Goal: Task Accomplishment & Management: Use online tool/utility

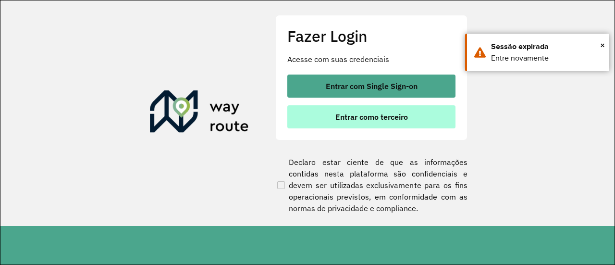
click at [375, 121] on button "Entrar como terceiro" at bounding box center [371, 116] width 168 height 23
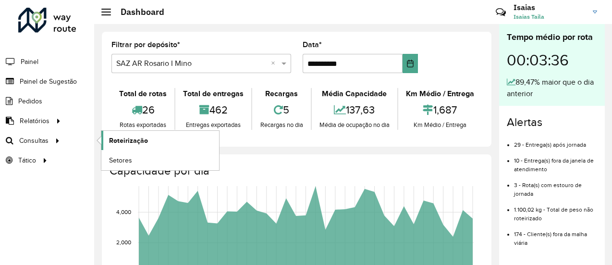
click at [139, 139] on span "Roteirização" at bounding box center [128, 140] width 39 height 10
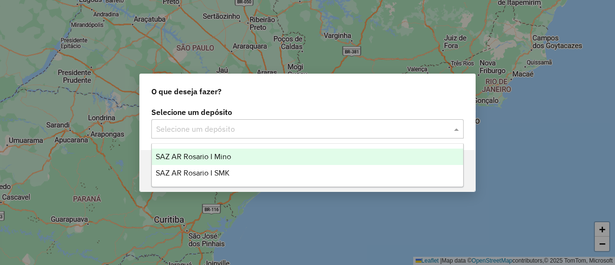
click at [455, 129] on span at bounding box center [457, 129] width 12 height 12
click at [218, 156] on span "SAZ AR Rosario I Mino" at bounding box center [193, 156] width 75 height 8
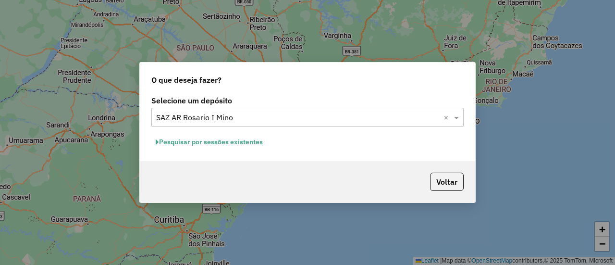
click at [226, 141] on button "Pesquisar por sessões existentes" at bounding box center [209, 141] width 116 height 15
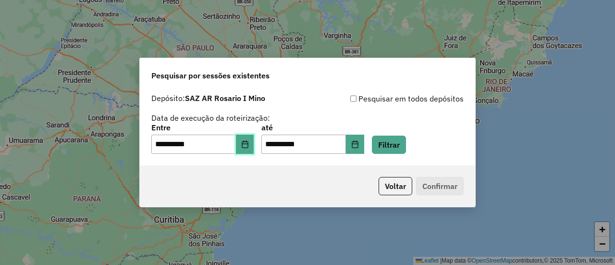
click at [249, 143] on icon "Choose Date" at bounding box center [245, 144] width 8 height 8
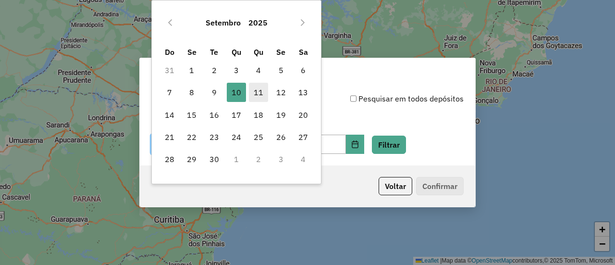
click at [258, 89] on span "11" at bounding box center [258, 92] width 19 height 19
type input "**********"
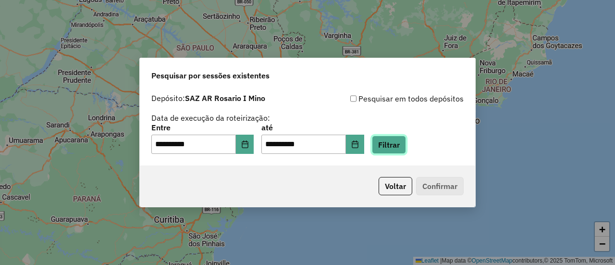
click at [395, 142] on button "Filtrar" at bounding box center [389, 144] width 34 height 18
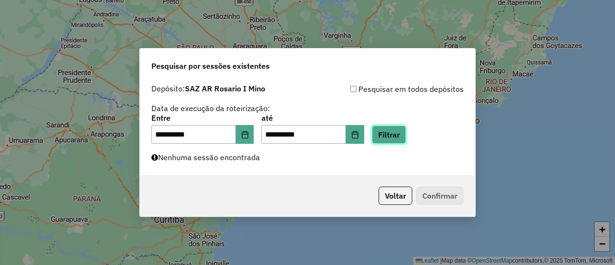
click at [398, 133] on button "Filtrar" at bounding box center [389, 134] width 34 height 18
click at [398, 134] on button "Filtrar" at bounding box center [389, 134] width 34 height 18
click at [403, 137] on button "Filtrar" at bounding box center [389, 134] width 34 height 18
click at [406, 135] on button "Filtrar" at bounding box center [389, 134] width 34 height 18
click at [403, 133] on button "Filtrar" at bounding box center [389, 134] width 34 height 18
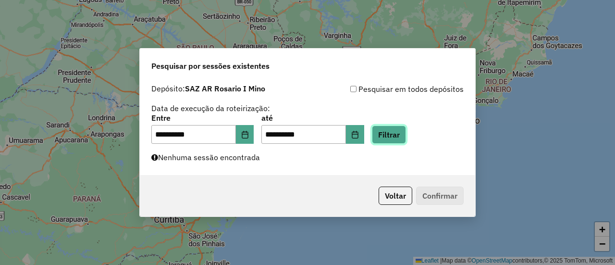
click at [400, 133] on button "Filtrar" at bounding box center [389, 134] width 34 height 18
click at [405, 135] on button "Filtrar" at bounding box center [389, 134] width 34 height 18
click at [402, 136] on button "Filtrar" at bounding box center [389, 134] width 34 height 18
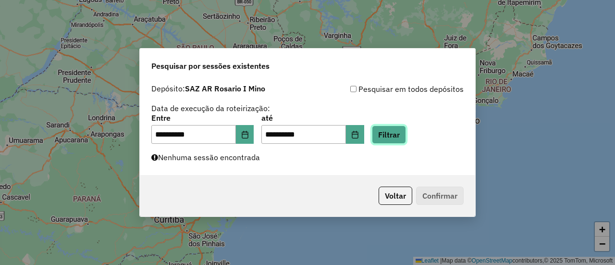
click at [402, 136] on button "Filtrar" at bounding box center [389, 134] width 34 height 18
click at [406, 135] on button "Filtrar" at bounding box center [389, 134] width 34 height 18
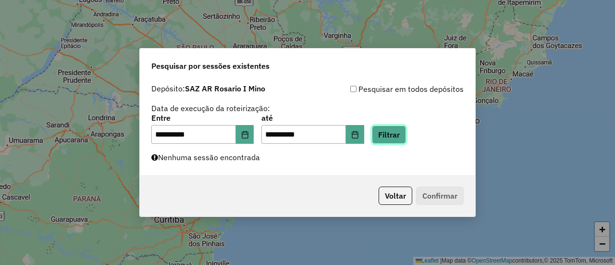
click at [404, 132] on button "Filtrar" at bounding box center [389, 134] width 34 height 18
click at [402, 134] on button "Filtrar" at bounding box center [389, 134] width 34 height 18
click at [406, 137] on button "Filtrar" at bounding box center [389, 134] width 34 height 18
click at [404, 135] on button "Filtrar" at bounding box center [389, 134] width 34 height 18
click at [400, 133] on button "Filtrar" at bounding box center [389, 134] width 34 height 18
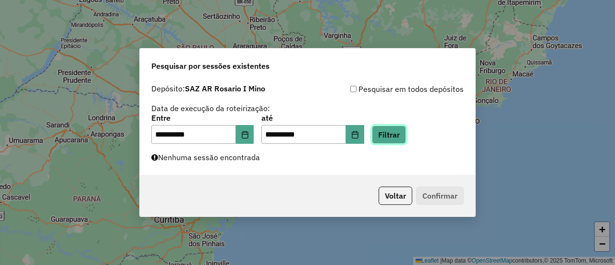
click at [404, 133] on button "Filtrar" at bounding box center [389, 134] width 34 height 18
click at [401, 131] on button "Filtrar" at bounding box center [389, 134] width 34 height 18
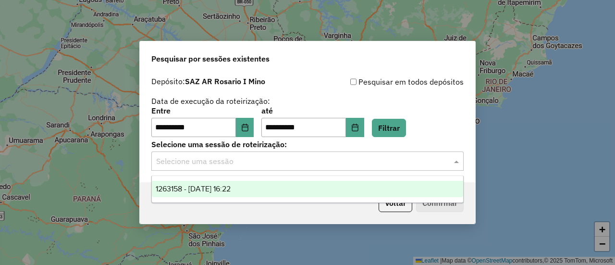
click at [458, 161] on span at bounding box center [457, 161] width 12 height 12
click at [231, 190] on span "1263158 - 11/09/2025 16:22" at bounding box center [193, 188] width 75 height 8
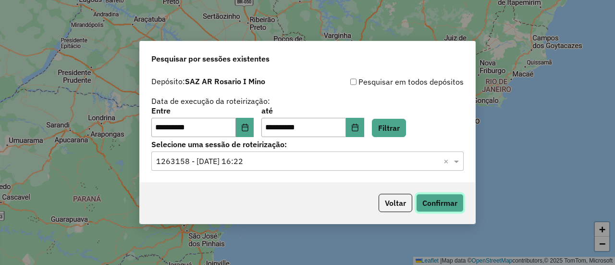
click at [441, 204] on button "Confirmar" at bounding box center [440, 203] width 48 height 18
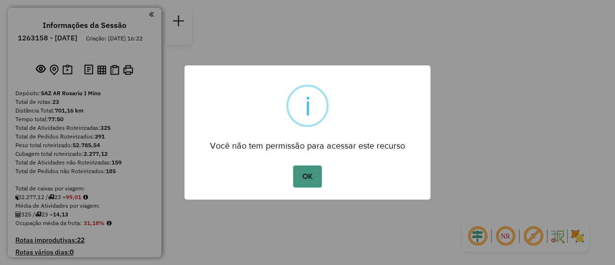
click at [316, 176] on button "OK" at bounding box center [307, 176] width 28 height 22
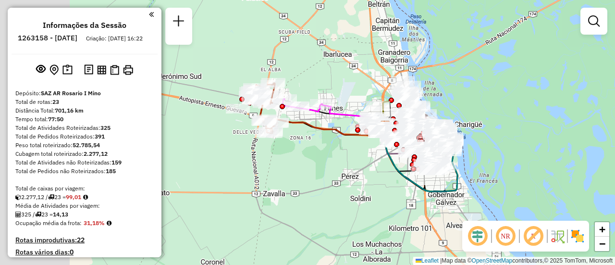
drag, startPoint x: 260, startPoint y: 131, endPoint x: 375, endPoint y: 180, distance: 125.4
click at [373, 180] on div "Janela de atendimento Grade de atendimento Capacidade Transportadoras Veículos …" at bounding box center [307, 132] width 615 height 265
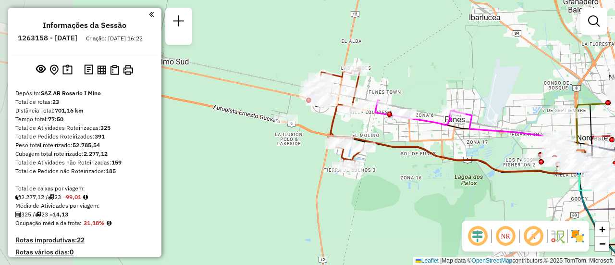
drag, startPoint x: 311, startPoint y: 116, endPoint x: 410, endPoint y: 159, distance: 108.1
click at [410, 159] on div "Janela de atendimento Grade de atendimento Capacidade Transportadoras Veículos …" at bounding box center [307, 132] width 615 height 265
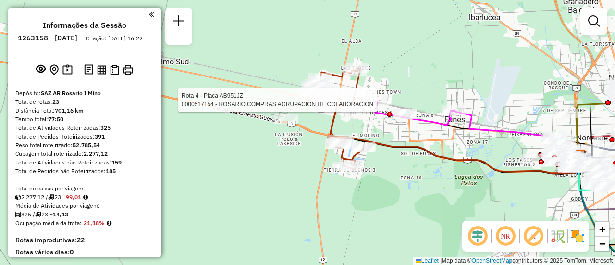
select select "**********"
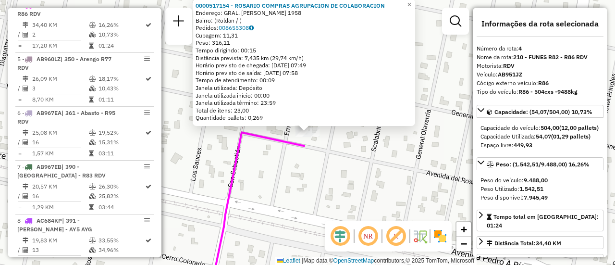
scroll to position [48, 0]
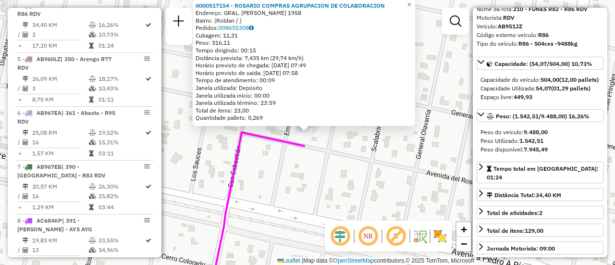
click at [364, 184] on div "0000517154 - ROSARIO COMPRAS AGRUPACION DE COLABORACION Endereço: GRAL. GUIDO 1…" at bounding box center [307, 132] width 615 height 265
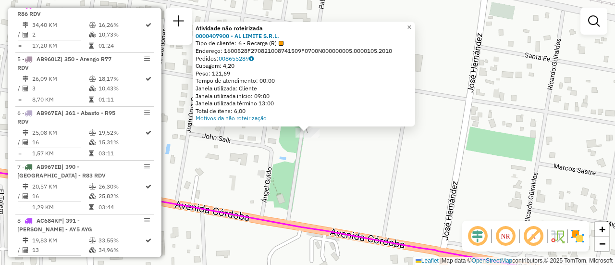
click at [347, 171] on div "Atividade não roteirizada 0000407900 - AL LIMITE S.R.L. Tipo de cliente: 6 - Re…" at bounding box center [307, 132] width 615 height 265
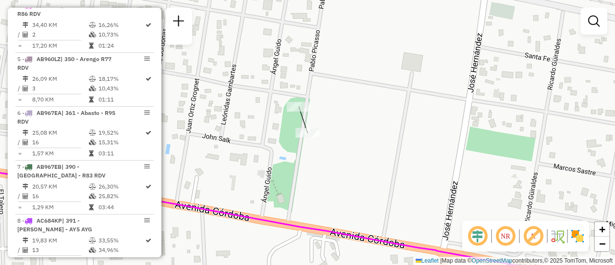
click at [378, 170] on div "Janela de atendimento Grade de atendimento Capacidade Transportadoras Veículos …" at bounding box center [307, 132] width 615 height 265
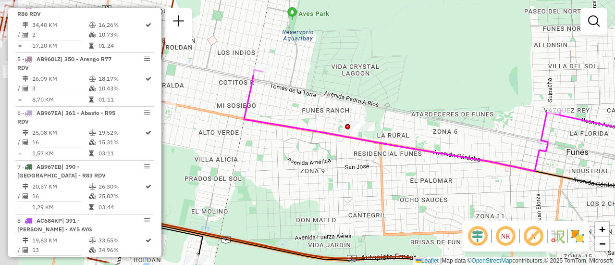
drag, startPoint x: 302, startPoint y: 144, endPoint x: 413, endPoint y: 111, distance: 116.1
click at [413, 111] on div "Janela de atendimento Grade de atendimento Capacidade Transportadoras Veículos …" at bounding box center [307, 132] width 615 height 265
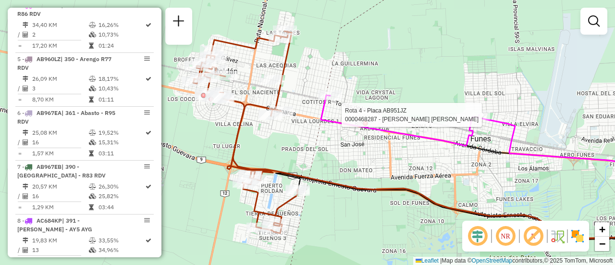
select select "**********"
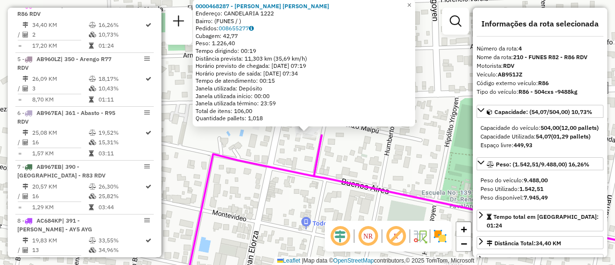
click at [366, 163] on div "0000468287 - BARRIONUEVO SERGIO ADRIAN Endereço: CANDELARIA 1222 Bairro: (FUNES…" at bounding box center [307, 132] width 615 height 265
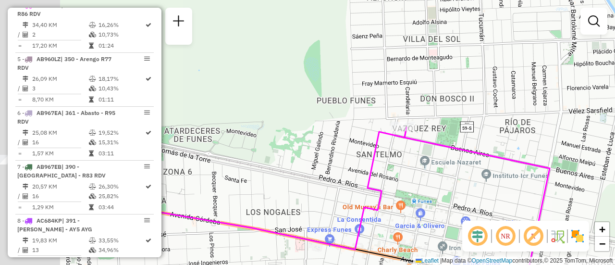
drag, startPoint x: 233, startPoint y: 151, endPoint x: 360, endPoint y: 131, distance: 128.3
click at [360, 131] on div "Janela de atendimento Grade de atendimento Capacidade Transportadoras Veículos …" at bounding box center [307, 132] width 615 height 265
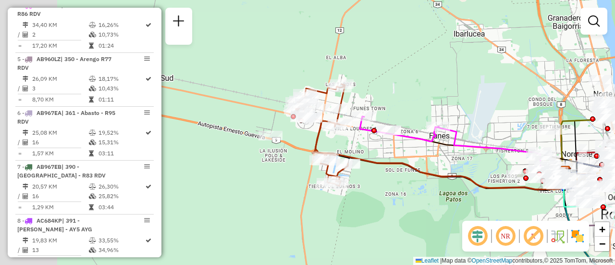
drag, startPoint x: 234, startPoint y: 156, endPoint x: 392, endPoint y: 150, distance: 157.6
click at [392, 150] on div "Janela de atendimento Grade de atendimento Capacidade Transportadoras Veículos …" at bounding box center [307, 132] width 615 height 265
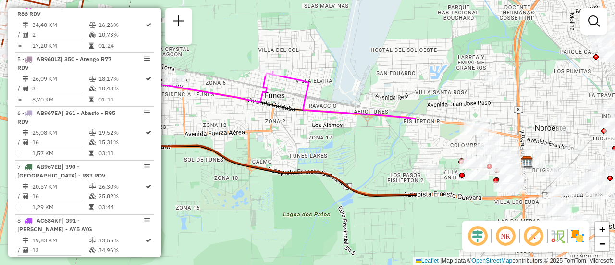
drag, startPoint x: 584, startPoint y: 160, endPoint x: 323, endPoint y: 129, distance: 262.6
click at [323, 129] on div "Janela de atendimento Grade de atendimento Capacidade Transportadoras Veículos …" at bounding box center [307, 132] width 615 height 265
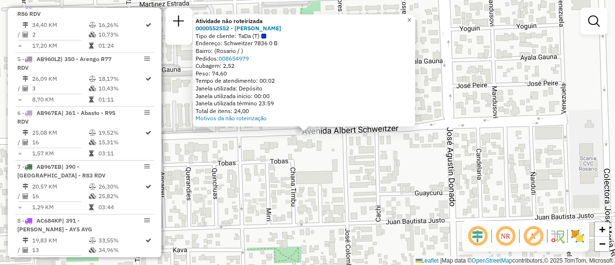
click at [379, 179] on div "Atividade não roteirizada 0000552552 - walter �lvarez Tipo de cliente: TaDa (T)…" at bounding box center [307, 132] width 615 height 265
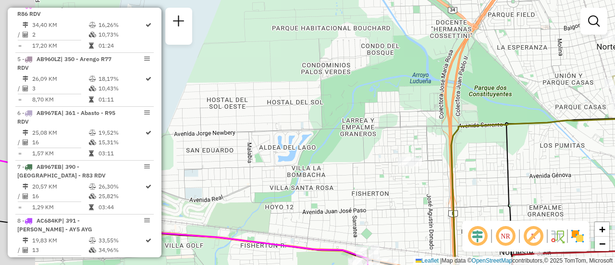
drag, startPoint x: 317, startPoint y: 165, endPoint x: 357, endPoint y: 156, distance: 41.5
click at [361, 160] on div "Janela de atendimento Grade de atendimento Capacidade Transportadoras Veículos …" at bounding box center [307, 132] width 615 height 265
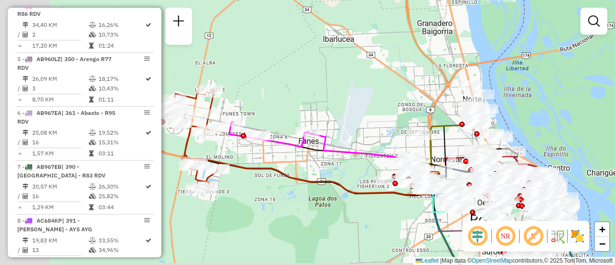
drag, startPoint x: 307, startPoint y: 148, endPoint x: 408, endPoint y: 87, distance: 117.7
click at [409, 88] on div "Janela de atendimento Grade de atendimento Capacidade Transportadoras Veículos …" at bounding box center [307, 132] width 615 height 265
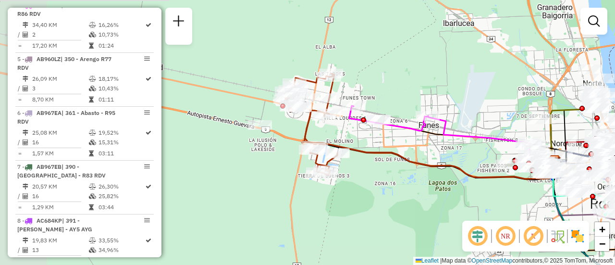
drag, startPoint x: 330, startPoint y: 114, endPoint x: 401, endPoint y: 137, distance: 75.2
click at [401, 137] on div "Janela de atendimento Grade de atendimento Capacidade Transportadoras Veículos …" at bounding box center [307, 132] width 615 height 265
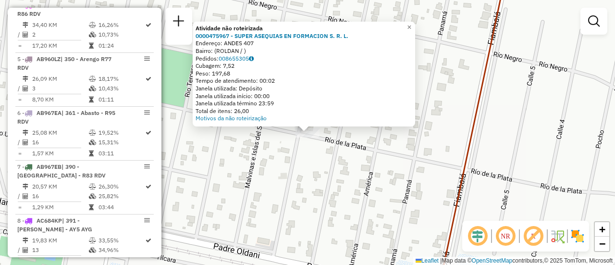
click at [346, 159] on div "Atividade não roteirizada 0000475967 - SUPER ASEQUIAS EN FORMACION S. R. L. End…" at bounding box center [307, 132] width 615 height 265
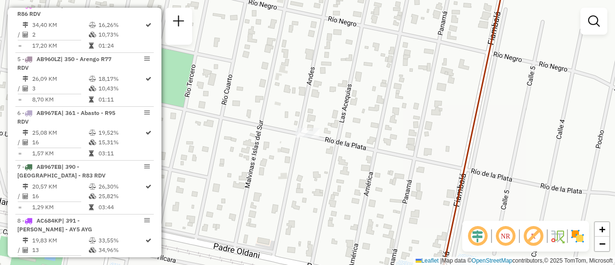
click at [361, 114] on div "Janela de atendimento Grade de atendimento Capacidade Transportadoras Veículos …" at bounding box center [307, 132] width 615 height 265
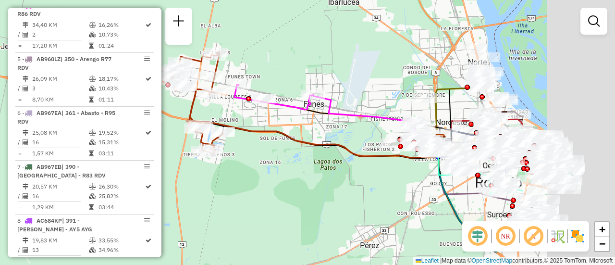
drag, startPoint x: 443, startPoint y: 121, endPoint x: 282, endPoint y: 83, distance: 165.0
click at [277, 81] on div "Janela de atendimento Grade de atendimento Capacidade Transportadoras Veículos …" at bounding box center [307, 132] width 615 height 265
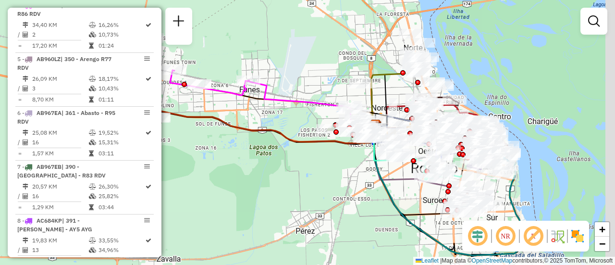
drag, startPoint x: 376, startPoint y: 97, endPoint x: 313, endPoint y: 91, distance: 62.7
click at [313, 91] on div "Janela de atendimento Grade de atendimento Capacidade Transportadoras Veículos …" at bounding box center [307, 132] width 615 height 265
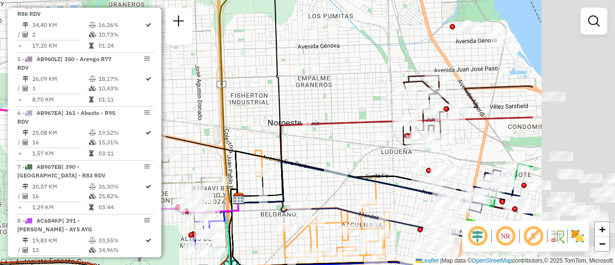
drag, startPoint x: 400, startPoint y: 93, endPoint x: 262, endPoint y: 80, distance: 138.4
click at [256, 78] on div "Janela de atendimento Grade de atendimento Capacidade Transportadoras Veículos …" at bounding box center [307, 132] width 615 height 265
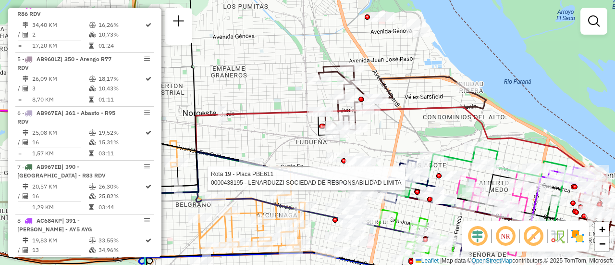
select select "**********"
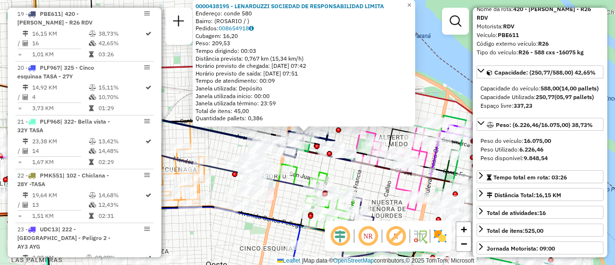
click at [435, 108] on div "0000438195 - LENARDUZZI SOCIEDAD DE RESPONSABILIDAD LIMITA Endereço: conde 580 …" at bounding box center [307, 132] width 615 height 265
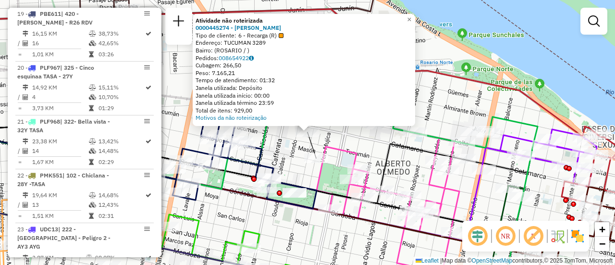
click at [339, 140] on div "Atividade não roteirizada 0000445274 - RUIZ FRANCO NICOLAS Tipo de cliente: 6 -…" at bounding box center [307, 132] width 615 height 265
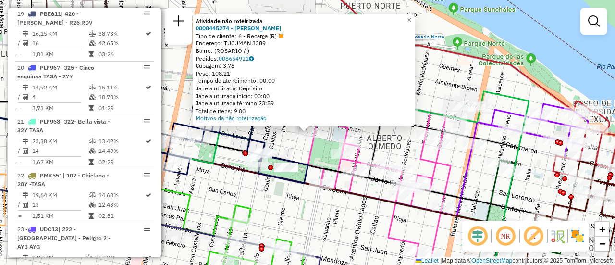
click at [287, 144] on div "Atividade não roteirizada 0000445274 - RUIZ FRANCO NICOLAS Tipo de cliente: 6 -…" at bounding box center [307, 132] width 615 height 265
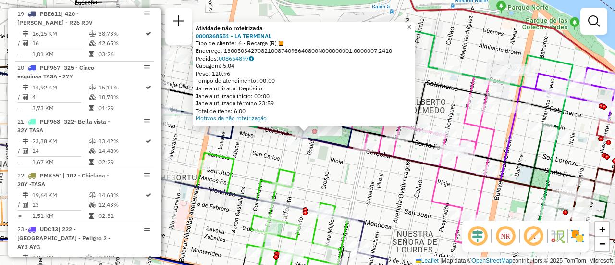
click at [258, 158] on div "Atividade não roteirizada 0000368551 - LA TERMINAL Tipo de cliente: 6 - Recarga…" at bounding box center [307, 132] width 615 height 265
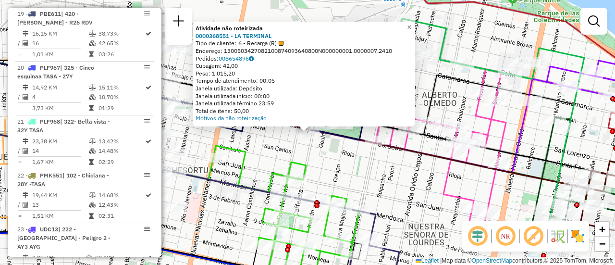
click at [251, 159] on div "Atividade não roteirizada 0000368551 - LA TERMINAL Tipo de cliente: 6 - Recarga…" at bounding box center [307, 132] width 615 height 265
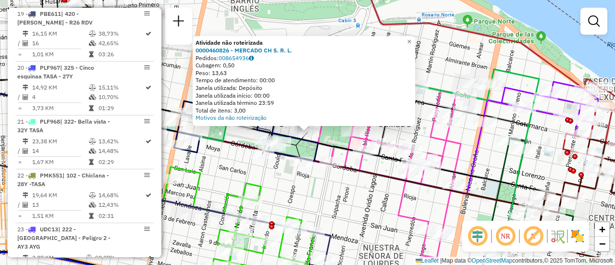
click at [227, 176] on div "Atividade não roteirizada 0000460826 - MERCADO CH S. R. L. Pedidos: 008654936 C…" at bounding box center [307, 132] width 615 height 265
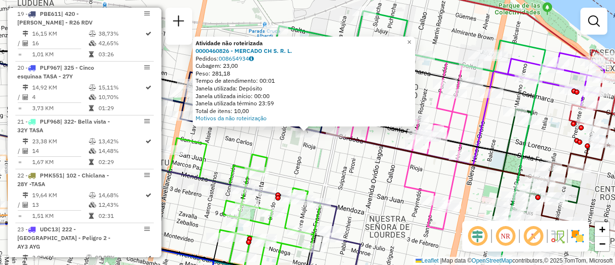
click at [221, 165] on div "Atividade não roteirizada 0000460826 - MERCADO CH S. R. L. Pedidos: 008654934 C…" at bounding box center [307, 132] width 615 height 265
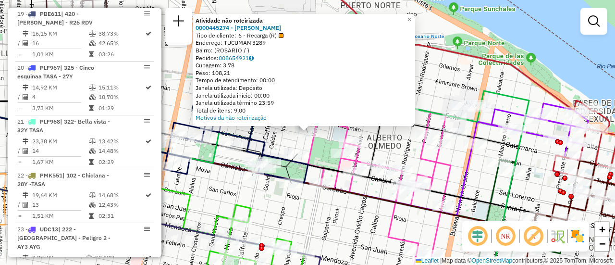
click at [318, 141] on icon at bounding box center [379, 196] width 143 height 168
select select "**********"
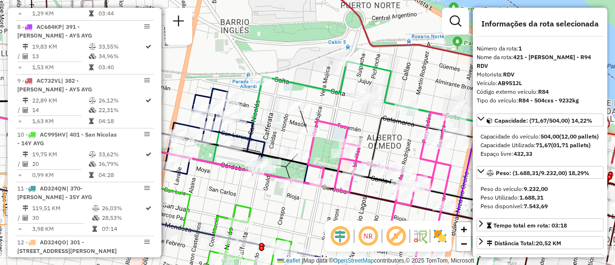
scroll to position [342, 0]
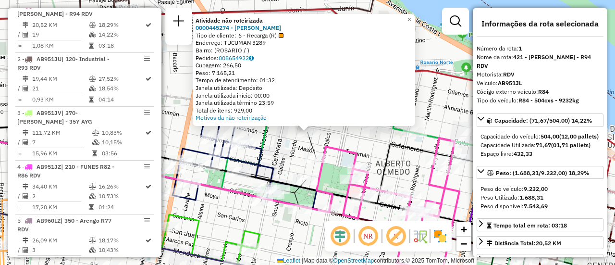
click at [344, 142] on div "Atividade não roteirizada 0000445274 - RUIZ FRANCO NICOLAS Tipo de cliente: 6 -…" at bounding box center [307, 132] width 615 height 265
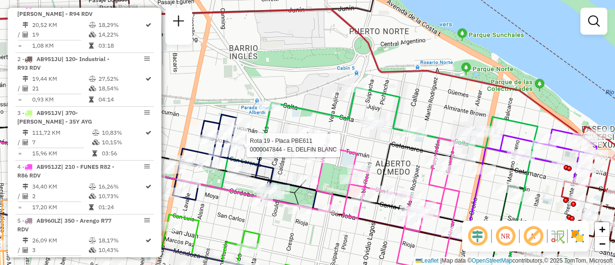
select select "**********"
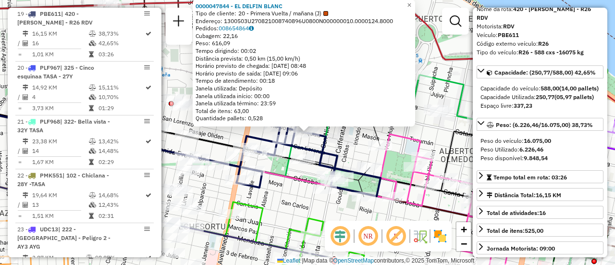
scroll to position [96, 0]
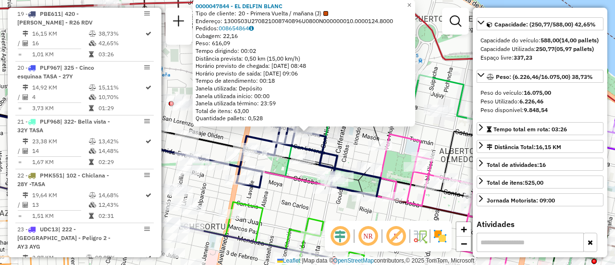
click at [405, 216] on div "0000047844 - EL DELFIN BLANC Tipo de cliente: 20 - Primera Vuelta / mañana (J) …" at bounding box center [307, 132] width 615 height 265
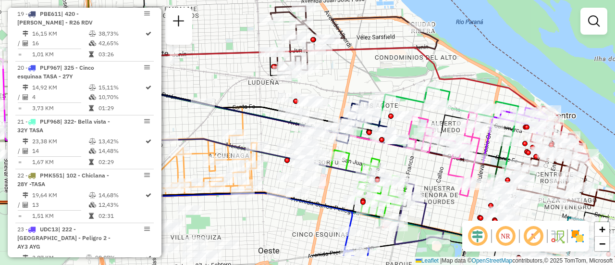
drag, startPoint x: 440, startPoint y: 203, endPoint x: 414, endPoint y: 162, distance: 48.4
click at [414, 162] on div "Janela de atendimento Grade de atendimento Capacidade Transportadoras Veículos …" at bounding box center [307, 132] width 615 height 265
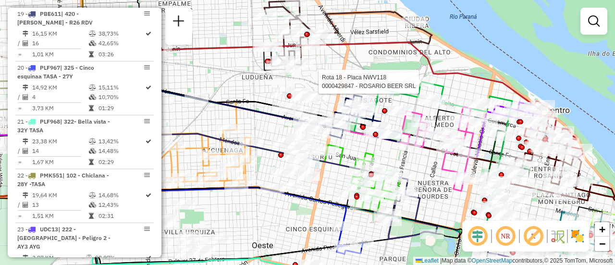
select select "**********"
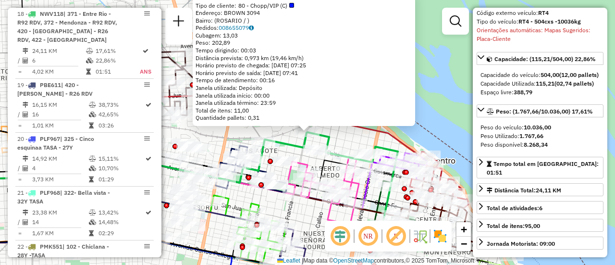
click at [291, 212] on div "0000429847 - ROSARIO BEER SRL Tipo de cliente: 80 - Chopp/VIP (C) Endereço: BRO…" at bounding box center [307, 132] width 615 height 265
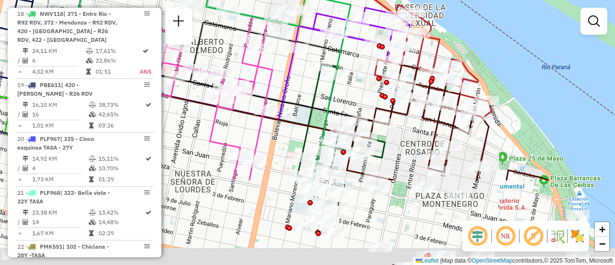
drag, startPoint x: 413, startPoint y: 176, endPoint x: 283, endPoint y: -21, distance: 235.5
click at [283, 0] on html "Aguarde... Pop-up bloqueado! Seu navegador bloqueou automáticamente a abertura …" at bounding box center [307, 132] width 615 height 265
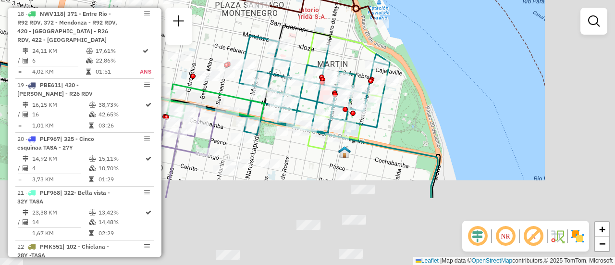
drag, startPoint x: 378, startPoint y: 118, endPoint x: 261, endPoint y: 25, distance: 150.1
click at [261, 25] on div "Janela de atendimento Grade de atendimento Capacidade Transportadoras Veículos …" at bounding box center [307, 132] width 615 height 265
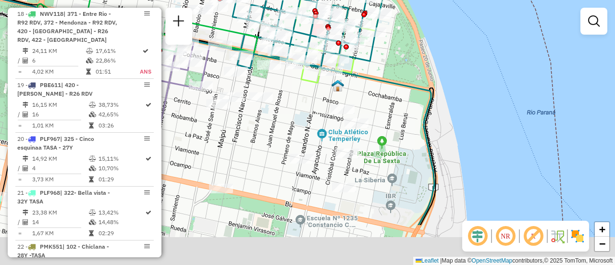
drag, startPoint x: 282, startPoint y: 212, endPoint x: 294, endPoint y: 50, distance: 162.8
click at [293, 50] on div "Janela de atendimento Grade de atendimento Capacidade Transportadoras Veículos …" at bounding box center [307, 132] width 615 height 265
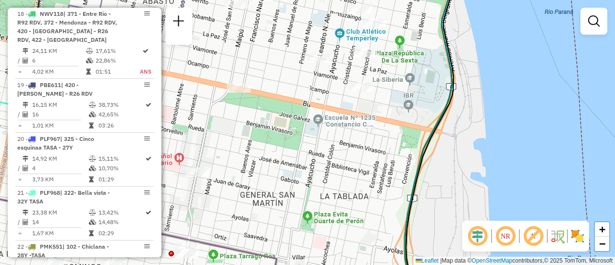
drag, startPoint x: 294, startPoint y: 159, endPoint x: 287, endPoint y: 19, distance: 139.9
click at [279, 12] on div "Janela de atendimento Grade de atendimento Capacidade Transportadoras Veículos …" at bounding box center [307, 132] width 615 height 265
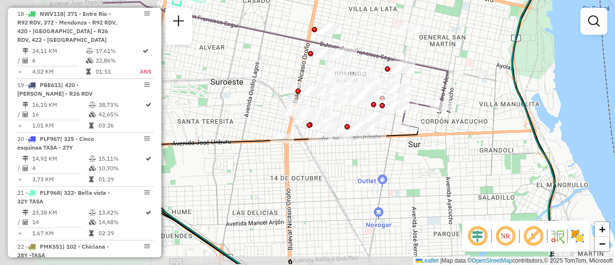
drag, startPoint x: 274, startPoint y: 109, endPoint x: 455, endPoint y: 84, distance: 182.9
click at [452, 83] on div "Janela de atendimento Grade de atendimento Capacidade Transportadoras Veículos …" at bounding box center [307, 132] width 615 height 265
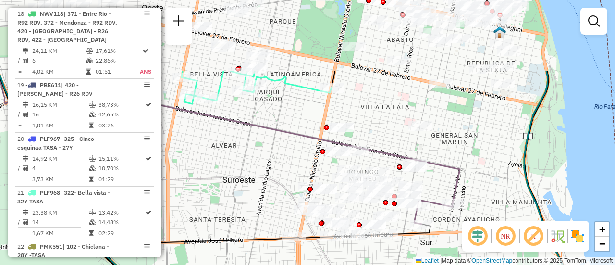
drag, startPoint x: 273, startPoint y: 79, endPoint x: 270, endPoint y: 177, distance: 97.5
click at [270, 177] on div "Janela de atendimento Grade de atendimento Capacidade Transportadoras Veículos …" at bounding box center [307, 132] width 615 height 265
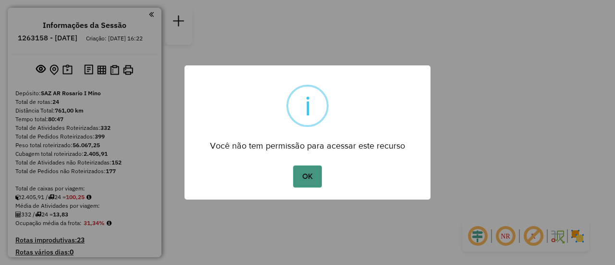
click at [304, 177] on button "OK" at bounding box center [307, 176] width 28 height 22
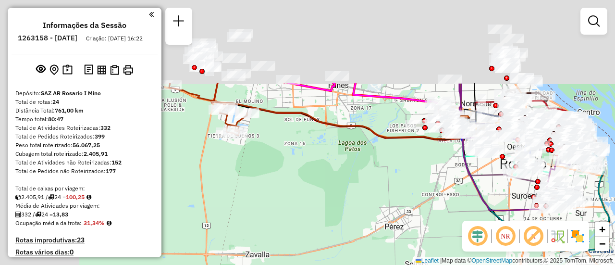
drag, startPoint x: 223, startPoint y: 63, endPoint x: 416, endPoint y: 182, distance: 226.2
click at [413, 185] on div "Janela de atendimento Grade de atendimento Capacidade Transportadoras Veículos …" at bounding box center [307, 132] width 615 height 265
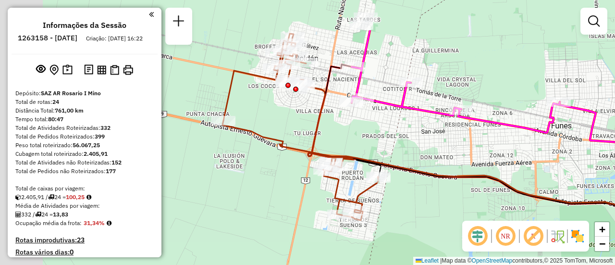
drag, startPoint x: 327, startPoint y: 95, endPoint x: 511, endPoint y: 159, distance: 195.3
click at [511, 159] on div "Janela de atendimento Grade de atendimento Capacidade Transportadoras Veículos …" at bounding box center [307, 132] width 615 height 265
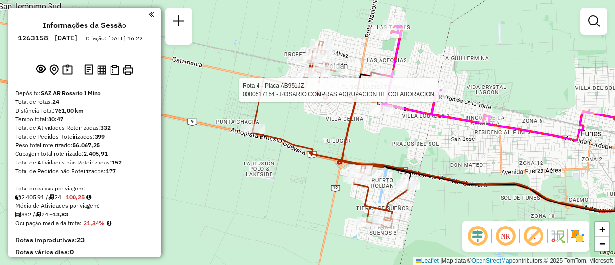
select select "**********"
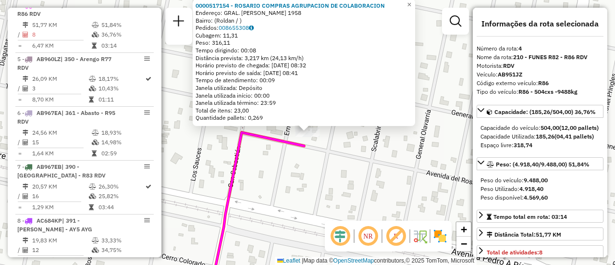
scroll to position [48, 0]
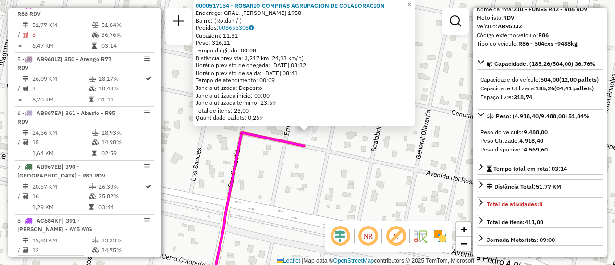
click at [332, 186] on div "0000517154 - ROSARIO COMPRAS AGRUPACION DE COLABORACION Endereço: GRAL. GUIDO 1…" at bounding box center [307, 132] width 615 height 265
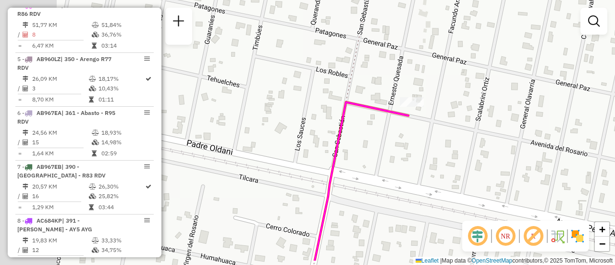
drag, startPoint x: 195, startPoint y: 142, endPoint x: 475, endPoint y: 134, distance: 280.1
click at [475, 134] on div "Janela de atendimento Grade de atendimento Capacidade Transportadoras Veículos …" at bounding box center [307, 132] width 615 height 265
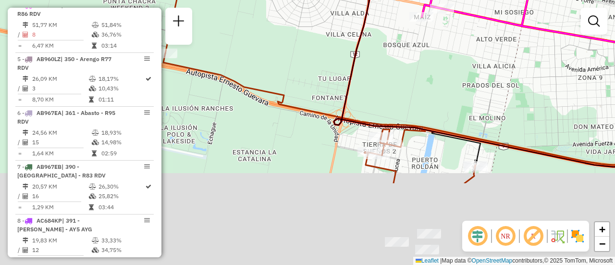
drag, startPoint x: 428, startPoint y: 123, endPoint x: 420, endPoint y: 92, distance: 32.3
click at [420, 92] on div "Janela de atendimento Grade de atendimento Capacidade Transportadoras Veículos …" at bounding box center [307, 132] width 615 height 265
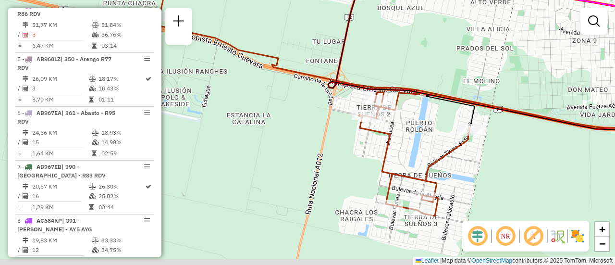
drag, startPoint x: 517, startPoint y: 190, endPoint x: 511, endPoint y: 141, distance: 49.3
click at [511, 141] on div "Janela de atendimento Grade de atendimento Capacidade Transportadoras Veículos …" at bounding box center [307, 132] width 615 height 265
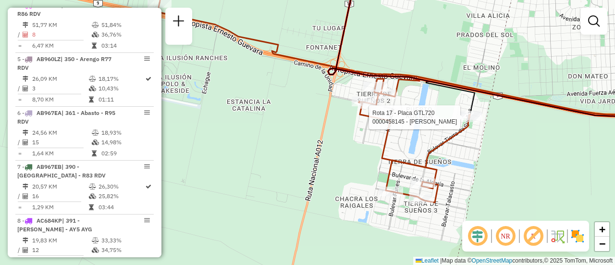
select select "**********"
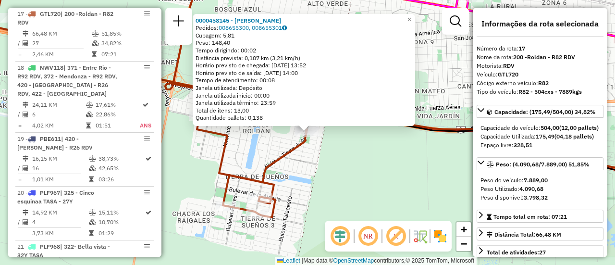
scroll to position [96, 0]
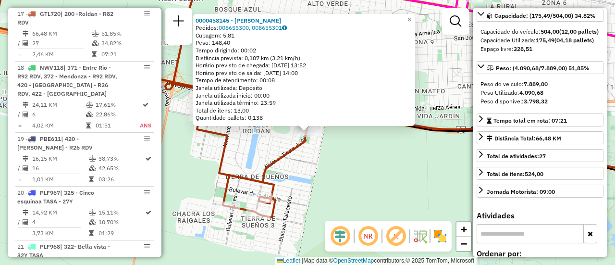
click at [375, 180] on div "0000458145 - GOMEZ ESTEBAN A Pedidos: 008655300, 008655301 Cubagem: 5,81 Peso: …" at bounding box center [307, 132] width 615 height 265
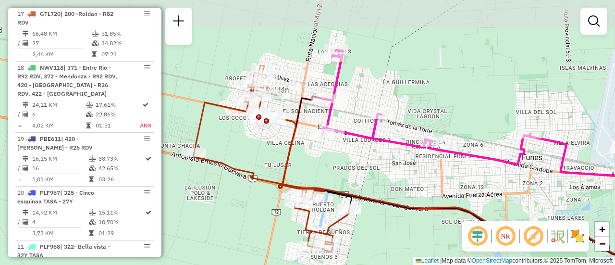
drag, startPoint x: 337, startPoint y: 61, endPoint x: 342, endPoint y: 101, distance: 40.7
click at [342, 101] on div "Janela de atendimento Grade de atendimento Capacidade Transportadoras Veículos …" at bounding box center [307, 132] width 615 height 265
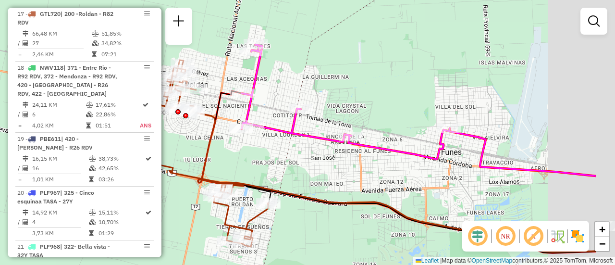
drag, startPoint x: 470, startPoint y: 94, endPoint x: 389, endPoint y: 87, distance: 81.0
click at [388, 89] on div "Janela de atendimento Grade de atendimento Capacidade Transportadoras Veículos …" at bounding box center [307, 132] width 615 height 265
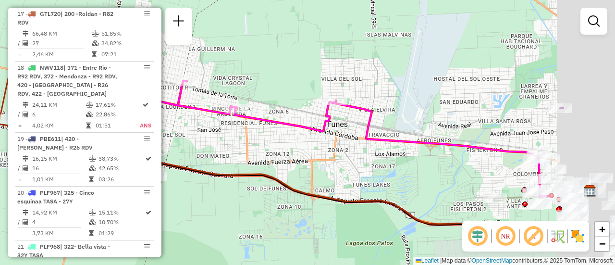
drag, startPoint x: 547, startPoint y: 131, endPoint x: 420, endPoint y: 94, distance: 132.5
click at [421, 94] on div "Janela de atendimento Grade de atendimento Capacidade Transportadoras Veículos …" at bounding box center [307, 132] width 615 height 265
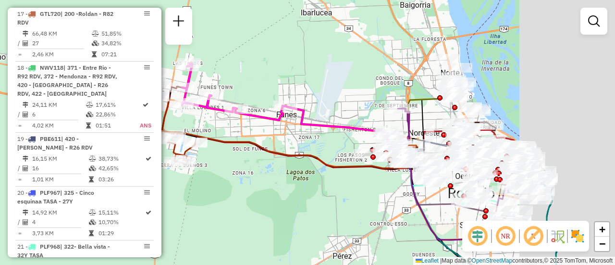
drag, startPoint x: 463, startPoint y: 121, endPoint x: 356, endPoint y: 121, distance: 107.6
click at [356, 121] on div "Janela de atendimento Grade de atendimento Capacidade Transportadoras Veículos …" at bounding box center [307, 132] width 615 height 265
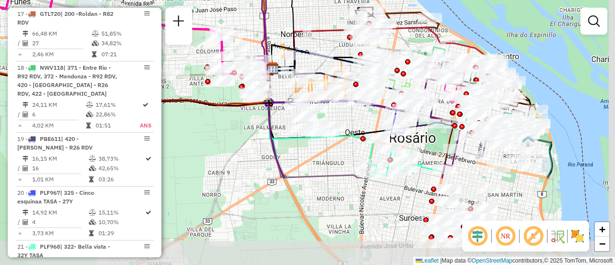
drag, startPoint x: 418, startPoint y: 162, endPoint x: 338, endPoint y: 46, distance: 141.2
click at [323, 43] on div "Janela de atendimento Grade de atendimento Capacidade Transportadoras Veículos …" at bounding box center [307, 132] width 615 height 265
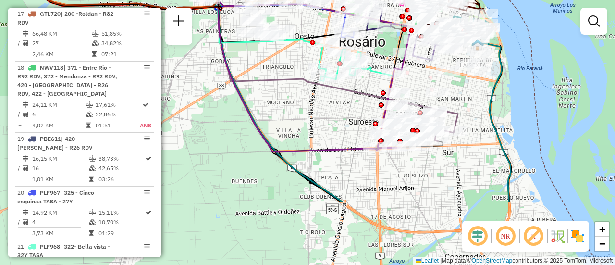
drag, startPoint x: 506, startPoint y: 186, endPoint x: 459, endPoint y: 92, distance: 104.8
click at [459, 92] on div "Janela de atendimento Grade de atendimento Capacidade Transportadoras Veículos …" at bounding box center [307, 132] width 615 height 265
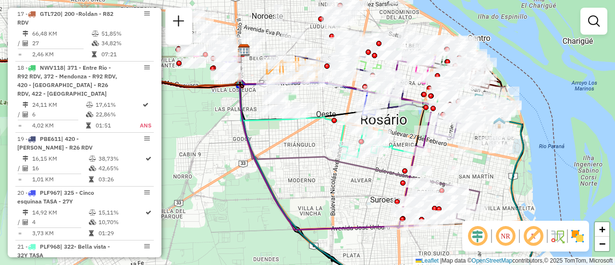
drag, startPoint x: 476, startPoint y: 135, endPoint x: 495, endPoint y: 186, distance: 54.2
click at [495, 186] on div "Janela de atendimento Grade de atendimento Capacidade Transportadoras Veículos …" at bounding box center [307, 132] width 615 height 265
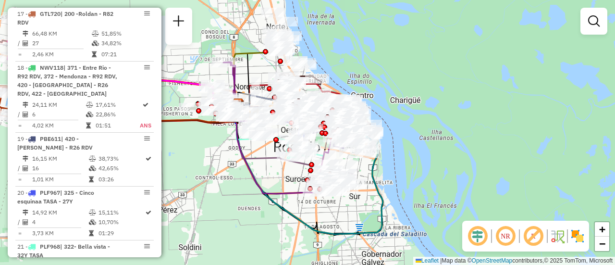
click at [214, 151] on div "Janela de atendimento Grade de atendimento Capacidade Transportadoras Veículos …" at bounding box center [307, 132] width 615 height 265
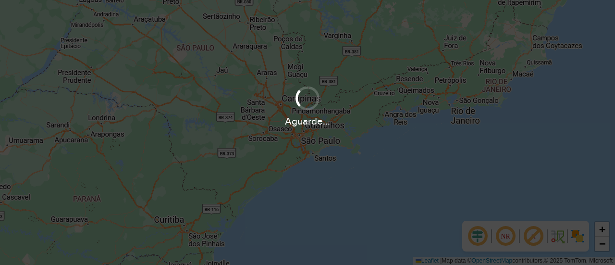
click at [403, 145] on div "Aguarde..." at bounding box center [307, 132] width 615 height 265
click at [303, 138] on div "Aguarde..." at bounding box center [307, 132] width 615 height 265
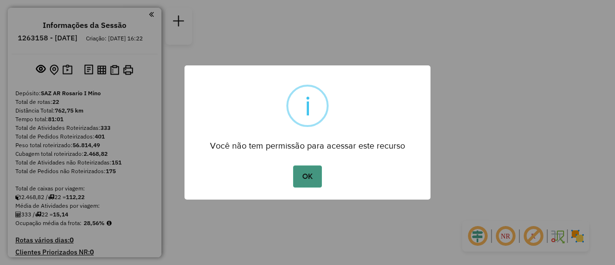
click at [306, 176] on button "OK" at bounding box center [307, 176] width 28 height 22
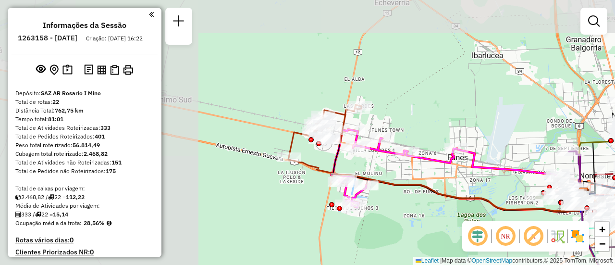
drag, startPoint x: 244, startPoint y: 88, endPoint x: 478, endPoint y: 179, distance: 250.9
click at [478, 179] on div "Janela de atendimento Grade de atendimento Capacidade Transportadoras Veículos …" at bounding box center [307, 132] width 615 height 265
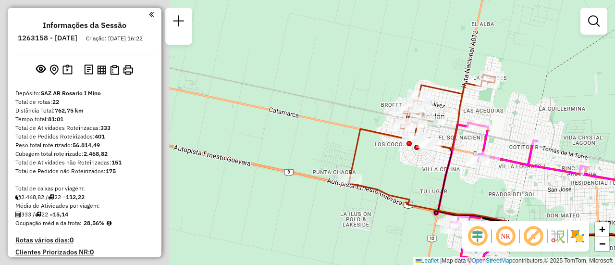
drag, startPoint x: 336, startPoint y: 161, endPoint x: 532, endPoint y: 206, distance: 200.6
click at [532, 206] on div "Rota 13 - Placa AD344QF 0000409322 - [PERSON_NAME] de atendimento Grade de aten…" at bounding box center [307, 132] width 615 height 265
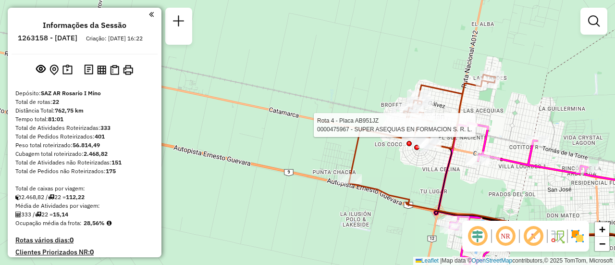
select select "**********"
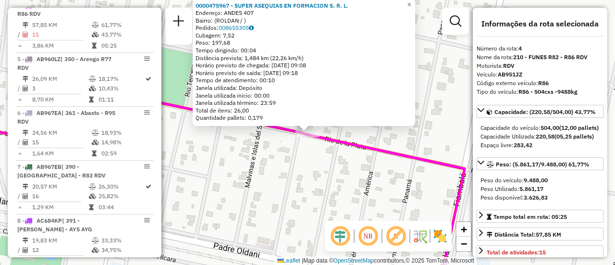
scroll to position [96, 0]
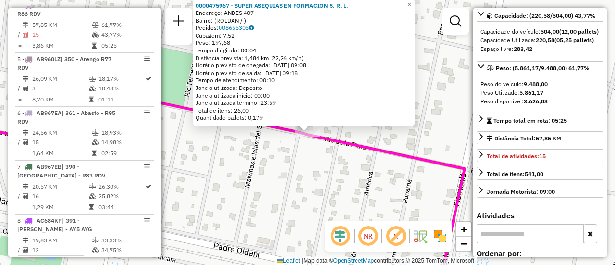
click at [360, 189] on div "0000475967 - SUPER ASEQUIAS EN FORMACION S. R. L. Endereço: ANDES 407 Bairro: (…" at bounding box center [307, 132] width 615 height 265
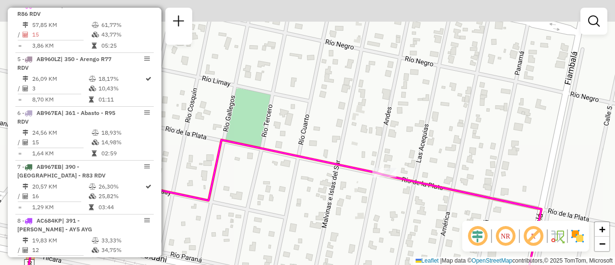
drag, startPoint x: 268, startPoint y: 71, endPoint x: 457, endPoint y: 158, distance: 207.6
click at [457, 158] on div "Janela de atendimento Grade de atendimento Capacidade Transportadoras Veículos …" at bounding box center [307, 132] width 615 height 265
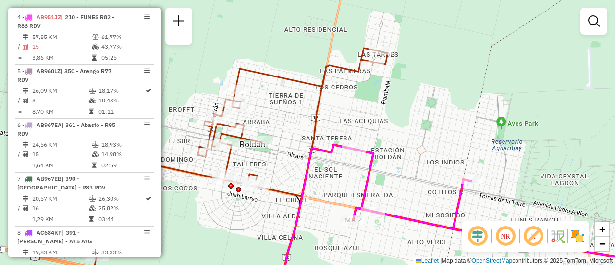
scroll to position [503, 0]
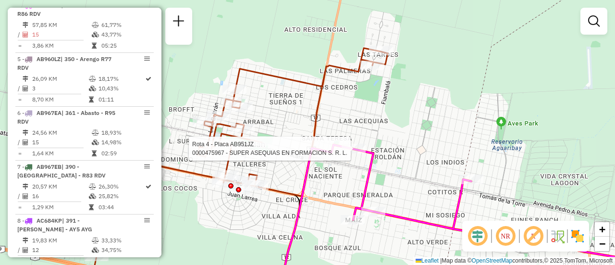
select select "**********"
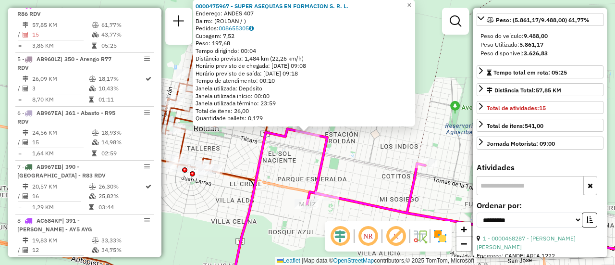
scroll to position [0, 0]
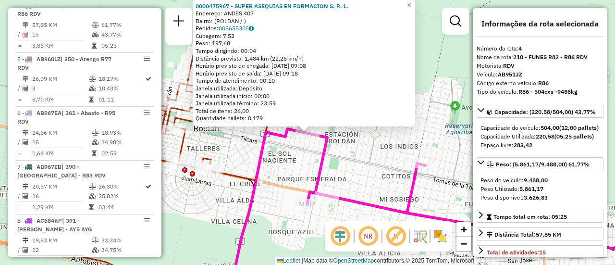
click at [280, 159] on div "0000475967 - SUPER ASEQUIAS EN FORMACION S. R. L. Endereço: ANDES 407 Bairro: (…" at bounding box center [307, 132] width 615 height 265
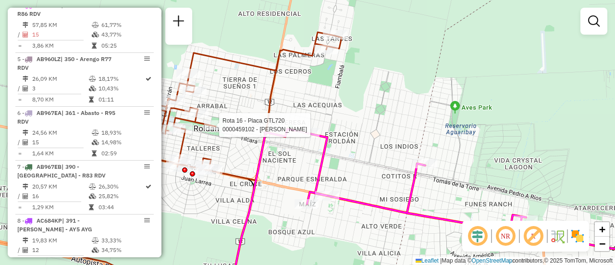
select select "**********"
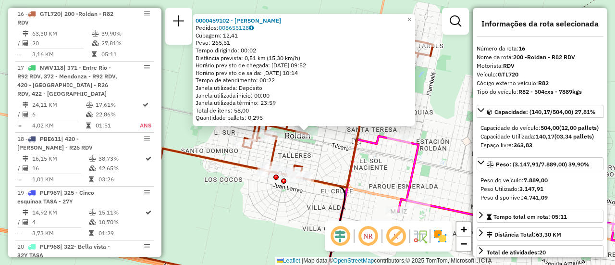
scroll to position [96, 0]
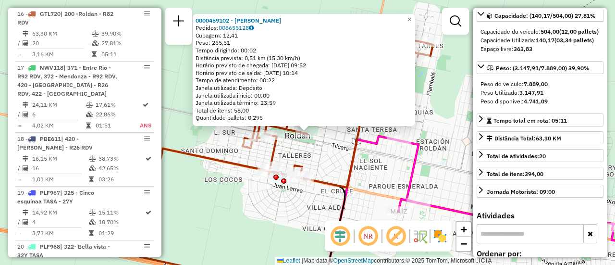
click at [370, 170] on div "0000459102 - CARUSO [PERSON_NAME]: 008655128 Cubagem: 12,41 Peso: 265,51 Tempo …" at bounding box center [307, 132] width 615 height 265
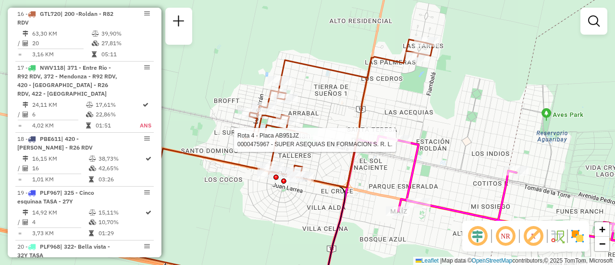
select select "**********"
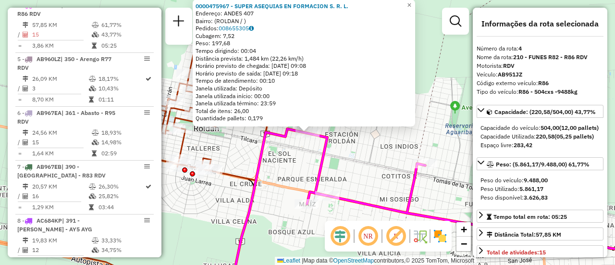
scroll to position [48, 0]
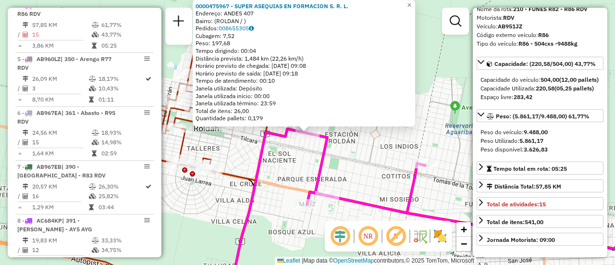
click at [358, 164] on div "0000475967 - SUPER ASEQUIAS EN FORMACION S. R. L. Endereço: ANDES 407 Bairro: (…" at bounding box center [307, 132] width 615 height 265
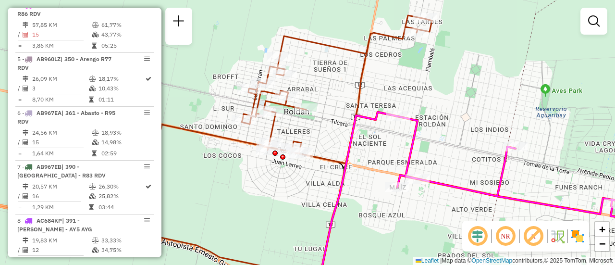
drag, startPoint x: 232, startPoint y: 146, endPoint x: 322, endPoint y: 129, distance: 91.8
click at [322, 129] on div "Janela de atendimento Grade de atendimento Capacidade Transportadoras Veículos …" at bounding box center [307, 132] width 615 height 265
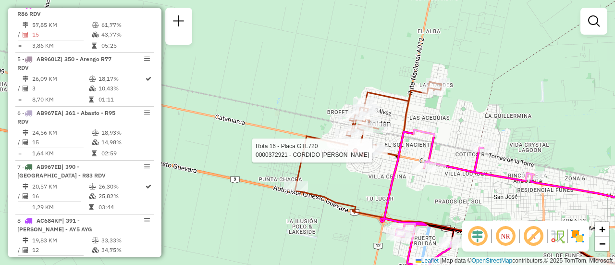
select select "**********"
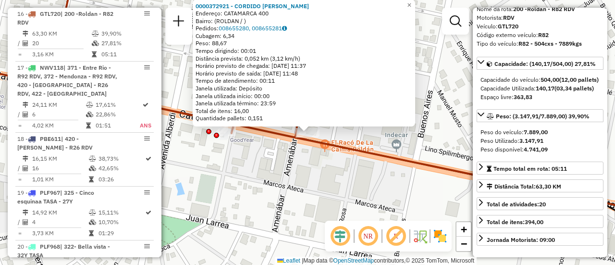
click at [346, 184] on div "0000372921 - CORDIDO [PERSON_NAME]: CATAMARCA 400 Bairro: (ROLDAN / ) Pedidos: …" at bounding box center [307, 132] width 615 height 265
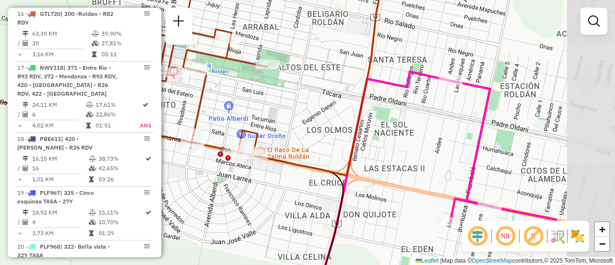
drag, startPoint x: 431, startPoint y: 89, endPoint x: 281, endPoint y: 105, distance: 150.7
click at [275, 104] on div "Janela de atendimento Grade de atendimento Capacidade Transportadoras Veículos …" at bounding box center [307, 132] width 615 height 265
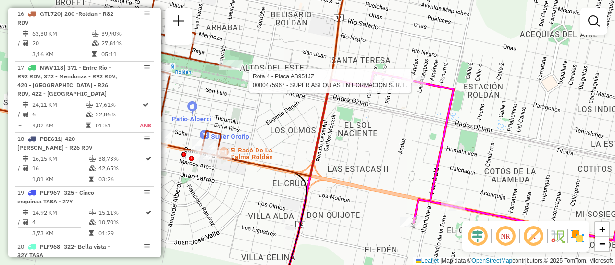
select select "**********"
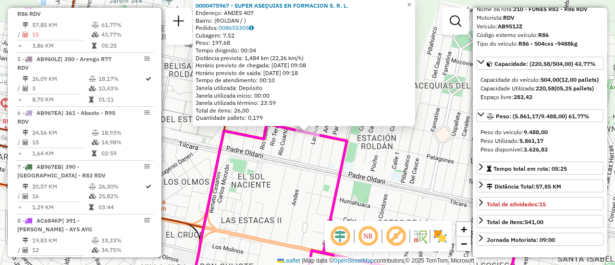
click at [405, 156] on div "0000475967 - SUPER ASEQUIAS EN FORMACION S. R. L. Endereço: ANDES 407 Bairro: (…" at bounding box center [307, 132] width 615 height 265
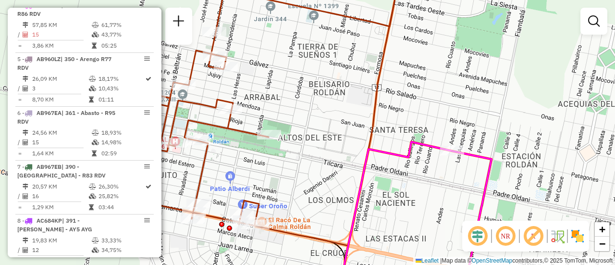
drag, startPoint x: 286, startPoint y: 164, endPoint x: 581, endPoint y: 187, distance: 296.3
click at [545, 186] on div "Janela de atendimento Grade de atendimento Capacidade Transportadoras Veículos …" at bounding box center [307, 132] width 615 height 265
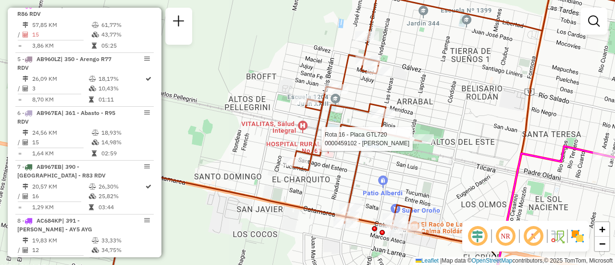
select select "**********"
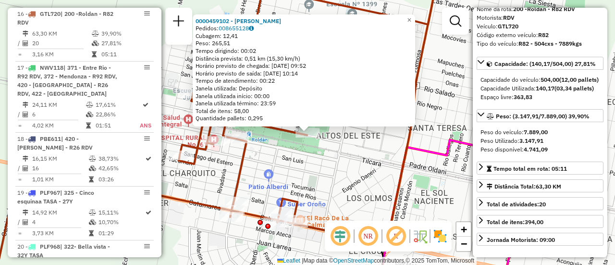
click at [354, 176] on div "0000459102 - CARUSO [PERSON_NAME]: 008655128 Cubagem: 12,41 Peso: 265,51 Tempo …" at bounding box center [307, 132] width 615 height 265
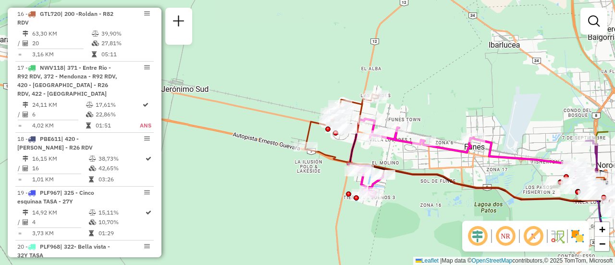
drag, startPoint x: 505, startPoint y: 155, endPoint x: 437, endPoint y: 115, distance: 78.7
click at [437, 115] on div "Janela de atendimento Grade de atendimento Capacidade Transportadoras Veículos …" at bounding box center [307, 132] width 615 height 265
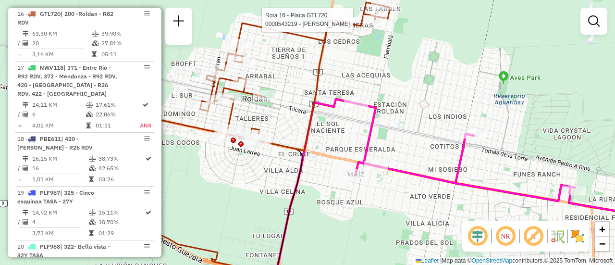
select select "**********"
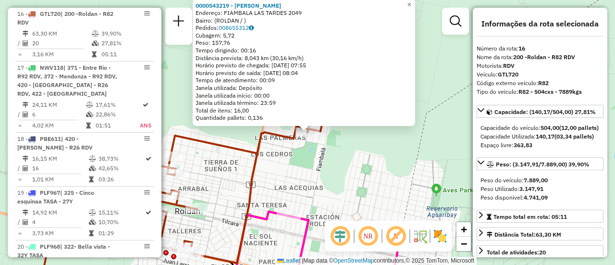
click at [354, 155] on div "0000543219 - Di Santo Silvana Gabriela Endereço: FIAMBALA LAS TARDES 2049 Bairr…" at bounding box center [307, 132] width 615 height 265
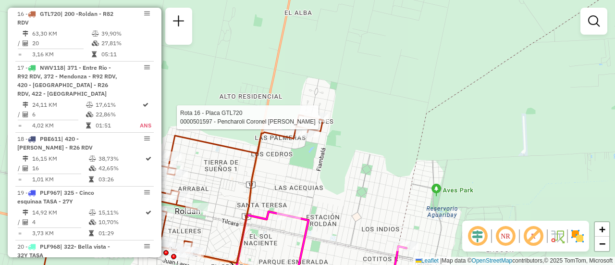
select select "**********"
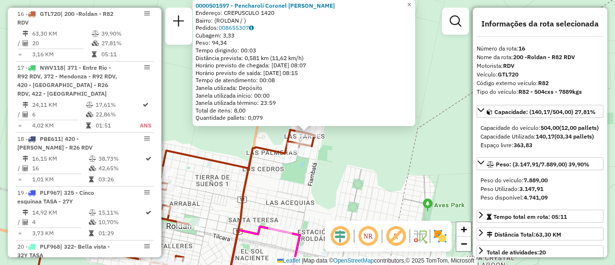
click at [356, 188] on div "0000501597 - Pencharoli Coronel Milsen Elizabeth Endereço: CREPUSCULO 1420 Bair…" at bounding box center [307, 132] width 615 height 265
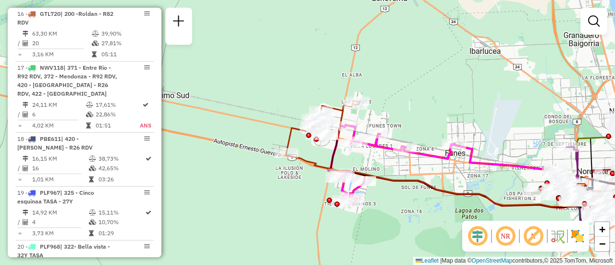
drag, startPoint x: 419, startPoint y: 176, endPoint x: 394, endPoint y: 101, distance: 79.4
click at [394, 101] on div "Janela de atendimento Grade de atendimento Capacidade Transportadoras Veículos …" at bounding box center [307, 132] width 615 height 265
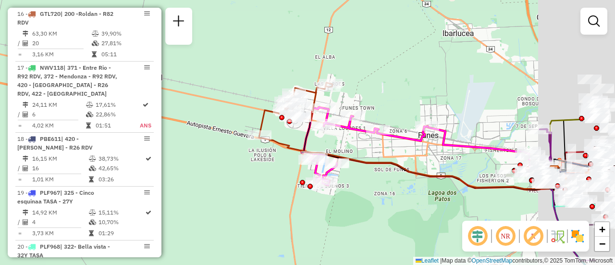
drag, startPoint x: 543, startPoint y: 153, endPoint x: 374, endPoint y: 153, distance: 169.0
click at [365, 152] on div "Janela de atendimento Grade de atendimento Capacidade Transportadoras Veículos …" at bounding box center [307, 132] width 615 height 265
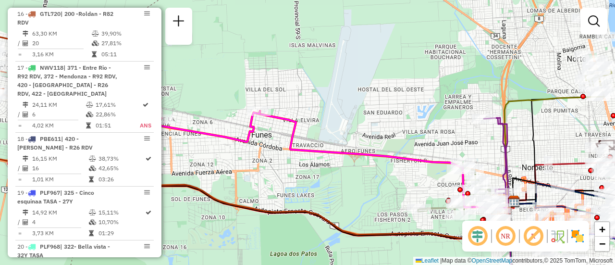
drag, startPoint x: 546, startPoint y: 146, endPoint x: 412, endPoint y: 141, distance: 134.5
click at [412, 141] on div "Janela de atendimento Grade de atendimento Capacidade Transportadoras Veículos …" at bounding box center [307, 132] width 615 height 265
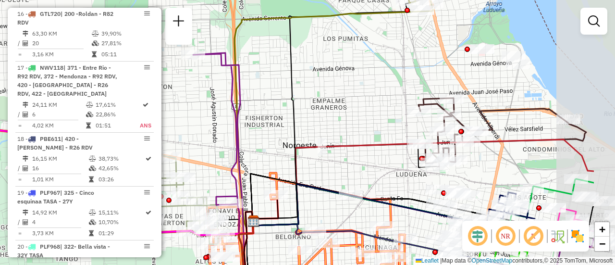
drag, startPoint x: 460, startPoint y: 136, endPoint x: 336, endPoint y: 105, distance: 127.8
click at [336, 106] on div "Janela de atendimento Grade de atendimento Capacidade Transportadoras Veículos …" at bounding box center [307, 132] width 615 height 265
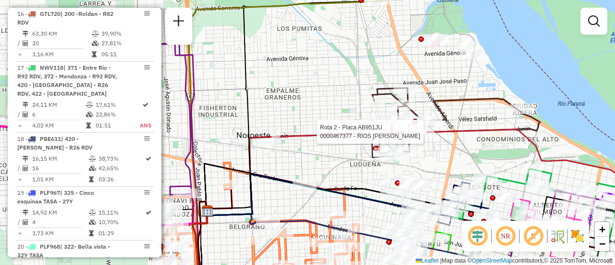
select select "**********"
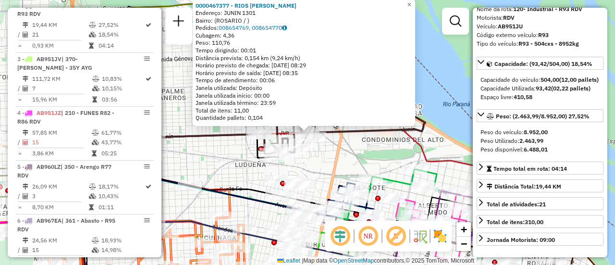
click at [343, 157] on div "0000467377 - RIOS RITA GRACIELA Endereço: JUNIN 1301 Bairro: (ROSARIO / ) Pedid…" at bounding box center [307, 132] width 615 height 265
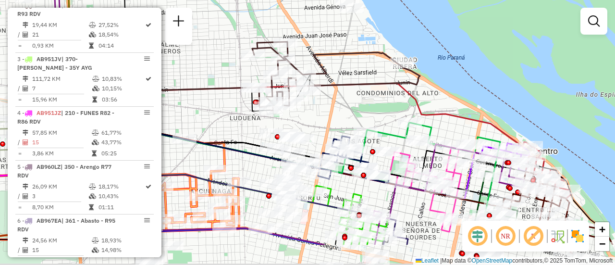
drag, startPoint x: 345, startPoint y: 160, endPoint x: 335, endPoint y: 74, distance: 87.0
click at [335, 74] on div "Janela de atendimento Grade de atendimento Capacidade Transportadoras Veículos …" at bounding box center [307, 132] width 615 height 265
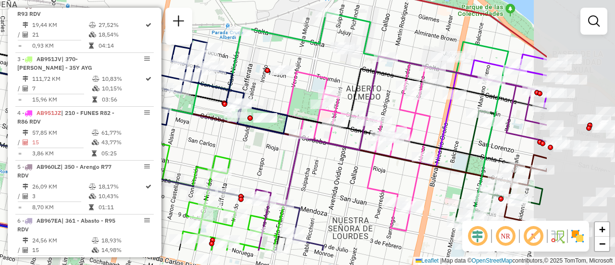
drag, startPoint x: 491, startPoint y: 134, endPoint x: 352, endPoint y: 99, distance: 142.8
click at [325, 93] on icon at bounding box center [178, 79] width 738 height 97
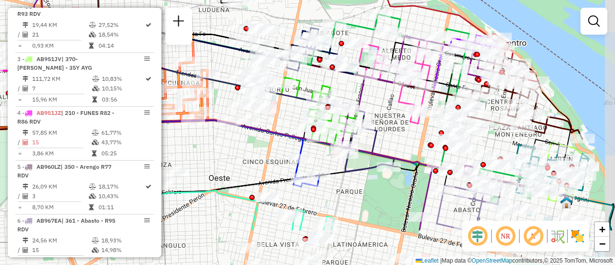
drag, startPoint x: 400, startPoint y: 121, endPoint x: 394, endPoint y: 89, distance: 32.2
click at [394, 89] on div "Janela de atendimento Grade de atendimento Capacidade Transportadoras Veículos …" at bounding box center [307, 132] width 615 height 265
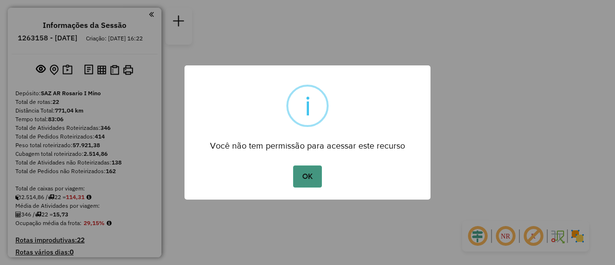
click at [302, 172] on button "OK" at bounding box center [307, 176] width 28 height 22
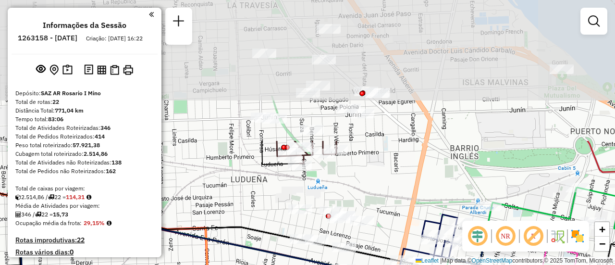
drag, startPoint x: 360, startPoint y: 35, endPoint x: 390, endPoint y: 210, distance: 177.9
click at [390, 210] on div "Janela de atendimento Grade de atendimento Capacidade Transportadoras Veículos …" at bounding box center [307, 132] width 615 height 265
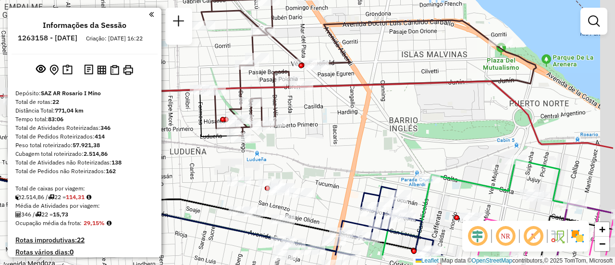
drag, startPoint x: 436, startPoint y: 188, endPoint x: 264, endPoint y: 126, distance: 183.2
click at [264, 126] on div "Janela de atendimento Grade de atendimento Capacidade Transportadoras Veículos …" at bounding box center [307, 132] width 615 height 265
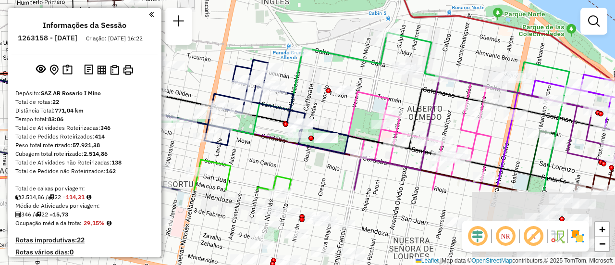
drag, startPoint x: 371, startPoint y: 175, endPoint x: 352, endPoint y: 74, distance: 102.7
click at [352, 74] on div "Janela de atendimento Grade de atendimento Capacidade Transportadoras Veículos …" at bounding box center [307, 132] width 615 height 265
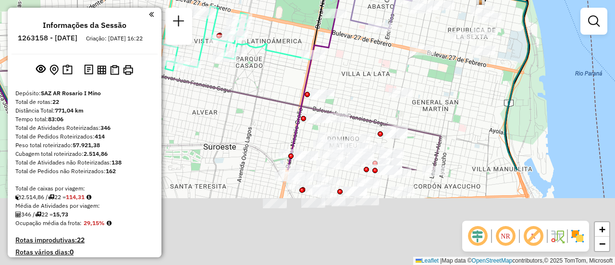
drag, startPoint x: 451, startPoint y: 154, endPoint x: 424, endPoint y: 24, distance: 131.9
click at [422, 24] on div "Janela de atendimento Grade de atendimento Capacidade Transportadoras Veículos …" at bounding box center [307, 132] width 615 height 265
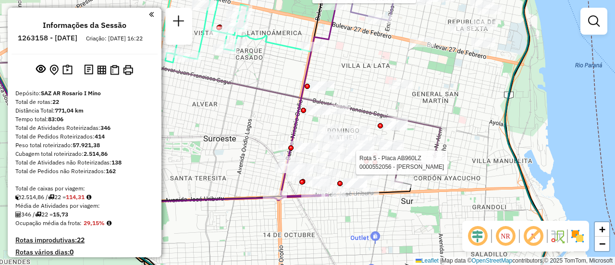
select select "**********"
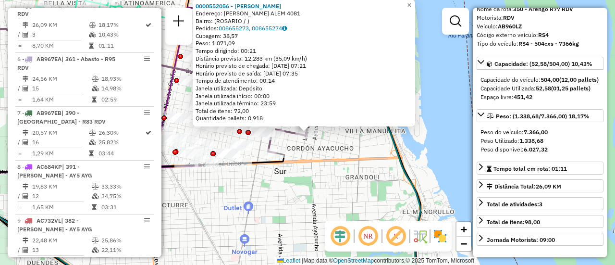
scroll to position [96, 0]
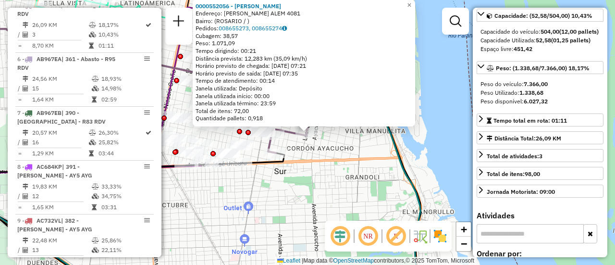
click at [338, 195] on div "0000552056 - LI XIAOYAN Endereço: LEANDRO N. ALEM 4081 Bairro: (ROSARIO / ) Ped…" at bounding box center [307, 132] width 615 height 265
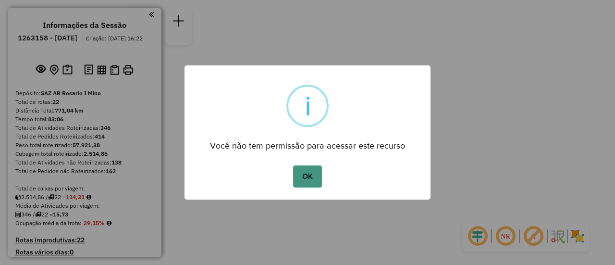
click at [313, 177] on button "OK" at bounding box center [307, 176] width 28 height 22
click at [309, 178] on button "OK" at bounding box center [307, 176] width 28 height 22
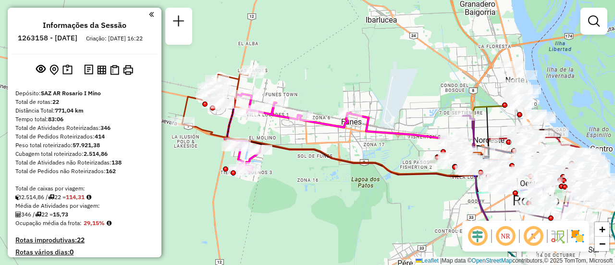
drag, startPoint x: 254, startPoint y: 106, endPoint x: 332, endPoint y: 206, distance: 127.2
click at [332, 206] on div "Janela de atendimento Grade de atendimento Capacidade Transportadoras Veículos …" at bounding box center [307, 132] width 615 height 265
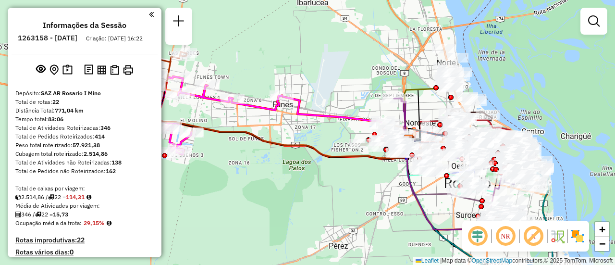
drag, startPoint x: 370, startPoint y: 146, endPoint x: 270, endPoint y: 127, distance: 101.2
click at [270, 127] on div "Janela de atendimento Grade de atendimento Capacidade Transportadoras Veículos …" at bounding box center [307, 132] width 615 height 265
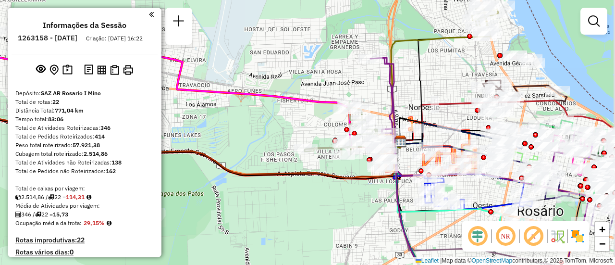
drag, startPoint x: 513, startPoint y: 113, endPoint x: 408, endPoint y: 133, distance: 107.2
click at [408, 134] on div "Janela de atendimento Grade de atendimento Capacidade Transportadoras Veículos …" at bounding box center [307, 132] width 615 height 265
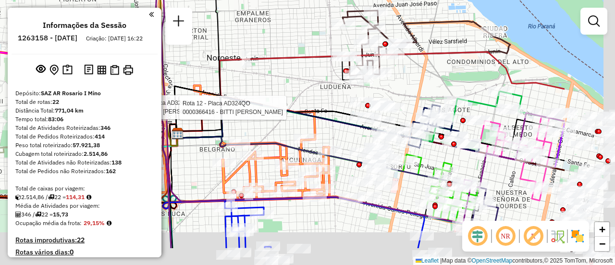
drag, startPoint x: 510, startPoint y: 136, endPoint x: 391, endPoint y: 93, distance: 126.7
click at [389, 92] on div "Rota 12 - Placa AD324QO 0000426569 - LI YUHUI Rota 12 - Placa AD324QO 000036641…" at bounding box center [307, 132] width 615 height 265
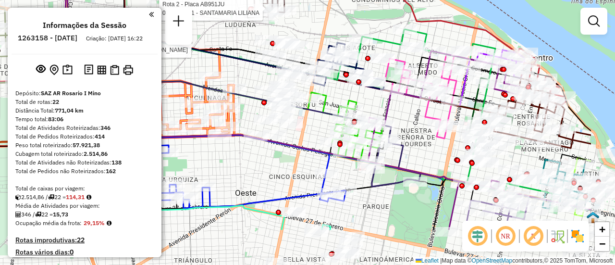
drag, startPoint x: 470, startPoint y: 162, endPoint x: 393, endPoint y: 99, distance: 99.2
click at [376, 95] on icon at bounding box center [282, 70] width 474 height 317
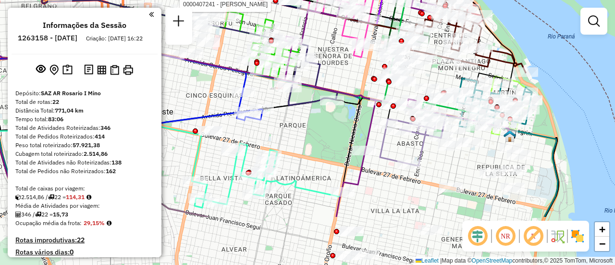
drag, startPoint x: 507, startPoint y: 152, endPoint x: 370, endPoint y: 29, distance: 183.6
click at [370, 30] on div "Rota 12 - Placa AD324QO 0000426569 - LI YUHUI Rota 12 - Placa AD324QO 000036641…" at bounding box center [307, 132] width 615 height 265
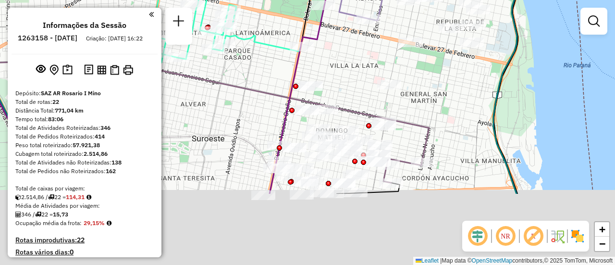
drag, startPoint x: 422, startPoint y: 194, endPoint x: 452, endPoint y: 68, distance: 128.8
click at [452, 68] on div "Rota 12 - Placa AD324QO 0000426569 - LI YUHUI Rota 12 - Placa AD324QO 000036641…" at bounding box center [307, 132] width 615 height 265
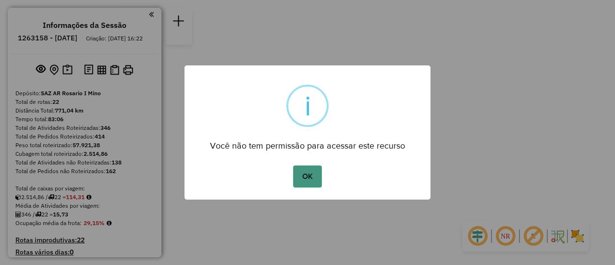
click at [303, 172] on button "OK" at bounding box center [307, 176] width 28 height 22
click at [306, 173] on button "OK" at bounding box center [307, 176] width 28 height 22
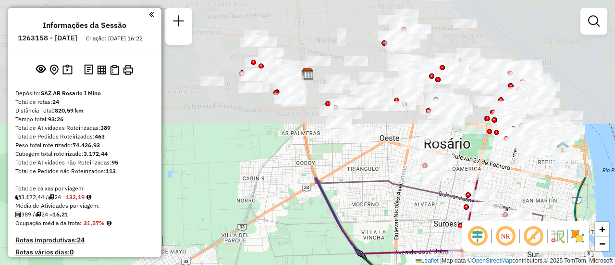
drag, startPoint x: 369, startPoint y: 81, endPoint x: 279, endPoint y: 284, distance: 222.3
click at [279, 264] on html "Aguarde... Pop-up bloqueado! Seu navegador bloqueou automáticamente a abertura …" at bounding box center [307, 132] width 615 height 265
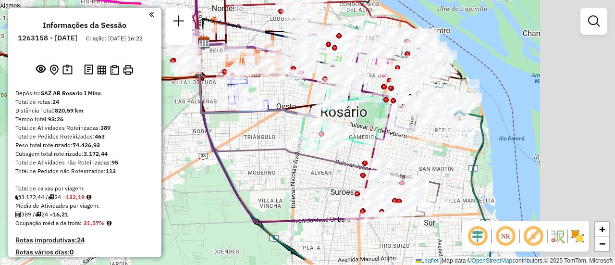
drag, startPoint x: 382, startPoint y: 202, endPoint x: 245, endPoint y: 164, distance: 142.0
click at [245, 164] on div "Janela de atendimento Grade de atendimento Capacidade Transportadoras Veículos …" at bounding box center [307, 132] width 615 height 265
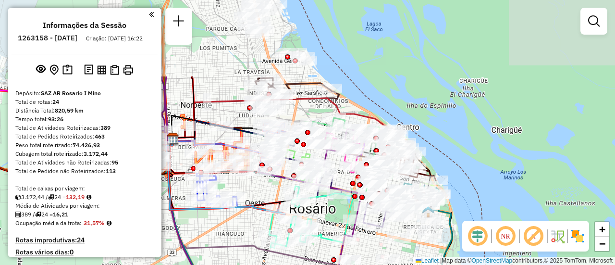
drag, startPoint x: 277, startPoint y: 184, endPoint x: 279, endPoint y: 287, distance: 102.8
click at [279, 264] on html "Aguarde... Pop-up bloqueado! Seu navegador bloqueou automáticamente a abertura …" at bounding box center [307, 132] width 615 height 265
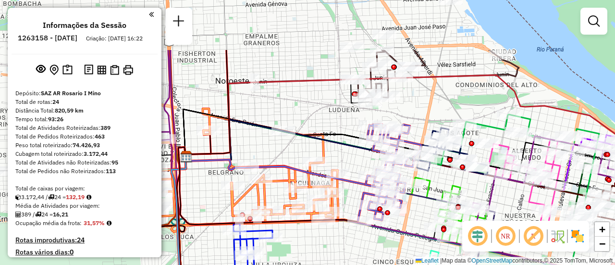
drag, startPoint x: 290, startPoint y: 176, endPoint x: 405, endPoint y: 253, distance: 138.2
click at [405, 253] on div "Janela de atendimento Grade de atendimento Capacidade Transportadoras Veículos …" at bounding box center [307, 132] width 615 height 265
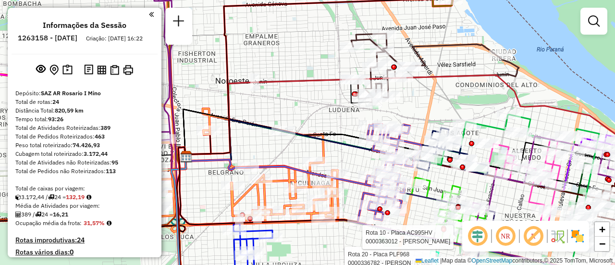
select select "**********"
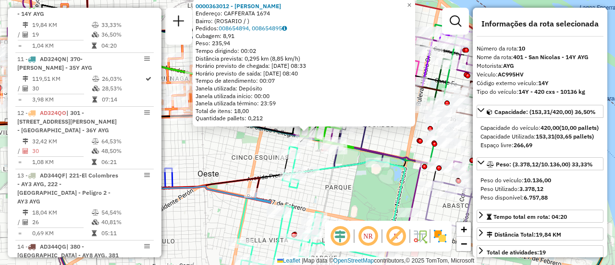
scroll to position [48, 0]
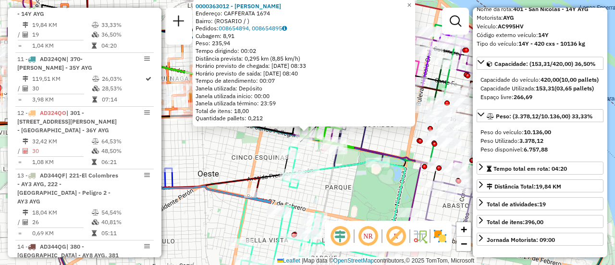
click at [360, 195] on div "0000363012 - PAFUMI GUILL Endereço: CAFFERATA 1674 Bairro: (ROSARIO / ) Pedidos…" at bounding box center [307, 132] width 615 height 265
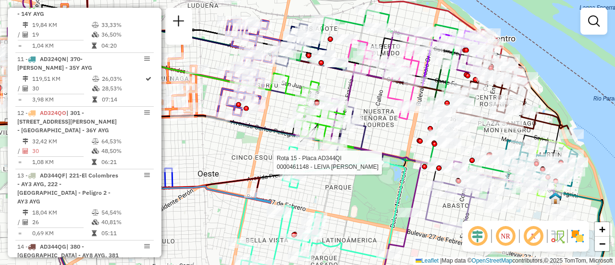
select select "**********"
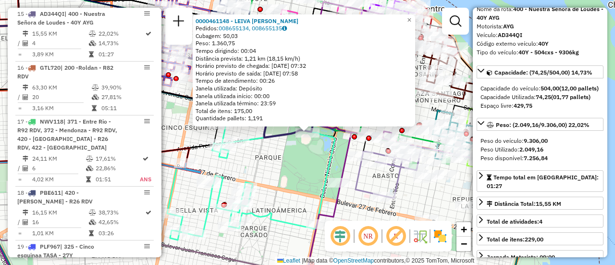
click at [315, 167] on div "0000461148 - LEIVA JUAN MANUEL Pedidos: 008655134, 008655135 Cubagem: 50,03 Pes…" at bounding box center [307, 132] width 615 height 265
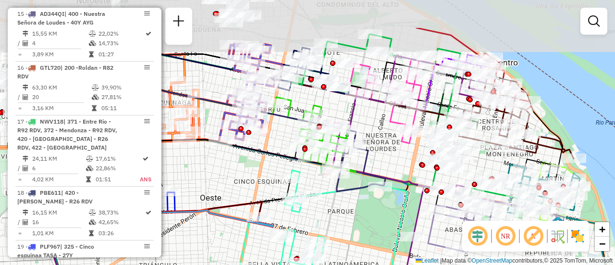
drag, startPoint x: 230, startPoint y: 146, endPoint x: 298, endPoint y: 176, distance: 74.2
click at [298, 176] on div "Janela de atendimento Grade de atendimento Capacidade Transportadoras Veículos …" at bounding box center [307, 132] width 615 height 265
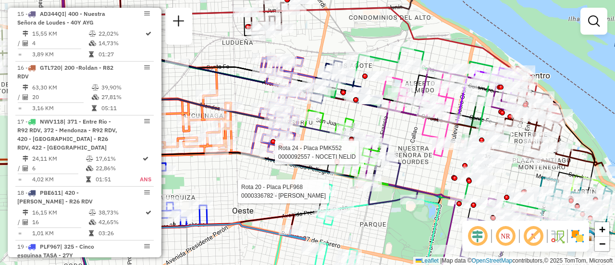
select select "**********"
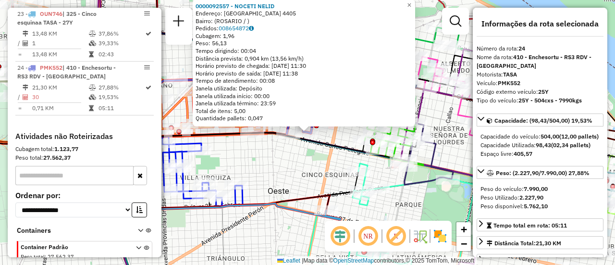
scroll to position [96, 0]
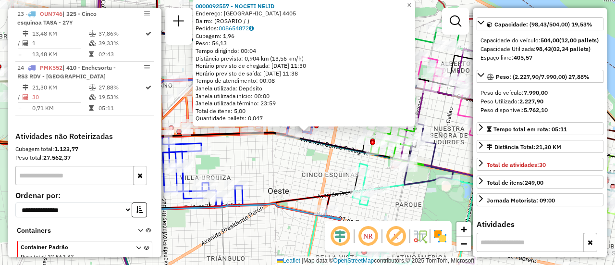
click at [284, 177] on div "0000092557 - NOCETI NELID Endereço: MONTEVIDEO 4405 Bairro: (ROSARIO / ) Pedido…" at bounding box center [307, 132] width 615 height 265
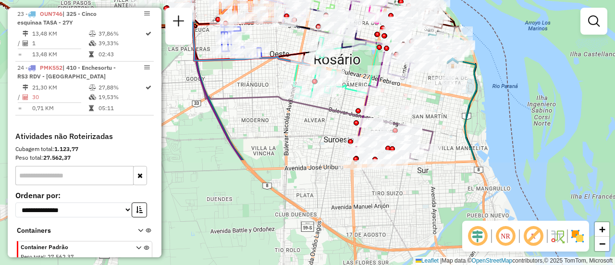
drag, startPoint x: 364, startPoint y: 233, endPoint x: 346, endPoint y: 102, distance: 132.4
click at [344, 99] on div "Janela de atendimento Grade de atendimento Capacidade Transportadoras Veículos …" at bounding box center [307, 132] width 615 height 265
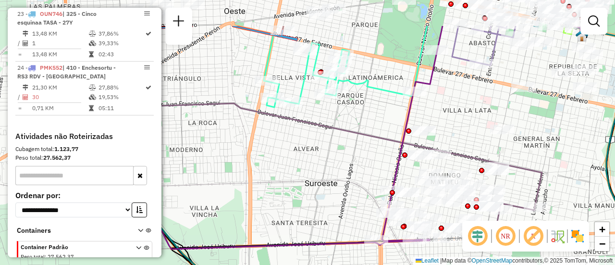
drag, startPoint x: 354, startPoint y: 119, endPoint x: 333, endPoint y: 143, distance: 32.0
click at [348, 170] on div "Janela de atendimento Grade de atendimento Capacidade Transportadoras Veículos …" at bounding box center [307, 132] width 615 height 265
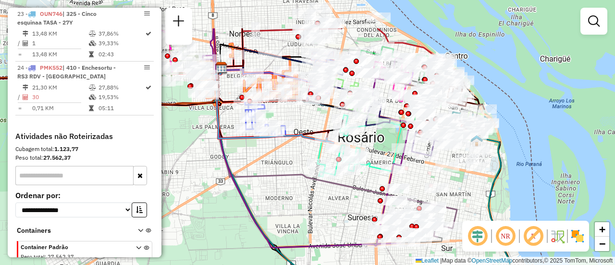
drag, startPoint x: 276, startPoint y: 118, endPoint x: 350, endPoint y: 195, distance: 107.0
click at [350, 195] on div "Janela de atendimento Grade de atendimento Capacidade Transportadoras Veículos …" at bounding box center [307, 132] width 615 height 265
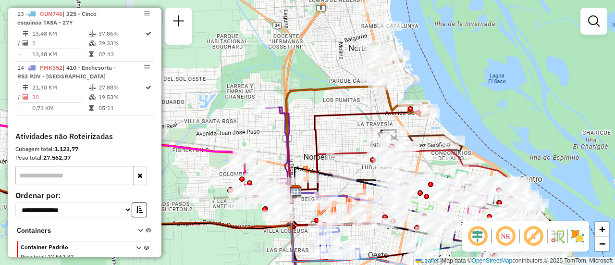
drag, startPoint x: 346, startPoint y: 78, endPoint x: 346, endPoint y: 170, distance: 92.2
click at [346, 170] on div "Rota 20 - Placa PLF968 0000408401 - GUGNALE FERNAND Janela de atendimento Grade…" at bounding box center [307, 132] width 615 height 265
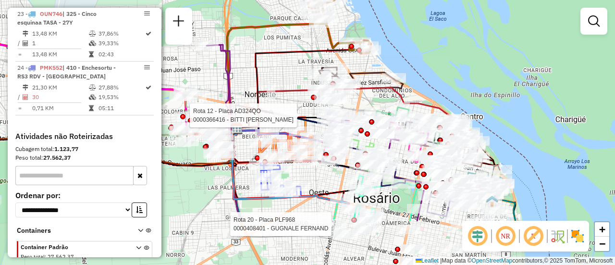
drag, startPoint x: 420, startPoint y: 173, endPoint x: 361, endPoint y: 103, distance: 91.4
click at [361, 103] on div "Rota 20 - Placa PLF968 0000408401 - GUGNALE FERNAND Rota 12 - Placa AD324QO 000…" at bounding box center [307, 132] width 615 height 265
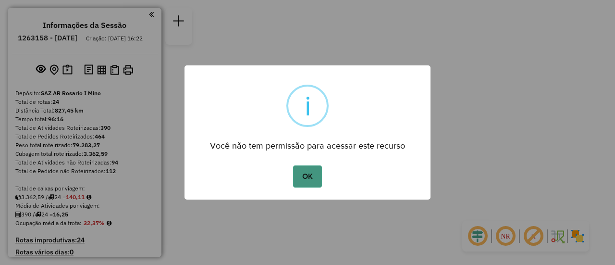
click at [305, 180] on button "OK" at bounding box center [307, 176] width 28 height 22
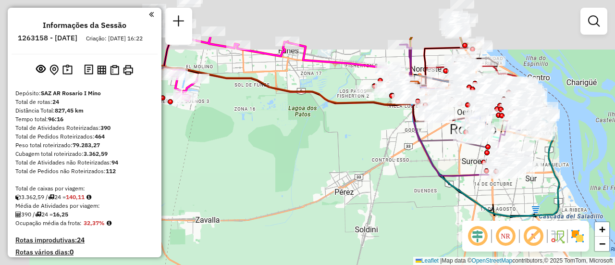
drag, startPoint x: 279, startPoint y: 133, endPoint x: 374, endPoint y: 153, distance: 96.6
click at [368, 159] on div "Janela de atendimento Grade de atendimento Capacidade Transportadoras Veículos …" at bounding box center [307, 132] width 615 height 265
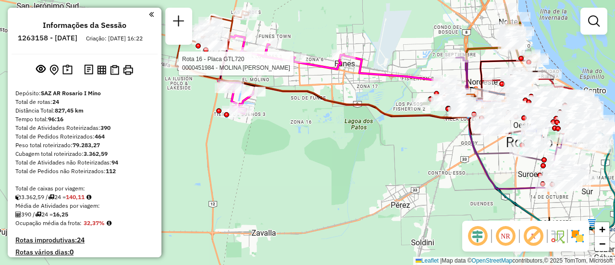
select select "**********"
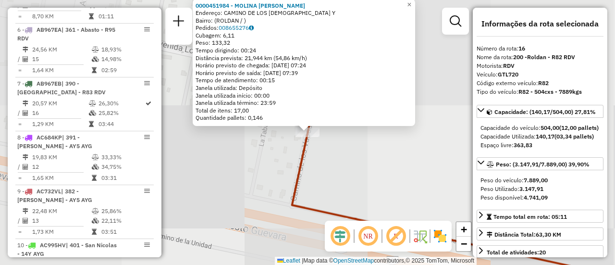
scroll to position [1175, 0]
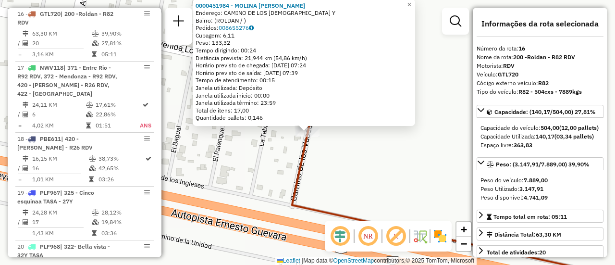
click at [403, 173] on div "0000451984 - MOLINA NADIA BELEN Endereço: CAMINO DE LOS VASCOS Y Bairro: (ROLDA…" at bounding box center [307, 132] width 615 height 265
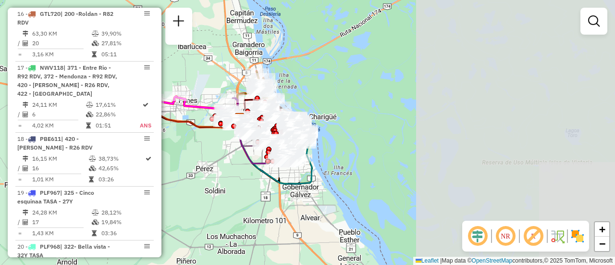
drag, startPoint x: 487, startPoint y: 131, endPoint x: 206, endPoint y: 75, distance: 286.0
click at [171, 70] on div "Janela de atendimento Grade de atendimento Capacidade Transportadoras Veículos …" at bounding box center [307, 132] width 615 height 265
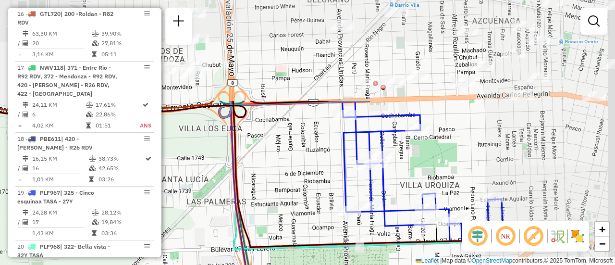
drag, startPoint x: 410, startPoint y: 58, endPoint x: 270, endPoint y: 184, distance: 188.4
click at [263, 185] on div "Janela de atendimento Grade de atendimento Capacidade Transportadoras Veículos …" at bounding box center [307, 132] width 615 height 265
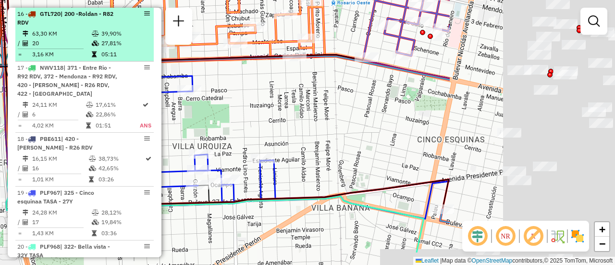
drag, startPoint x: 296, startPoint y: 113, endPoint x: 131, endPoint y: 45, distance: 178.9
click at [109, 47] on hb-router-mapa "Informações da Sessão 1263158 - 11/09/2025 Criação: 10/09/2025 16:22 Depósito: …" at bounding box center [307, 132] width 615 height 265
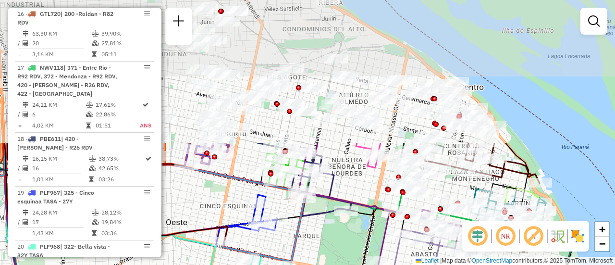
drag, startPoint x: 341, startPoint y: 18, endPoint x: 345, endPoint y: 199, distance: 180.6
click at [345, 199] on div "Rota 19 - Placa PLF967 0000311777 - SPITTELER CA Janela de atendimento Grade de…" at bounding box center [307, 132] width 615 height 265
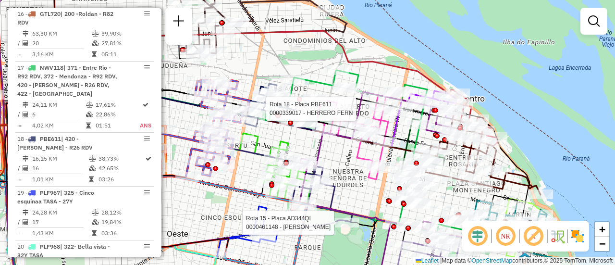
select select "**********"
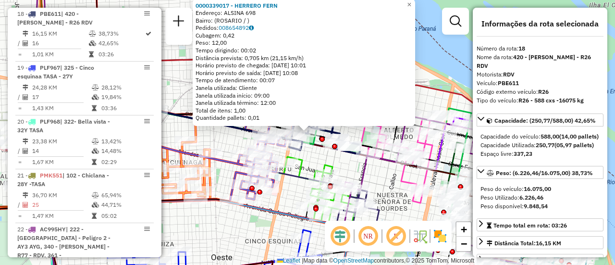
scroll to position [48, 0]
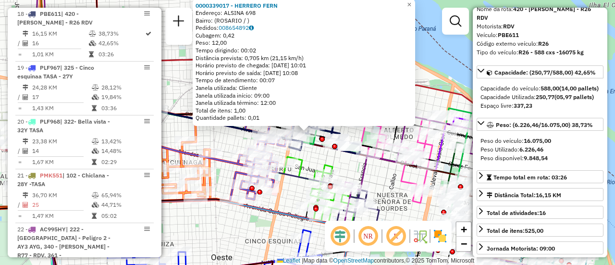
click at [347, 173] on div "0000339017 - HERRERO FERN Endereço: ALSINA 698 Bairro: (ROSARIO / ) Pedidos: 00…" at bounding box center [307, 132] width 615 height 265
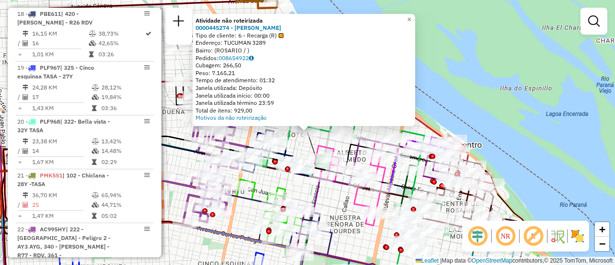
click at [240, 211] on div "Atividade não roteirizada 0000445274 - RUIZ FRANCO NICOLAS Tipo de cliente: 6 -…" at bounding box center [307, 132] width 615 height 265
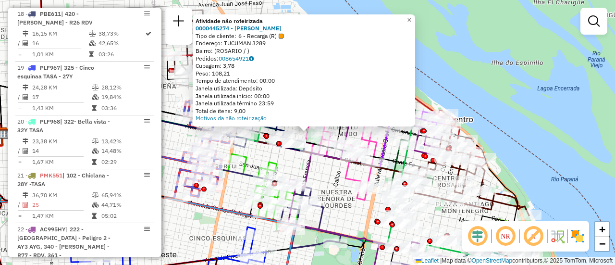
click at [231, 179] on div "Atividade não roteirizada 0000445274 - RUIZ FRANCO NICOLAS Tipo de cliente: 6 -…" at bounding box center [307, 132] width 615 height 265
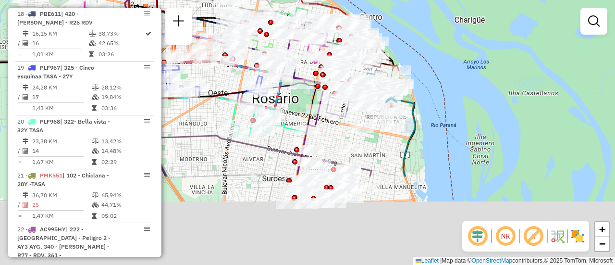
drag, startPoint x: 313, startPoint y: 219, endPoint x: 298, endPoint y: 104, distance: 115.7
click at [298, 104] on div "Janela de atendimento Grade de atendimento Capacidade Transportadoras Veículos …" at bounding box center [307, 132] width 615 height 265
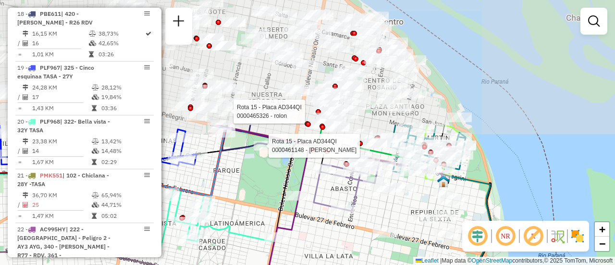
drag, startPoint x: 346, startPoint y: 233, endPoint x: 346, endPoint y: 240, distance: 6.7
click at [346, 240] on div "Rota 15 - Placa AD344QI 0000465326 - rolon Rota 15 - Placa AD344QI 0000461148 -…" at bounding box center [307, 132] width 615 height 265
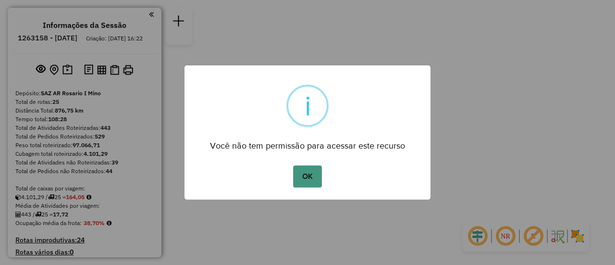
click at [308, 179] on button "OK" at bounding box center [307, 176] width 28 height 22
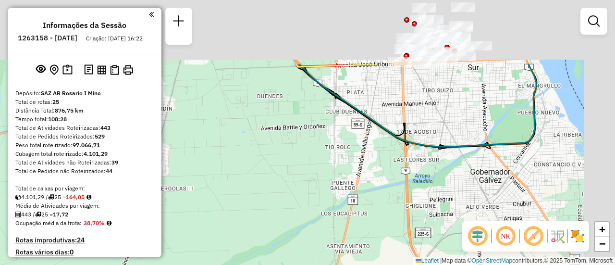
drag, startPoint x: 340, startPoint y: 80, endPoint x: 277, endPoint y: 194, distance: 129.4
click at [277, 194] on div "Janela de atendimento Grade de atendimento Capacidade Transportadoras Veículos …" at bounding box center [307, 132] width 615 height 265
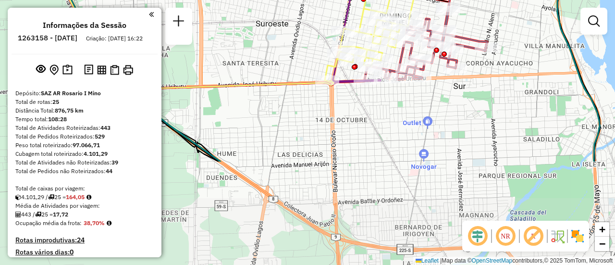
drag, startPoint x: 433, startPoint y: 246, endPoint x: 406, endPoint y: 116, distance: 132.5
click at [406, 116] on div "Janela de atendimento Grade de atendimento Capacidade Transportadoras Veículos …" at bounding box center [307, 132] width 615 height 265
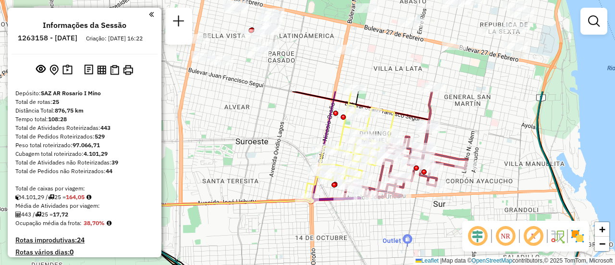
drag, startPoint x: 388, startPoint y: 97, endPoint x: 363, endPoint y: 241, distance: 146.3
click at [363, 241] on div "Janela de atendimento Grade de atendimento Capacidade Transportadoras Veículos …" at bounding box center [307, 132] width 615 height 265
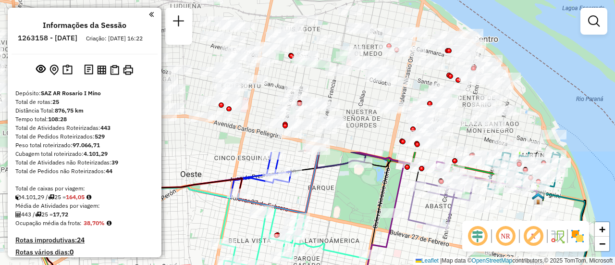
drag, startPoint x: 295, startPoint y: 85, endPoint x: 326, endPoint y: 263, distance: 180.8
click at [326, 263] on div "Janela de atendimento Grade de atendimento Capacidade Transportadoras Veículos …" at bounding box center [307, 132] width 615 height 265
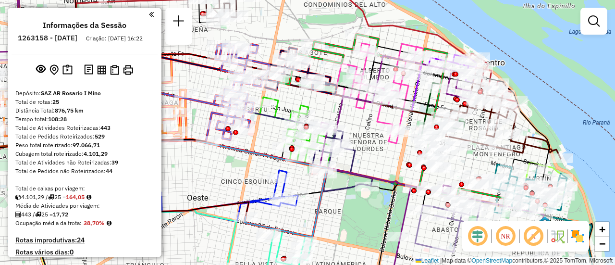
drag, startPoint x: 362, startPoint y: 104, endPoint x: 395, endPoint y: 173, distance: 76.9
click at [395, 173] on div "Janela de atendimento Grade de atendimento Capacidade Transportadoras Veículos …" at bounding box center [307, 132] width 615 height 265
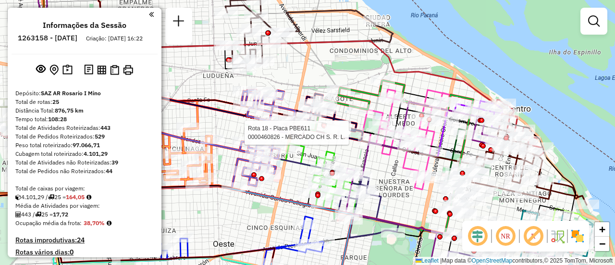
select select "**********"
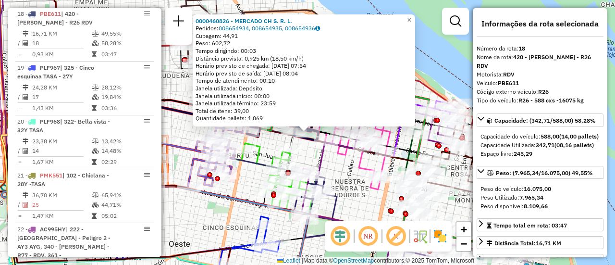
scroll to position [48, 0]
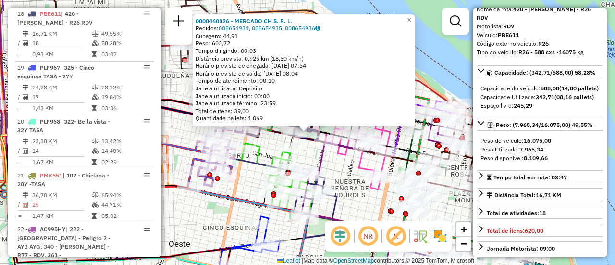
click at [336, 167] on div "0000460826 - MERCADO CH S. R. L. Pedidos: 008654934, 008654935, 008654936 Cubag…" at bounding box center [307, 132] width 615 height 265
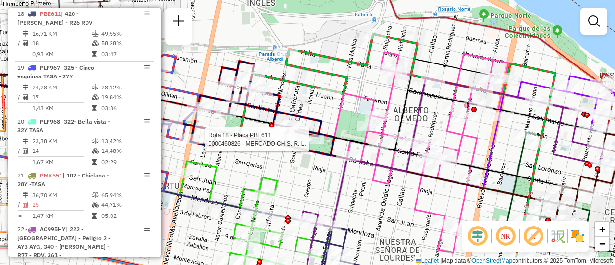
select select "**********"
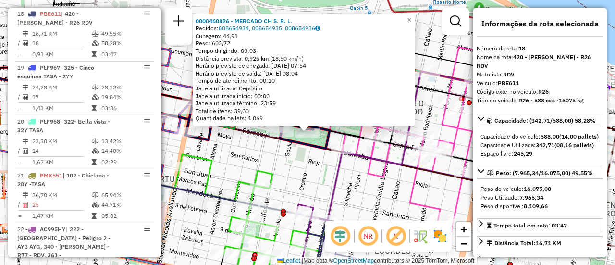
click at [290, 152] on div "0000460826 - MERCADO CH S. R. L. Pedidos: 008654934, 008654935, 008654936 Cubag…" at bounding box center [307, 132] width 615 height 265
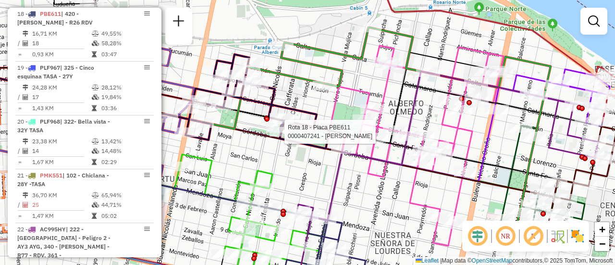
select select "**********"
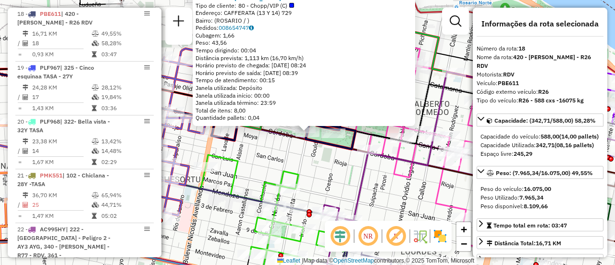
click at [288, 163] on div "0000407241 - ELIAS RAUL EUGE Tipo de cliente: 80 - Chopp/VIP (C) Endereço: CAFF…" at bounding box center [307, 132] width 615 height 265
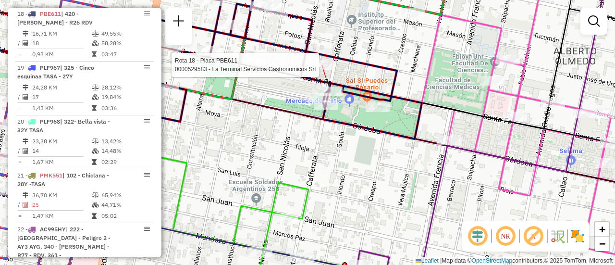
select select "**********"
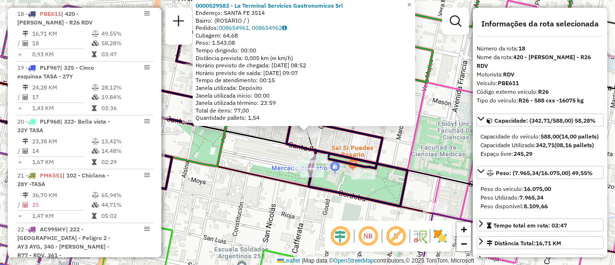
click at [275, 155] on div "0000529583 - La Terminal Servicios Gastronomicos Srl Endereço: SANTA FE 3514 Ba…" at bounding box center [307, 132] width 615 height 265
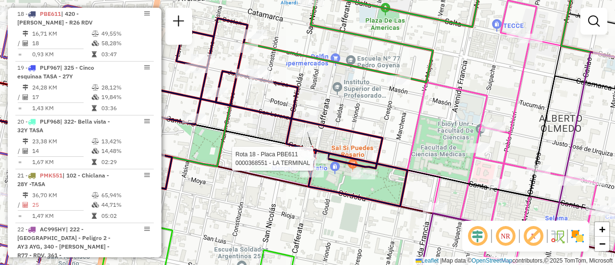
select select "**********"
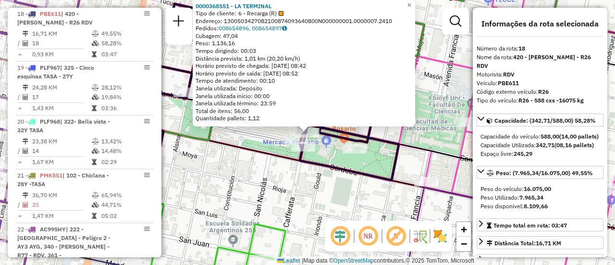
click at [260, 162] on div "0000368551 - LA TERMINAL Tipo de cliente: 6 - Recarga (R) Endereço: 13005034270…" at bounding box center [307, 132] width 615 height 265
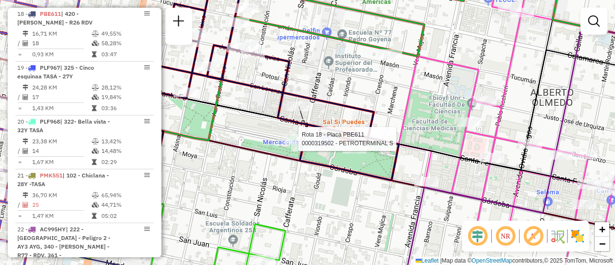
select select "**********"
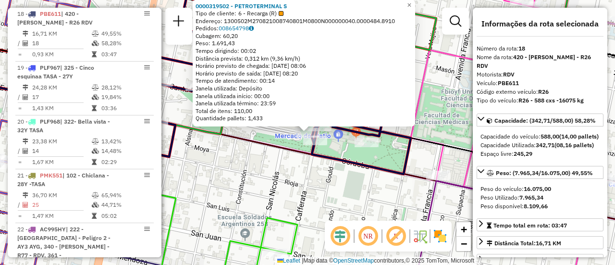
click at [250, 177] on div "0000319502 - PETROTERMINAL S Tipo de cliente: 6 - Recarga (R) Endereço: 1300502…" at bounding box center [307, 132] width 615 height 265
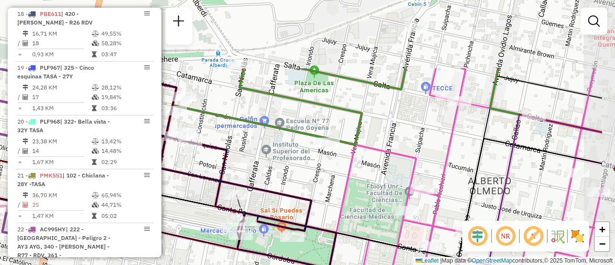
drag, startPoint x: 386, startPoint y: 86, endPoint x: 311, endPoint y: 181, distance: 120.4
click at [311, 181] on div "Janela de atendimento Grade de atendimento Capacidade Transportadoras Veículos …" at bounding box center [307, 132] width 615 height 265
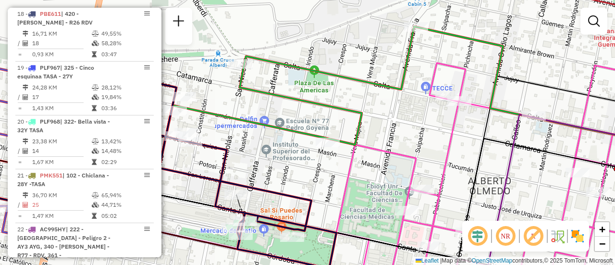
drag, startPoint x: 365, startPoint y: 109, endPoint x: 352, endPoint y: 145, distance: 38.6
click at [349, 144] on icon at bounding box center [458, 86] width 437 height 120
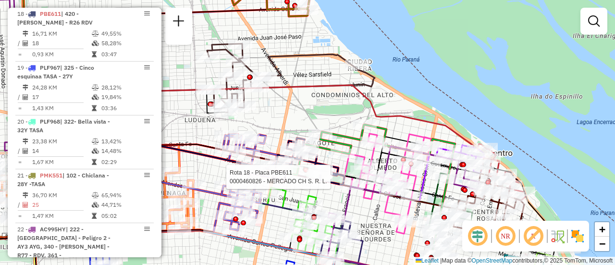
select select "**********"
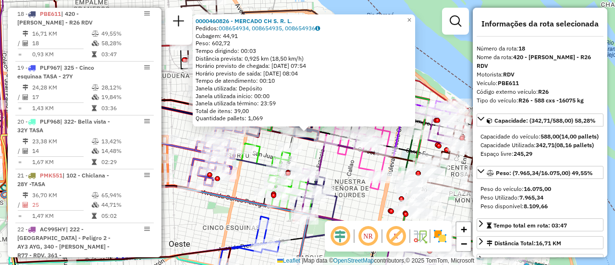
click at [333, 162] on div "0000460826 - MERCADO CH S. R. L. Pedidos: 008654934, 008654935, 008654936 Cubag…" at bounding box center [307, 132] width 615 height 265
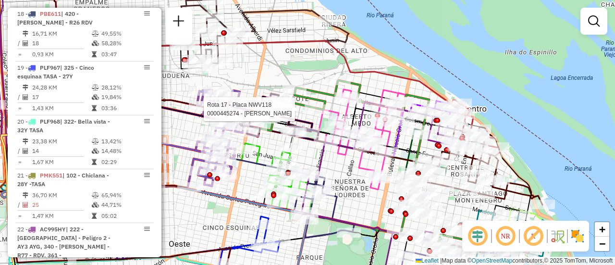
select select "**********"
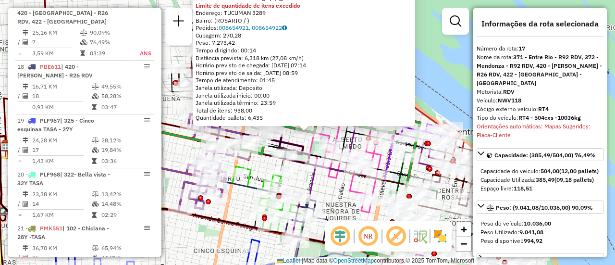
scroll to position [1228, 0]
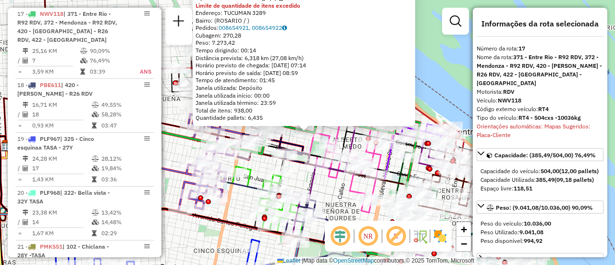
click at [323, 188] on div "0000445274 - RUIZ FRANCO NICOLAS Tipo de cliente: 6 - Recarga (R) Limite de qua…" at bounding box center [307, 132] width 615 height 265
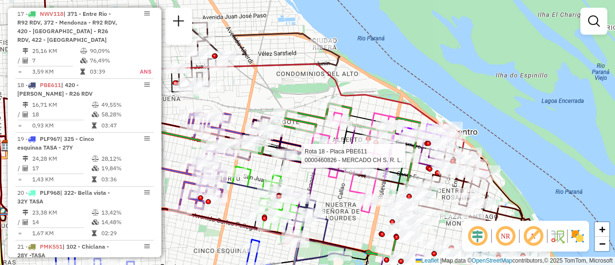
select select "**********"
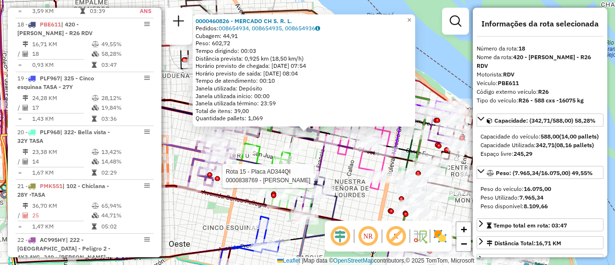
scroll to position [1299, 0]
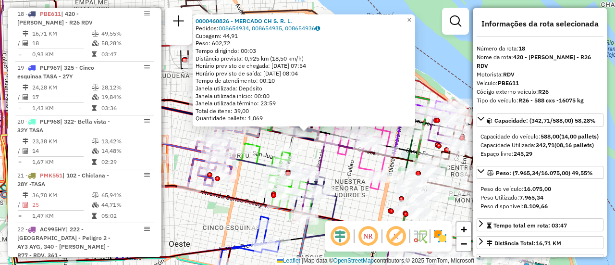
click at [332, 159] on div "0000460826 - MERCADO CH S. R. L. Pedidos: 008654934, 008654935, 008654936 Cubag…" at bounding box center [307, 132] width 615 height 265
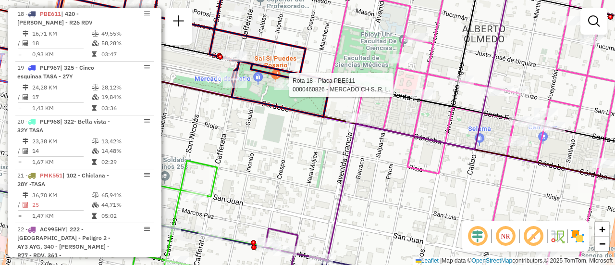
select select "**********"
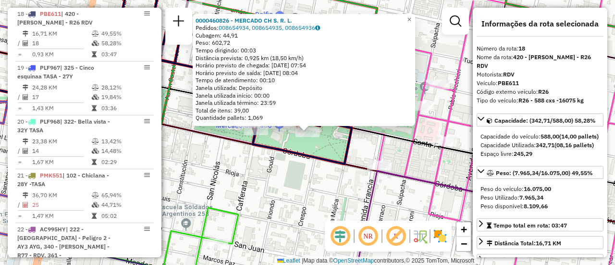
click at [291, 160] on div "0000460826 - MERCADO CH S. R. L. Pedidos: 008654934, 008654935, 008654936 Cubag…" at bounding box center [307, 132] width 615 height 265
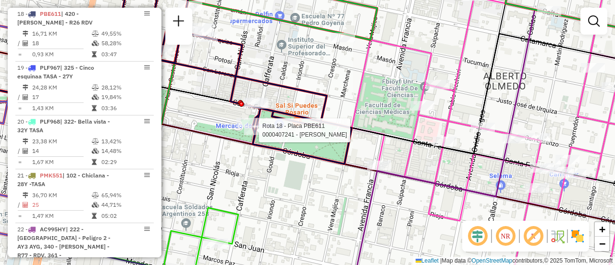
select select "**********"
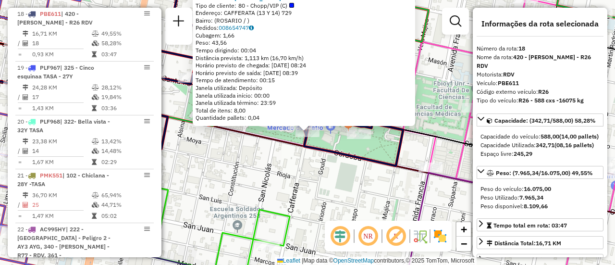
click at [258, 159] on div "0000407241 - ELIAS RAUL EUGE Tipo de cliente: 80 - Chopp/VIP (C) Endereço: CAFF…" at bounding box center [307, 132] width 615 height 265
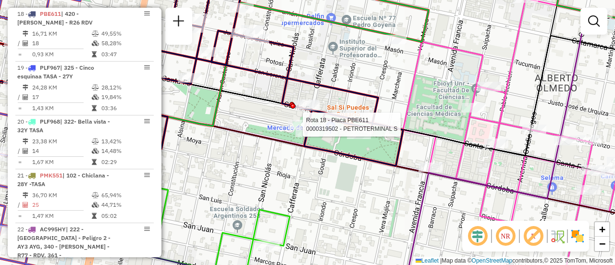
select select "**********"
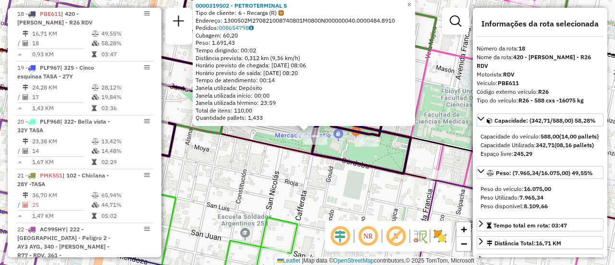
click at [264, 168] on div "0000319502 - PETROTERMINAL S Tipo de cliente: 6 - Recarga (R) Endereço: 1300502…" at bounding box center [307, 132] width 615 height 265
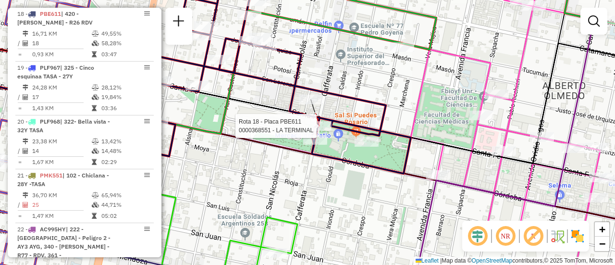
select select "**********"
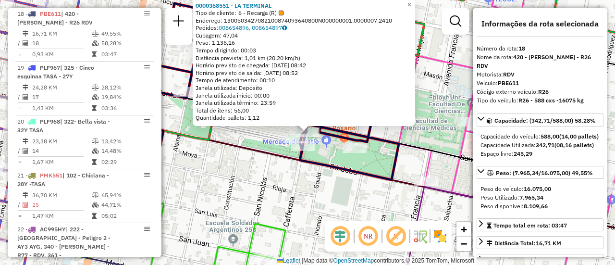
click at [255, 156] on icon at bounding box center [308, 162] width 738 height 158
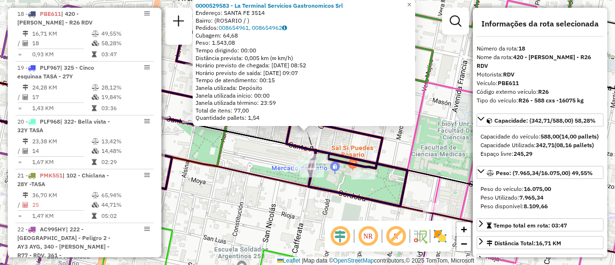
click at [249, 154] on div "0000529583 - La Terminal Servicios Gastronomicos Srl Endereço: SANTA FE 3514 Ba…" at bounding box center [307, 132] width 615 height 265
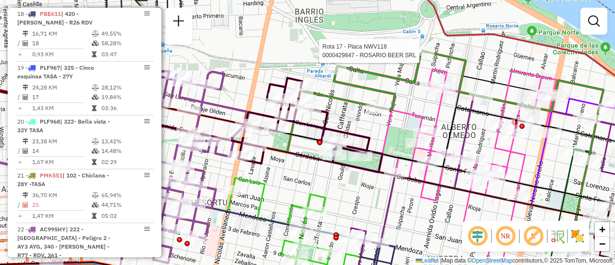
select select "**********"
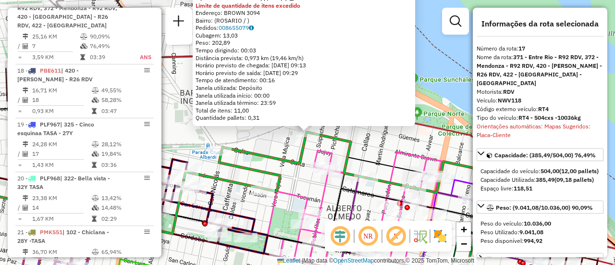
scroll to position [1228, 0]
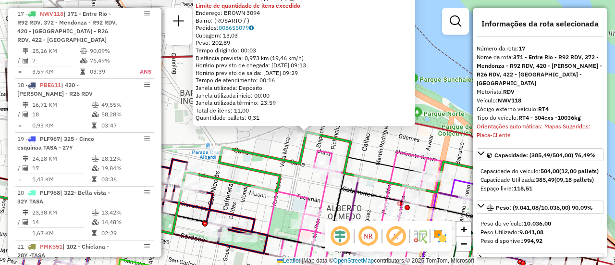
click at [280, 148] on div "0000429847 - ROSARIO BEER SRL Tipo de cliente: 80 - Chopp/VIP (C) Limite de qua…" at bounding box center [307, 132] width 615 height 265
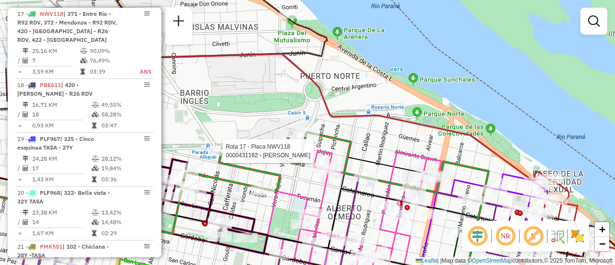
select select "**********"
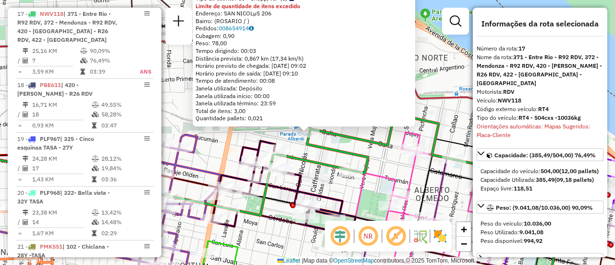
click at [236, 134] on div "0000431162 - ARAGNO ANDRES MAURICIO Tipo de cliente: 80 - Chopp/VIP (C) Limite …" at bounding box center [307, 132] width 615 height 265
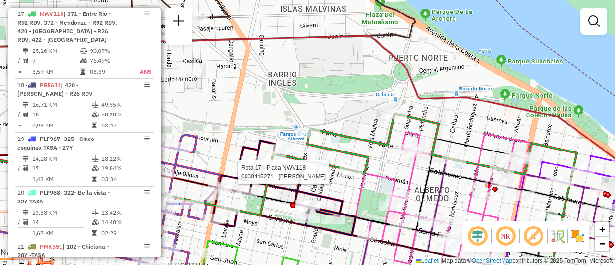
select select "**********"
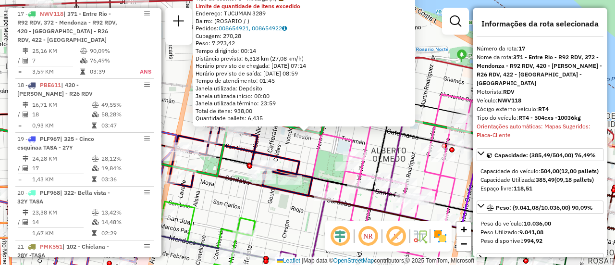
click at [312, 155] on icon at bounding box center [399, 192] width 174 height 198
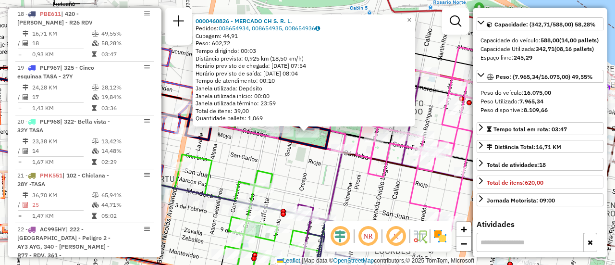
scroll to position [48, 0]
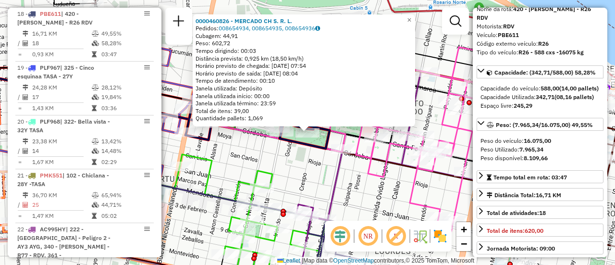
click at [361, 183] on div "0000460826 - MERCADO CH S. R. L. Pedidos: 008654934, 008654935, 008654936 Cubag…" at bounding box center [307, 132] width 615 height 265
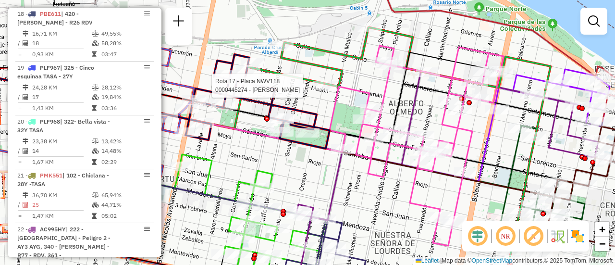
select select "**********"
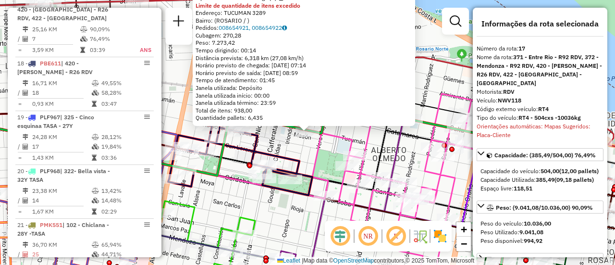
scroll to position [1228, 0]
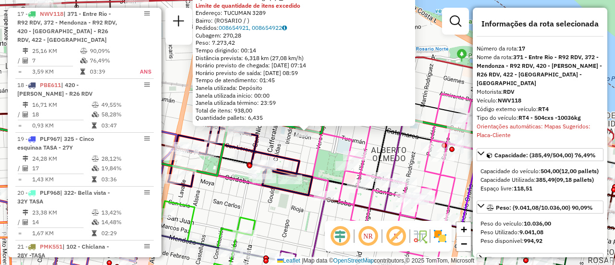
click at [298, 148] on div "0000445274 - RUIZ FRANCO NICOLAS Tipo de cliente: 6 - Recarga (R) Limite de qua…" at bounding box center [307, 132] width 615 height 265
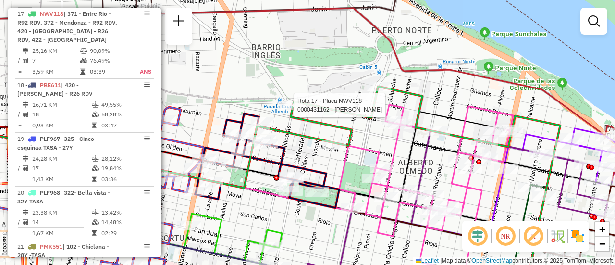
select select "**********"
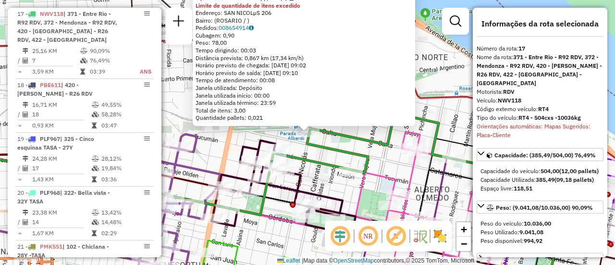
click at [312, 154] on div "0000431162 - ARAGNO ANDRES MAURICIO Tipo de cliente: 80 - Chopp/VIP (C) Limite …" at bounding box center [307, 132] width 615 height 265
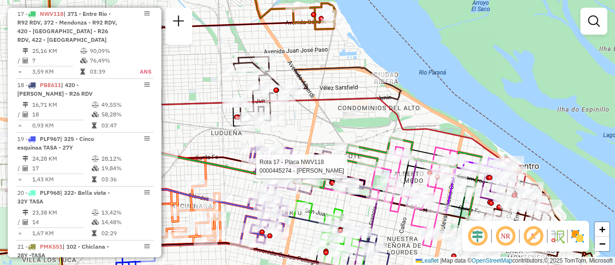
select select "**********"
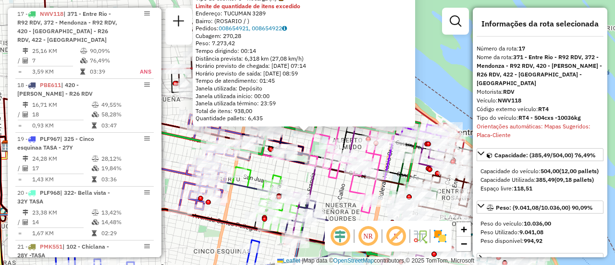
click at [301, 178] on div "0000445274 - RUIZ FRANCO NICOLAS Tipo de cliente: 6 - Recarga (R) Limite de qua…" at bounding box center [307, 132] width 615 height 265
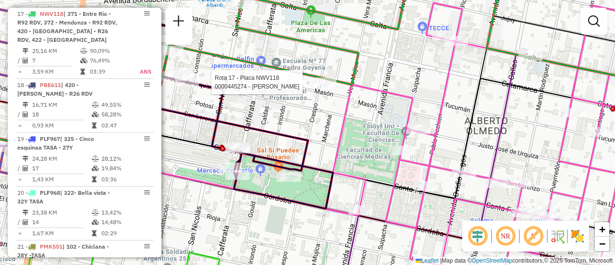
select select "**********"
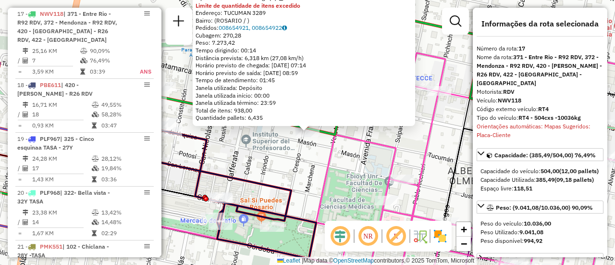
click at [312, 167] on div "0000445274 - RUIZ FRANCO NICOLAS Tipo de cliente: 6 - Recarga (R) Limite de qua…" at bounding box center [307, 132] width 615 height 265
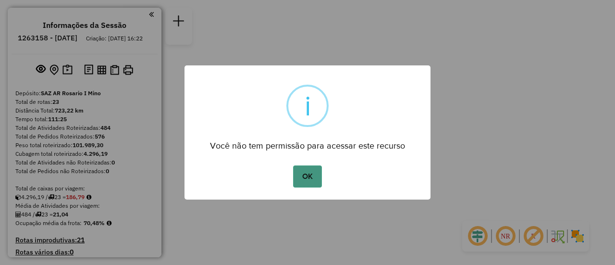
click at [311, 173] on button "OK" at bounding box center [307, 176] width 28 height 22
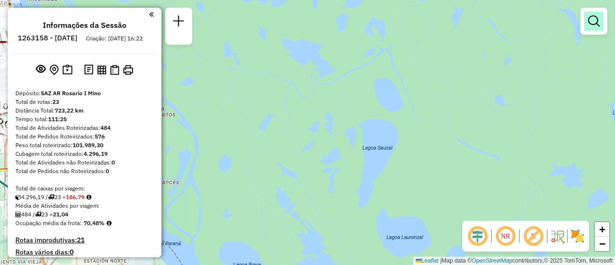
click at [596, 20] on em at bounding box center [594, 21] width 12 height 12
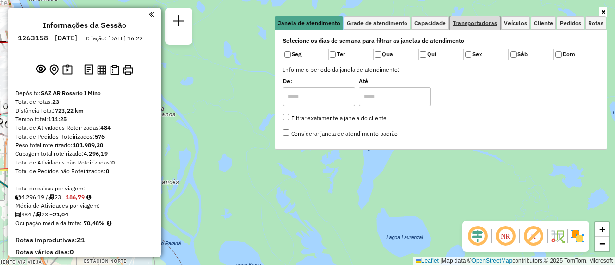
click at [487, 22] on span "Transportadoras" at bounding box center [474, 23] width 45 height 6
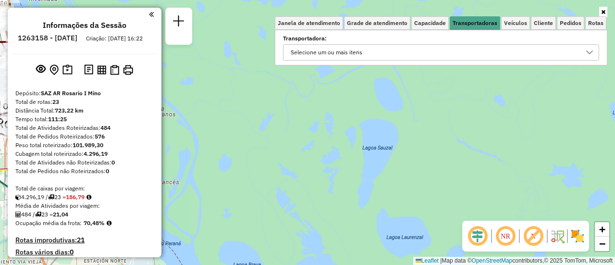
click at [591, 54] on icon at bounding box center [589, 53] width 8 height 8
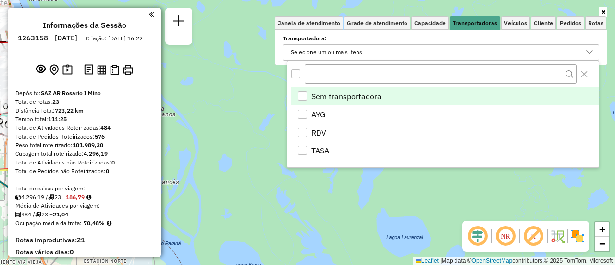
scroll to position [6, 33]
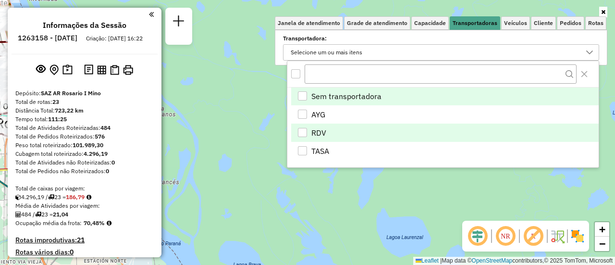
click at [303, 133] on div "RDV" at bounding box center [302, 132] width 9 height 9
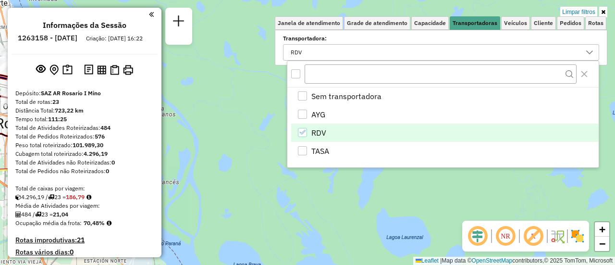
click at [243, 186] on div "Limpar filtros Janela de atendimento Grade de atendimento Capacidade Transporta…" at bounding box center [307, 132] width 615 height 265
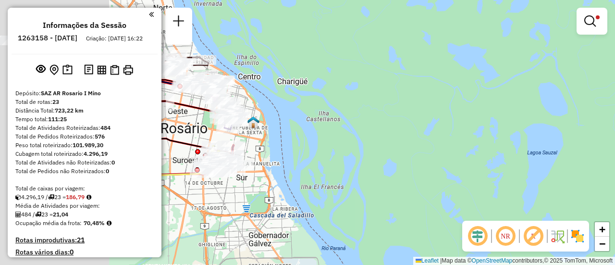
drag, startPoint x: 234, startPoint y: 170, endPoint x: 587, endPoint y: 196, distance: 353.4
click at [587, 196] on div "Limpar filtros Janela de atendimento Grade de atendimento Capacidade Transporta…" at bounding box center [307, 132] width 615 height 265
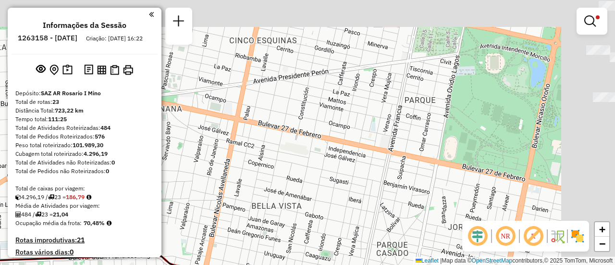
drag, startPoint x: 436, startPoint y: 55, endPoint x: 290, endPoint y: 279, distance: 267.2
click at [290, 264] on html "Aplicando filtros Pop-up bloqueado! Seu navegador bloqueou automáticamente a ab…" at bounding box center [307, 132] width 615 height 265
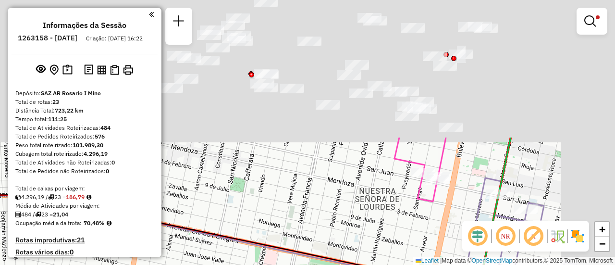
drag, startPoint x: 415, startPoint y: 84, endPoint x: 306, endPoint y: 262, distance: 208.2
click at [303, 264] on html "Aplicando filtros Pop-up bloqueado! Seu navegador bloqueou automáticamente a ab…" at bounding box center [307, 132] width 615 height 265
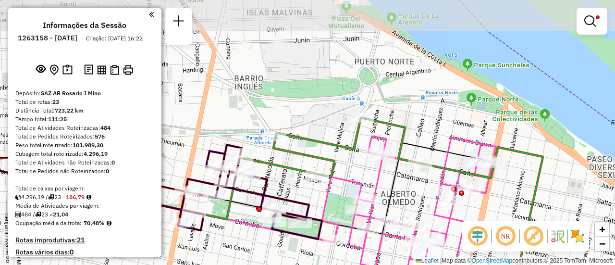
drag, startPoint x: 319, startPoint y: 189, endPoint x: 353, endPoint y: 287, distance: 103.7
click at [353, 264] on html "Aplicando filtros Pop-up bloqueado! Seu navegador bloqueou automáticamente a ab…" at bounding box center [307, 132] width 615 height 265
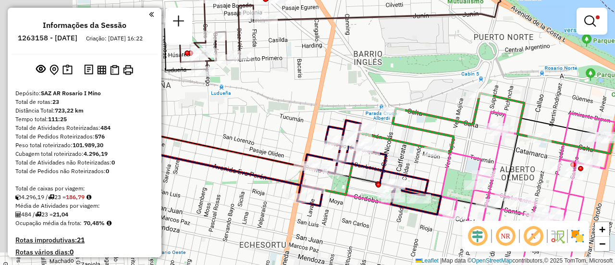
drag, startPoint x: 401, startPoint y: 175, endPoint x: 499, endPoint y: 144, distance: 103.1
click at [499, 144] on div "Limpar filtros Janela de atendimento Grade de atendimento Capacidade Transporta…" at bounding box center [307, 132] width 615 height 265
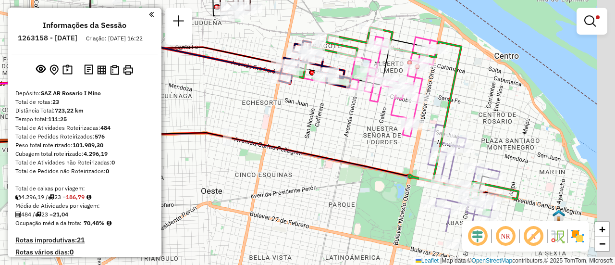
drag, startPoint x: 373, startPoint y: 190, endPoint x: 313, endPoint y: 111, distance: 99.0
click at [313, 111] on div "Limpar filtros Janela de atendimento Grade de atendimento Capacidade Transporta…" at bounding box center [307, 132] width 615 height 265
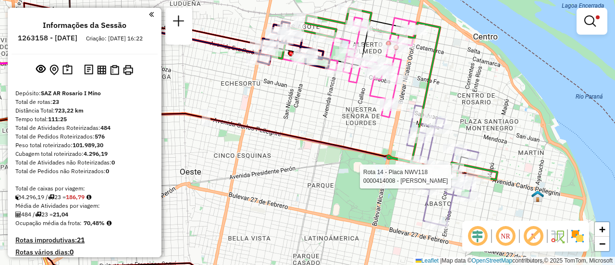
select select "**********"
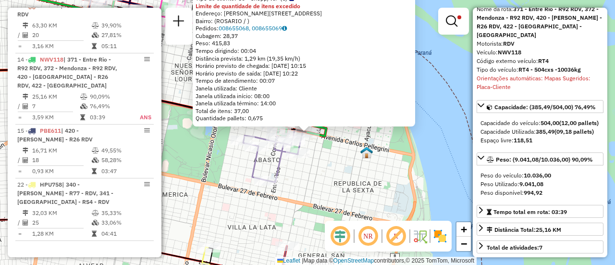
scroll to position [96, 0]
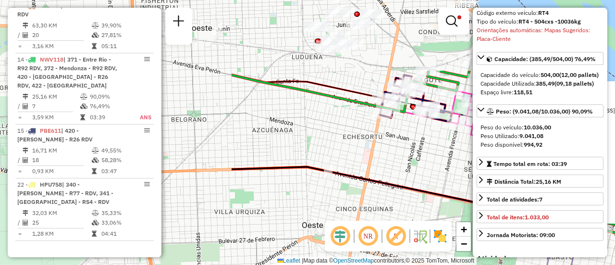
drag, startPoint x: 197, startPoint y: 162, endPoint x: 499, endPoint y: 284, distance: 325.3
click at [499, 264] on html "Aplicando filtros Pop-up bloqueado! Seu navegador bloqueou automáticamente a ab…" at bounding box center [307, 132] width 615 height 265
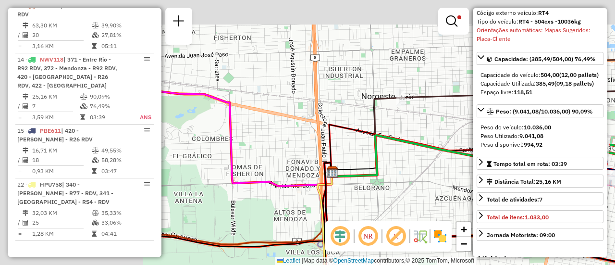
drag, startPoint x: 301, startPoint y: 184, endPoint x: 614, endPoint y: 287, distance: 330.0
click at [614, 264] on html "Aplicando filtros Pop-up bloqueado! Seu navegador bloqueou automáticamente a ab…" at bounding box center [307, 132] width 615 height 265
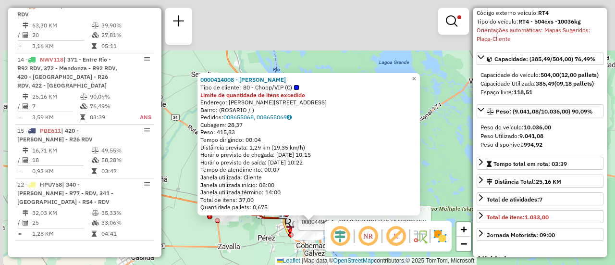
drag, startPoint x: 218, startPoint y: 168, endPoint x: 243, endPoint y: 240, distance: 75.9
click at [239, 221] on div at bounding box center [227, 217] width 24 height 10
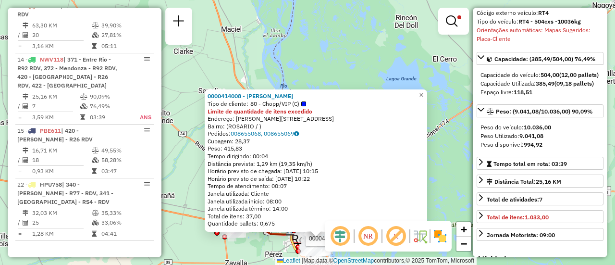
click at [191, 200] on div "Rota 5 - Placa AB967EA 0000449654 - GM INSUMOS Y SERVICIOS SRL 0000414008 - SID…" at bounding box center [307, 132] width 615 height 265
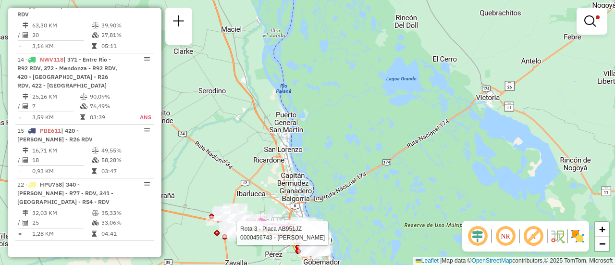
select select "**********"
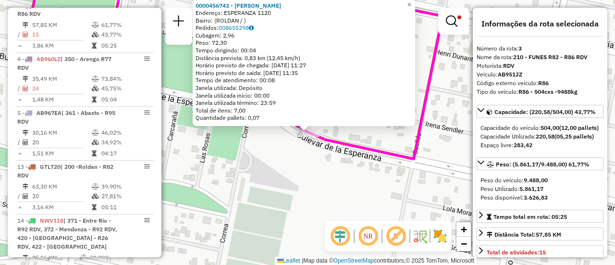
scroll to position [48, 0]
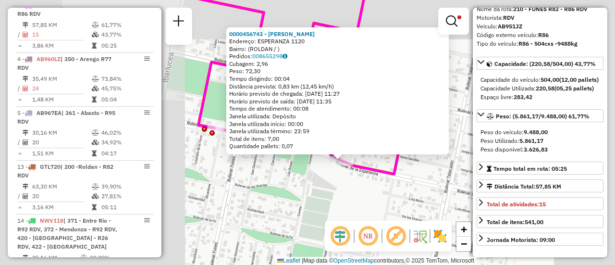
click at [375, 189] on div "0000456743 - Cimino Paola Mabel Endereço: ESPERANZA 1120 Bairro: (ROLDAN / ) Pe…" at bounding box center [307, 132] width 615 height 265
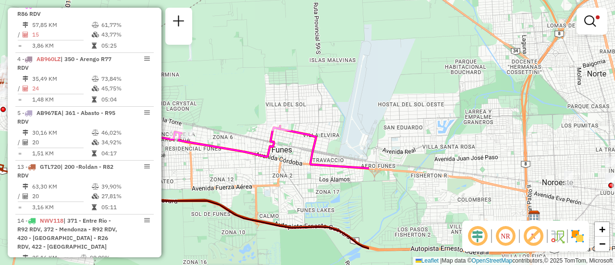
drag, startPoint x: 530, startPoint y: 123, endPoint x: 179, endPoint y: 180, distance: 355.6
click at [175, 181] on div "Limpar filtros Janela de atendimento Grade de atendimento Capacidade Transporta…" at bounding box center [307, 132] width 615 height 265
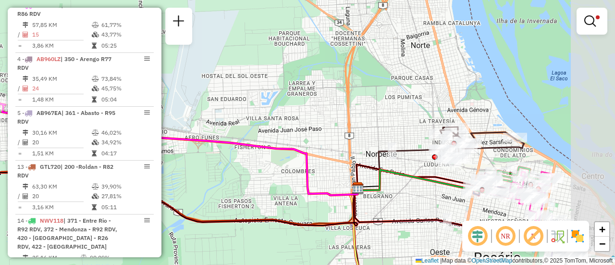
drag, startPoint x: 482, startPoint y: 142, endPoint x: 304, endPoint y: 128, distance: 177.7
click at [304, 128] on div "Limpar filtros Janela de atendimento Grade de atendimento Capacidade Transporta…" at bounding box center [307, 132] width 615 height 265
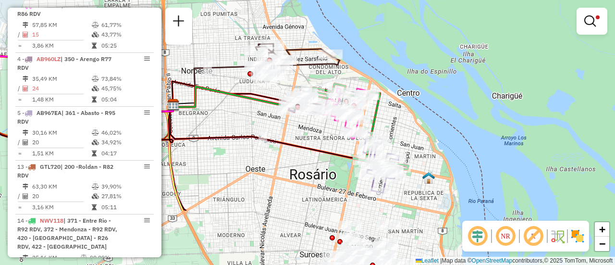
drag, startPoint x: 438, startPoint y: 151, endPoint x: 320, endPoint y: 70, distance: 143.4
click at [320, 70] on icon at bounding box center [297, 61] width 84 height 34
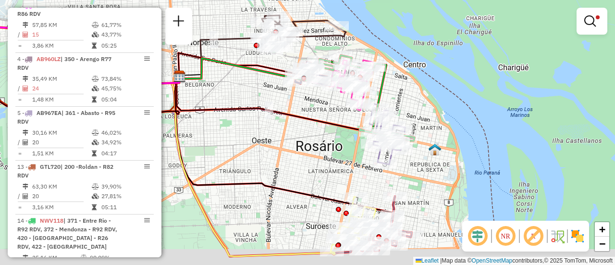
drag, startPoint x: 382, startPoint y: 209, endPoint x: 398, endPoint y: 175, distance: 37.6
click at [398, 175] on div "Limpar filtros Janela de atendimento Grade de atendimento Capacidade Transporta…" at bounding box center [307, 132] width 615 height 265
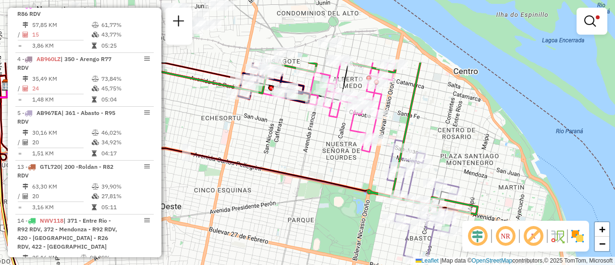
drag, startPoint x: 300, startPoint y: 83, endPoint x: 344, endPoint y: 172, distance: 99.4
click at [344, 172] on div "Limpar filtros Janela de atendimento Grade de atendimento Capacidade Transporta…" at bounding box center [307, 132] width 615 height 265
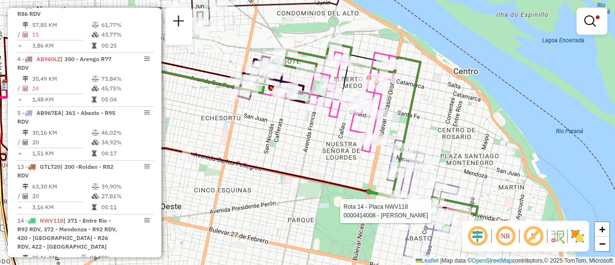
select select "**********"
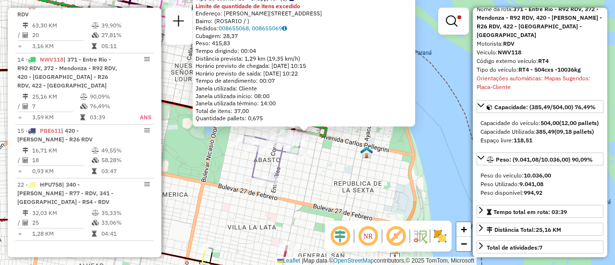
scroll to position [96, 0]
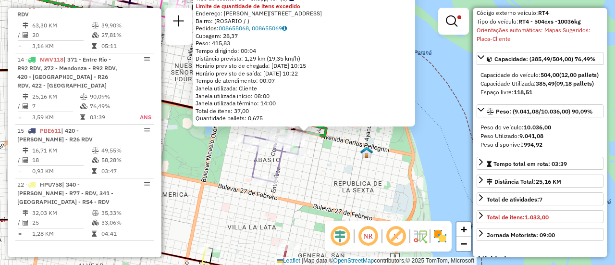
click at [348, 182] on div "0000414008 - SIDLER ADRIAN ALBERTO Tipo de cliente: 80 - Chopp/VIP (C) Limite d…" at bounding box center [307, 132] width 615 height 265
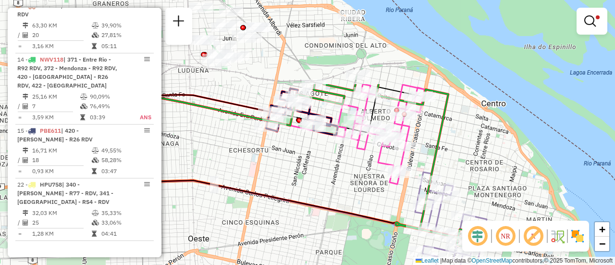
drag, startPoint x: 186, startPoint y: 116, endPoint x: 450, endPoint y: 287, distance: 314.9
click at [450, 264] on html "Aplicando filtros Pop-up bloqueado! Seu navegador bloqueou automáticamente a ab…" at bounding box center [307, 132] width 615 height 265
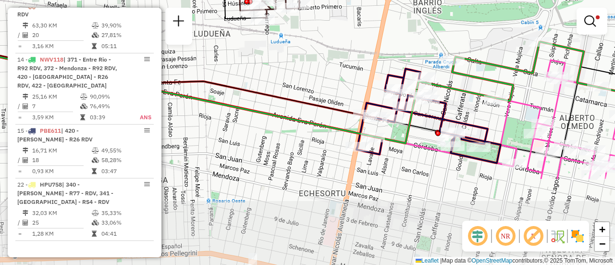
drag, startPoint x: 372, startPoint y: 127, endPoint x: 374, endPoint y: -3, distance: 130.6
click at [374, 0] on html "Aplicando filtros Pop-up bloqueado! Seu navegador bloqueou automáticamente a ab…" at bounding box center [307, 132] width 615 height 265
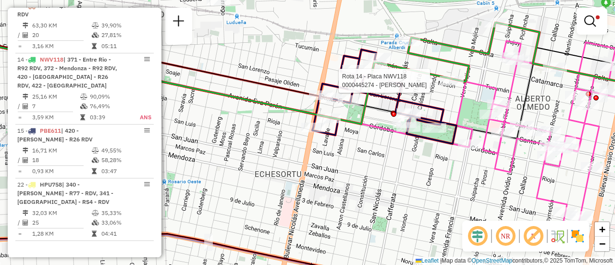
select select "**********"
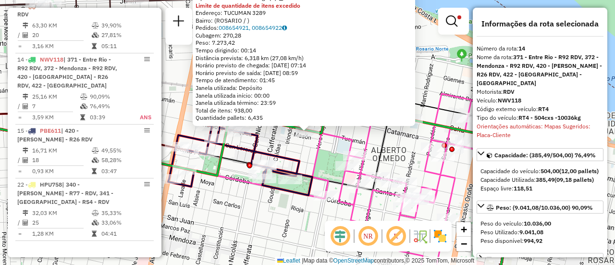
click at [304, 154] on div "0000445274 - RUIZ FRANCO NICOLAS Tipo de cliente: 6 - Recarga (R) Limite de qua…" at bounding box center [307, 132] width 615 height 265
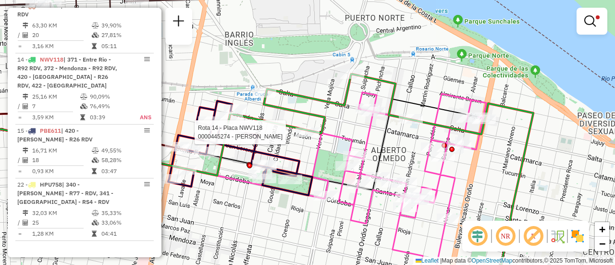
select select "**********"
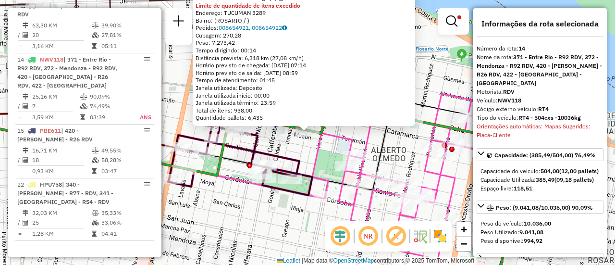
click at [337, 152] on div "0000445274 - RUIZ FRANCO NICOLAS Tipo de cliente: 6 - Recarga (R) Limite de qua…" at bounding box center [307, 132] width 615 height 265
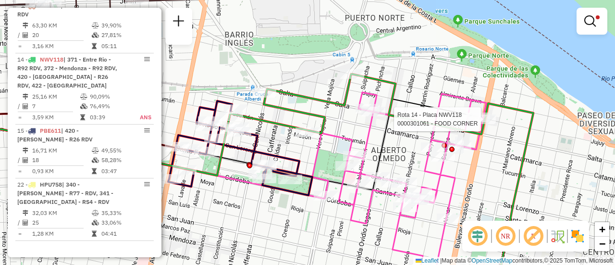
select select "**********"
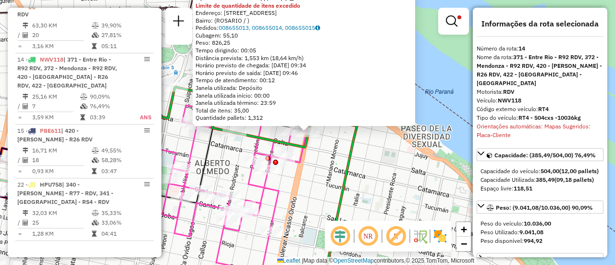
scroll to position [48, 0]
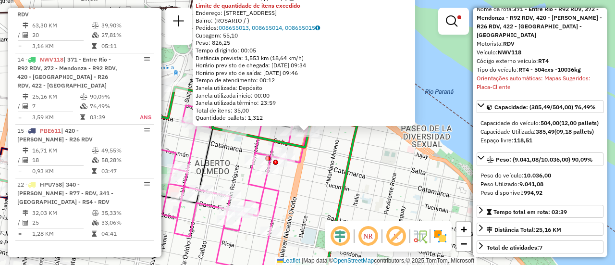
click at [384, 168] on div "0000301061 - FOOD CORNER Tipo de cliente: 80 - Chopp/VIP (C) Limite de quantida…" at bounding box center [307, 132] width 615 height 265
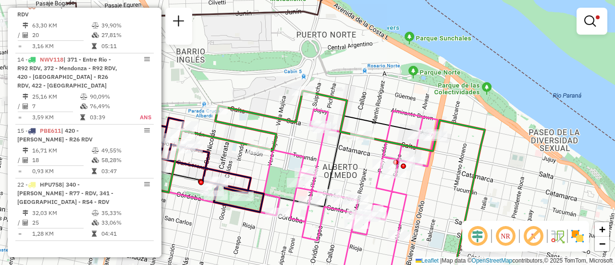
drag, startPoint x: 182, startPoint y: 151, endPoint x: 366, endPoint y: 155, distance: 184.5
click at [347, 156] on div "Limpar filtros Janela de atendimento Grade de atendimento Capacidade Transporta…" at bounding box center [307, 132] width 615 height 265
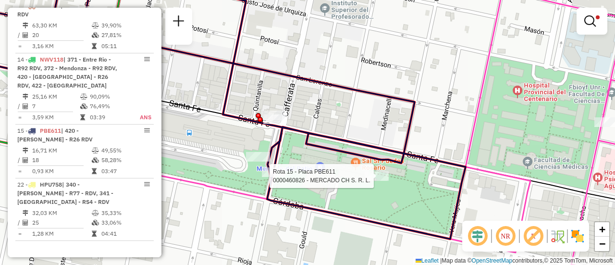
select select "**********"
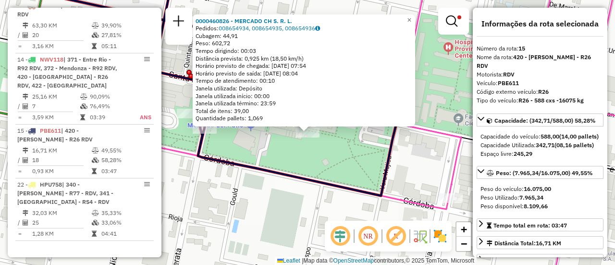
click at [283, 181] on div "0000460826 - MERCADO CH S. R. L. Pedidos: 008654934, 008654935, 008654936 Cubag…" at bounding box center [307, 132] width 615 height 265
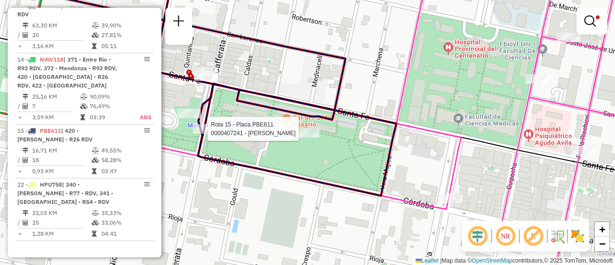
select select "**********"
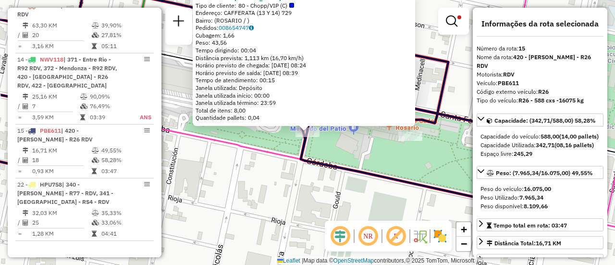
click at [279, 164] on div "0000407241 - ELIAS RAUL EUGE Tipo de cliente: 80 - Chopp/VIP (C) Endereço: CAFF…" at bounding box center [307, 132] width 615 height 265
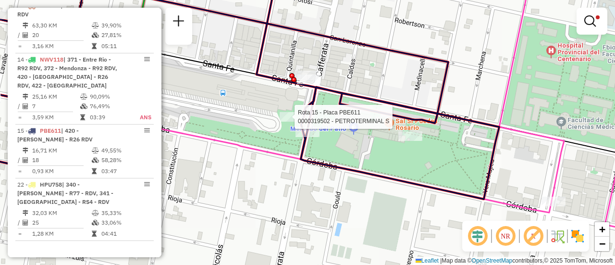
select select "**********"
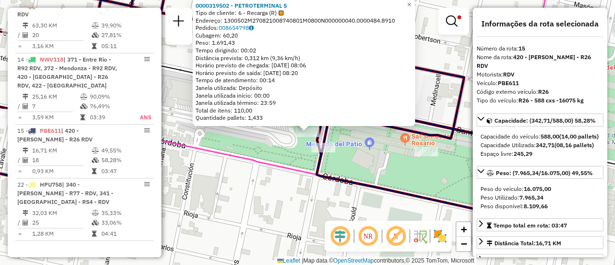
click at [279, 148] on div "0000319502 - PETROTERMINAL S Tipo de cliente: 6 - Recarga (R) Endereço: 1300502…" at bounding box center [307, 132] width 615 height 265
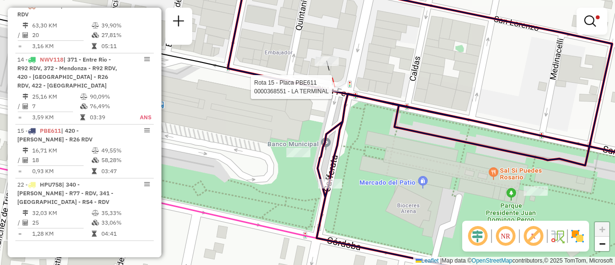
select select "**********"
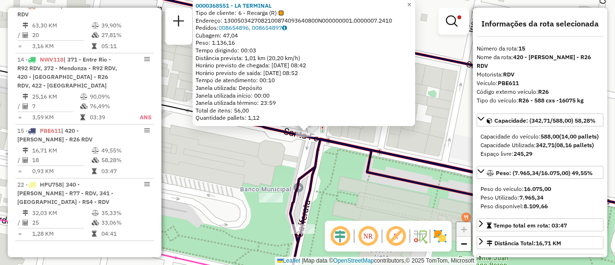
click at [268, 156] on div "0000368551 - LA TERMINAL Tipo de cliente: 6 - Recarga (R) Endereço: 13005034270…" at bounding box center [307, 132] width 615 height 265
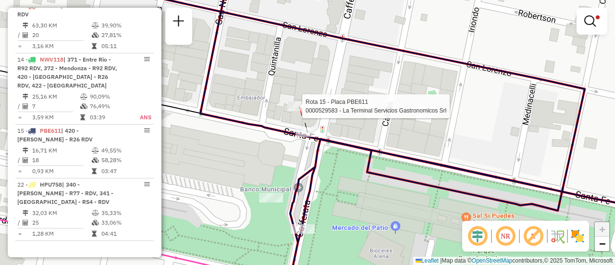
select select "**********"
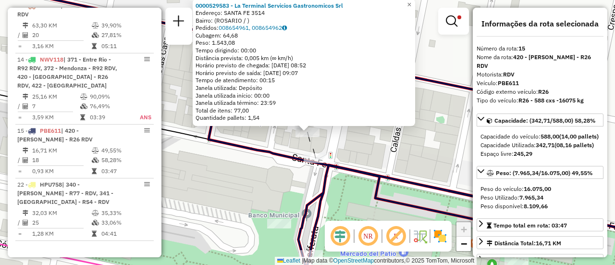
click at [388, 158] on div "0000529583 - La Terminal Servicios Gastronomicos Srl Endereço: SANTA FE 3514 Ba…" at bounding box center [307, 132] width 615 height 265
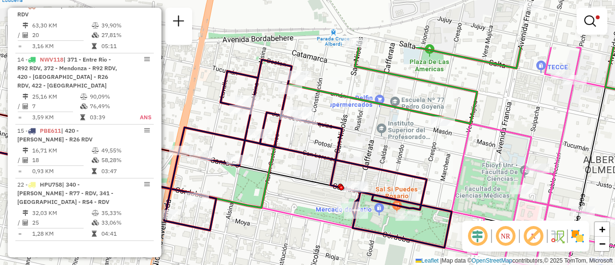
drag, startPoint x: 317, startPoint y: 80, endPoint x: 385, endPoint y: 210, distance: 147.1
click at [383, 216] on div "Limpar filtros Janela de atendimento Grade de atendimento Capacidade Transporta…" at bounding box center [307, 132] width 615 height 265
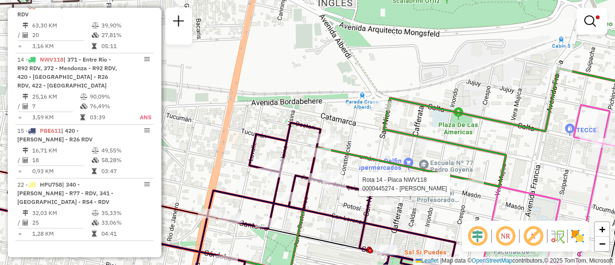
select select "**********"
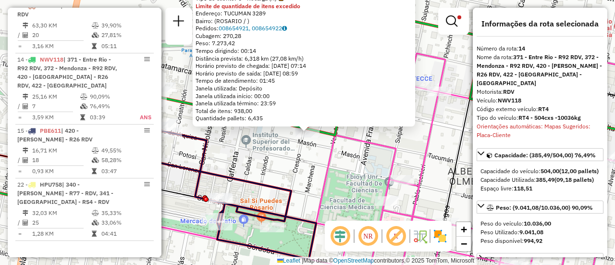
click at [360, 155] on div "0000445274 - RUIZ FRANCO NICOLAS Tipo de cliente: 6 - Recarga (R) Limite de qua…" at bounding box center [307, 132] width 615 height 265
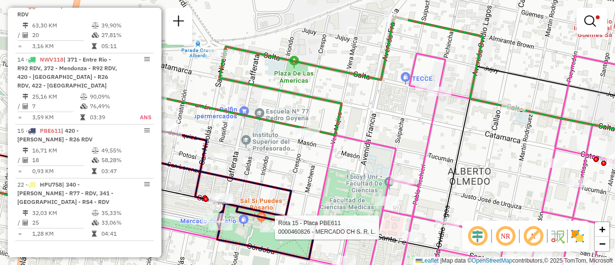
select select "**********"
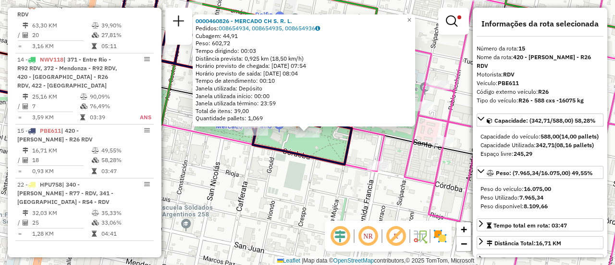
click at [308, 197] on div "0000460826 - MERCADO CH S. R. L. Pedidos: 008654934, 008654935, 008654936 Cubag…" at bounding box center [307, 132] width 615 height 265
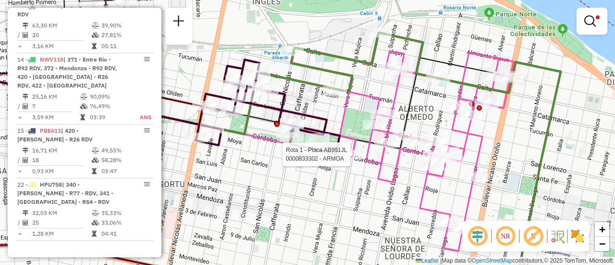
select select "**********"
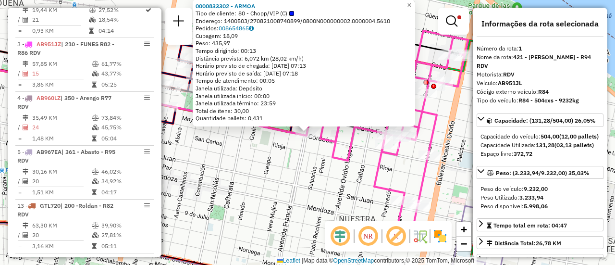
scroll to position [342, 0]
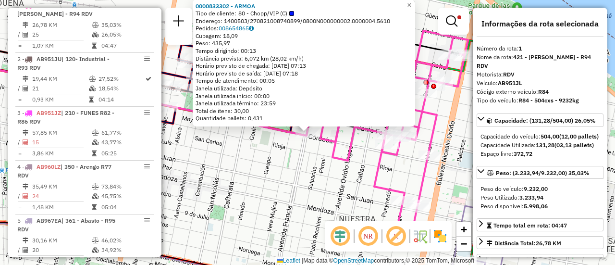
click at [286, 160] on div "0000833302 - ARMOA Tipo de cliente: 80 - Chopp/VIP (C) Endereço: 1400503/270821…" at bounding box center [307, 132] width 615 height 265
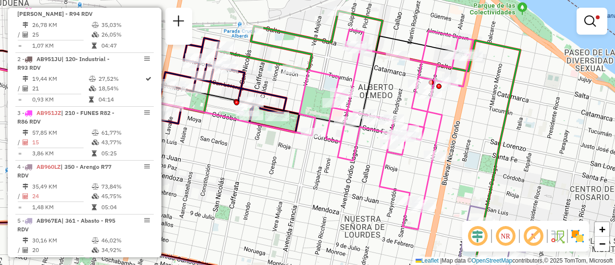
drag, startPoint x: 314, startPoint y: 78, endPoint x: 319, endPoint y: 78, distance: 5.3
click at [319, 78] on icon at bounding box center [386, 129] width 174 height 200
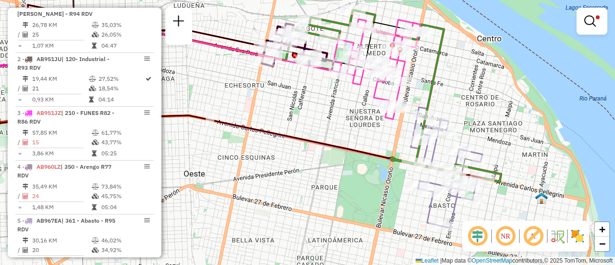
drag, startPoint x: 430, startPoint y: 126, endPoint x: 417, endPoint y: 66, distance: 61.0
click at [417, 66] on div "Limpar filtros Janela de atendimento Grade de atendimento Capacidade Transporta…" at bounding box center [307, 132] width 615 height 265
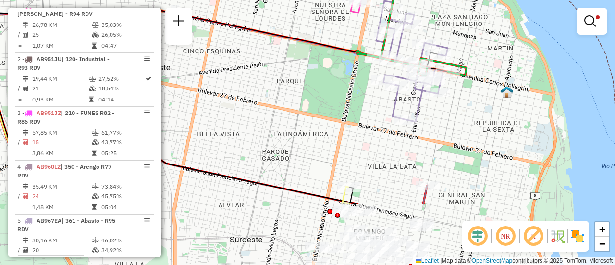
drag, startPoint x: 485, startPoint y: 201, endPoint x: 457, endPoint y: 76, distance: 127.5
click at [457, 76] on div "Limpar filtros Janela de atendimento Grade de atendimento Capacidade Transporta…" at bounding box center [307, 132] width 615 height 265
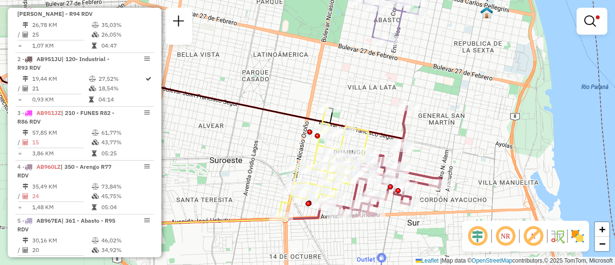
drag, startPoint x: 459, startPoint y: 179, endPoint x: 455, endPoint y: 108, distance: 70.7
click at [455, 108] on div "Limpar filtros Janela de atendimento Grade de atendimento Capacidade Transporta…" at bounding box center [307, 132] width 615 height 265
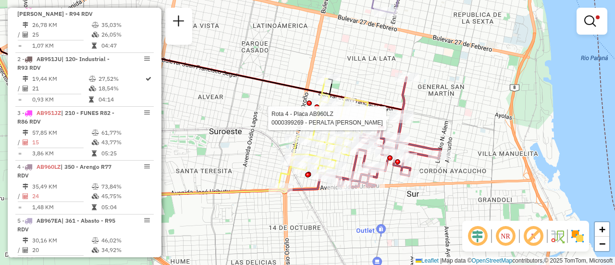
select select "**********"
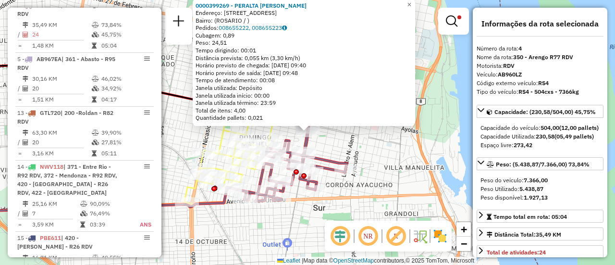
scroll to position [96, 0]
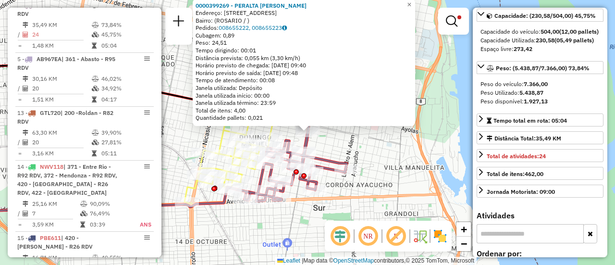
click at [390, 164] on div "0000399269 - PERALTA DANIELA ALEJANDRA Endereço: AVDA SAN MARTIN 3695 Bairro: (…" at bounding box center [307, 132] width 615 height 265
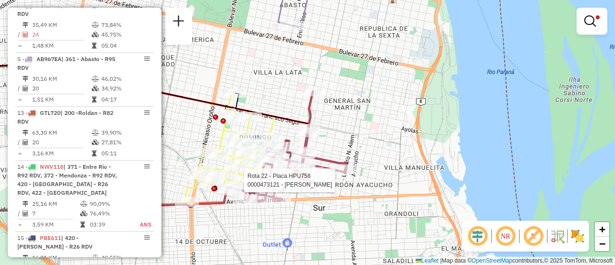
select select "**********"
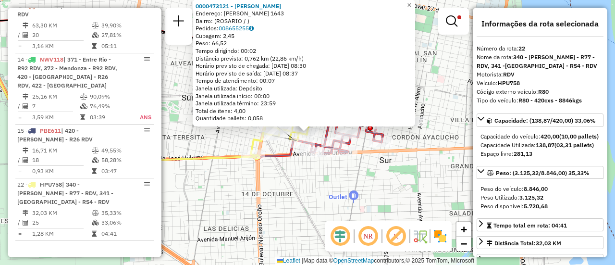
scroll to position [48, 0]
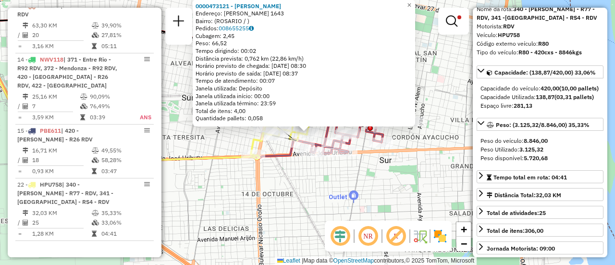
click at [348, 196] on div "0000473121 - LENTI SEBASTIAN Endereço: JUAN CANALS 1643 Bairro: (ROSARIO / ) Pe…" at bounding box center [307, 132] width 615 height 265
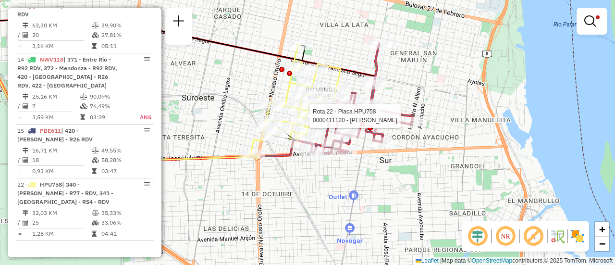
select select "**********"
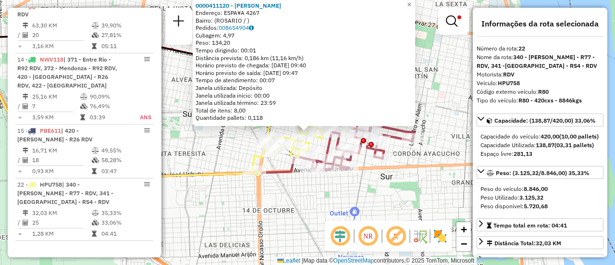
click at [410, 193] on div "0000411120 - GAGLIARDI ROSARIO Endereço: ESPA¥A 4267 Bairro: (ROSARIO / ) Pedid…" at bounding box center [307, 132] width 615 height 265
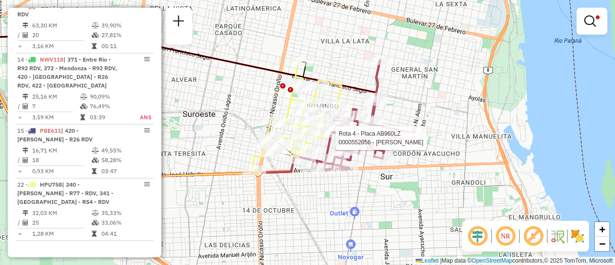
select select "**********"
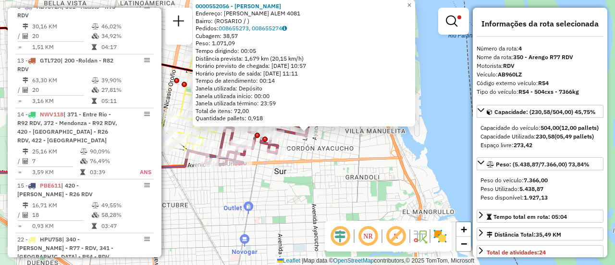
scroll to position [503, 0]
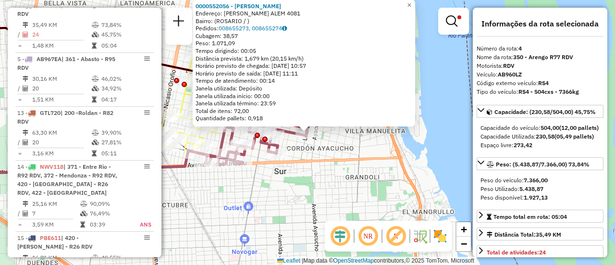
click at [318, 173] on div "0000552056 - LI XIAOYAN Endereço: LEANDRO N. ALEM 4081 Bairro: (ROSARIO / ) Ped…" at bounding box center [307, 132] width 615 height 265
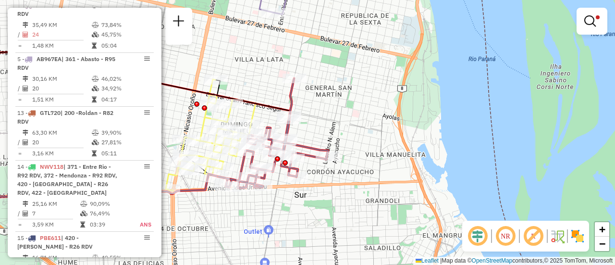
drag, startPoint x: 337, startPoint y: 97, endPoint x: 531, endPoint y: 180, distance: 210.6
click at [527, 185] on div "Limpar filtros Janela de atendimento Grade de atendimento Capacidade Transporta…" at bounding box center [307, 132] width 615 height 265
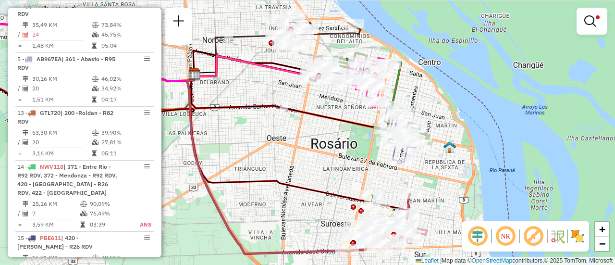
drag, startPoint x: 298, startPoint y: 126, endPoint x: 311, endPoint y: 184, distance: 59.9
click at [311, 197] on div "Limpar filtros Janela de atendimento Grade de atendimento Capacidade Transporta…" at bounding box center [307, 132] width 615 height 265
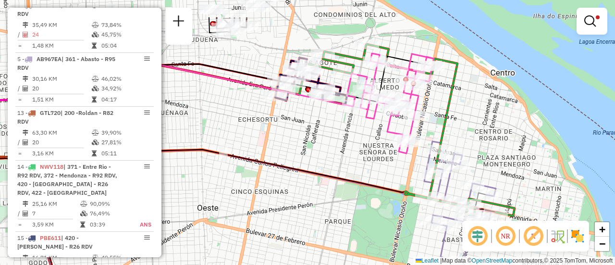
drag, startPoint x: 387, startPoint y: 87, endPoint x: 352, endPoint y: 131, distance: 55.7
click at [352, 131] on div "Limpar filtros Janela de atendimento Grade de atendimento Capacidade Transporta…" at bounding box center [307, 132] width 615 height 265
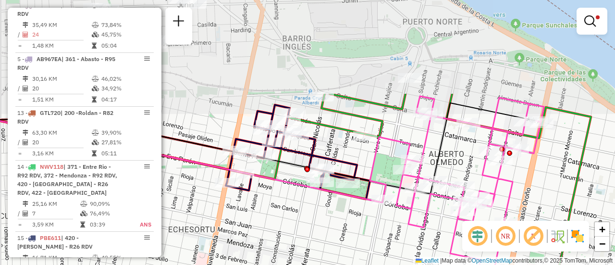
drag, startPoint x: 398, startPoint y: 15, endPoint x: 430, endPoint y: 148, distance: 136.4
click at [430, 155] on icon at bounding box center [457, 196] width 174 height 200
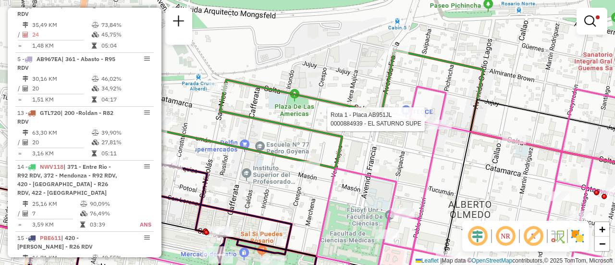
select select "**********"
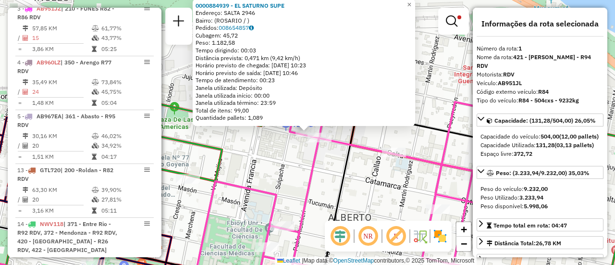
scroll to position [342, 0]
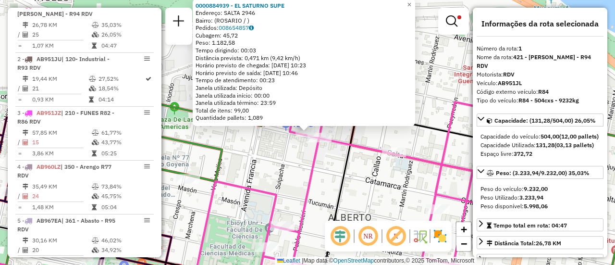
click at [329, 169] on div "0000884939 - EL SATURNO SUPE Endereço: SALTA 2946 Bairro: (ROSARIO / ) Pedidos:…" at bounding box center [307, 132] width 615 height 265
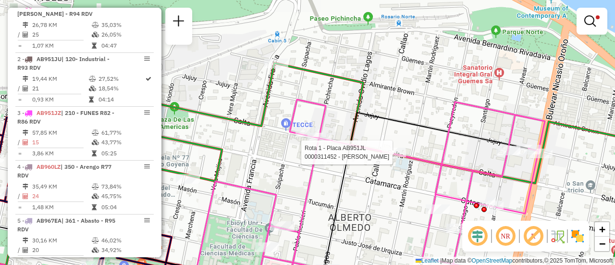
select select "**********"
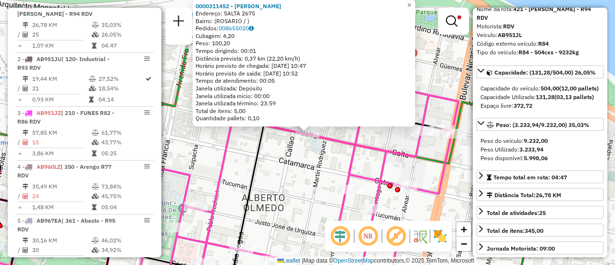
scroll to position [96, 0]
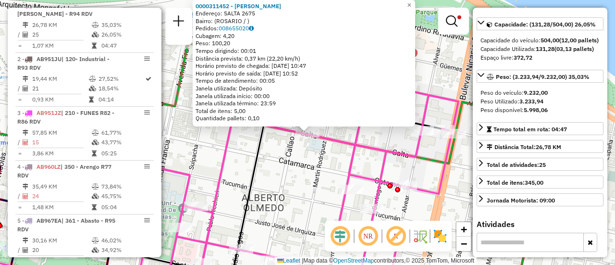
click at [338, 162] on div "0000311452 - WENG XUEJUAN Endereço: SALTA 2675 Bairro: (ROSARIO / ) Pedidos: 00…" at bounding box center [307, 132] width 615 height 265
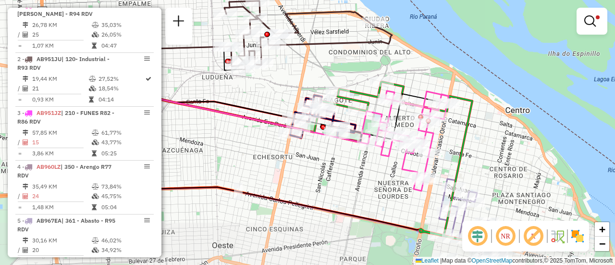
drag, startPoint x: 351, startPoint y: 182, endPoint x: 470, endPoint y: 135, distance: 128.1
click at [470, 135] on icon at bounding box center [429, 163] width 182 height 162
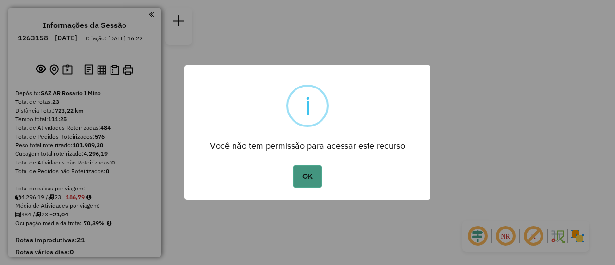
click at [312, 176] on button "OK" at bounding box center [307, 176] width 28 height 22
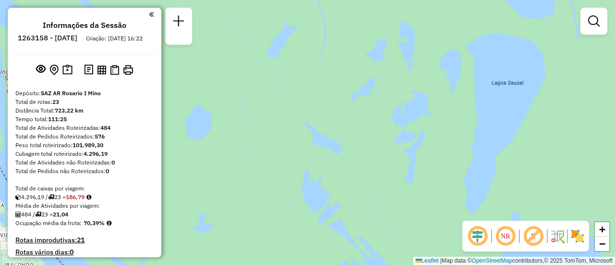
click at [597, 21] on em at bounding box center [594, 21] width 12 height 12
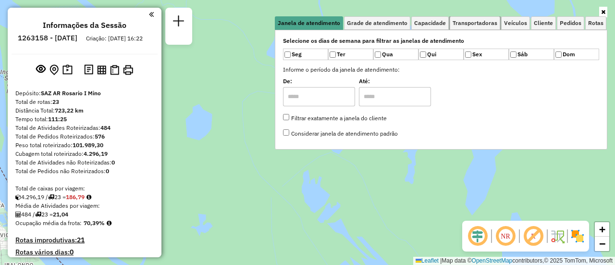
drag, startPoint x: 483, startPoint y: 20, endPoint x: 563, endPoint y: 39, distance: 82.5
click at [486, 22] on span "Transportadoras" at bounding box center [474, 23] width 45 height 6
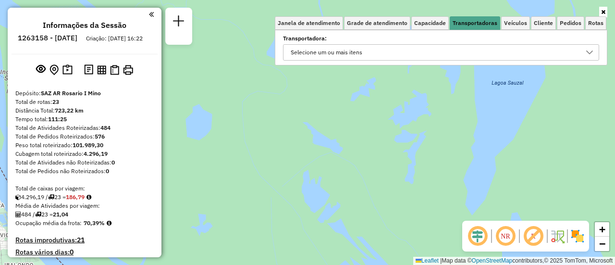
click at [589, 49] on icon at bounding box center [589, 53] width 8 height 8
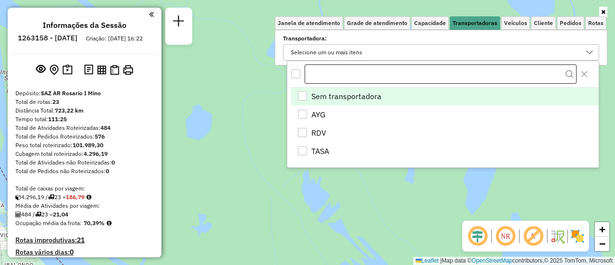
scroll to position [6, 33]
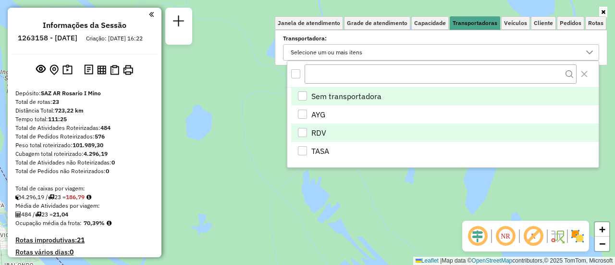
click at [304, 133] on div "RDV" at bounding box center [302, 132] width 9 height 9
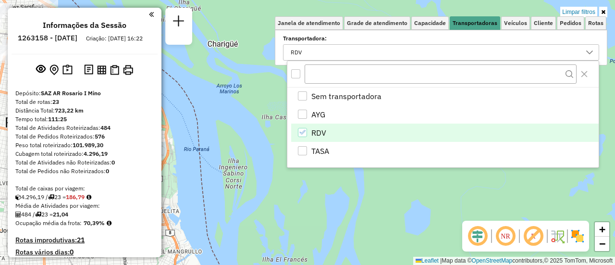
drag, startPoint x: 236, startPoint y: 114, endPoint x: 493, endPoint y: 215, distance: 276.2
click at [491, 221] on hb-router-mapa "Informações da Sessão 1263158 - [DATE] Criação: [DATE] 16:22 Depósito: SAZ AR R…" at bounding box center [307, 132] width 615 height 265
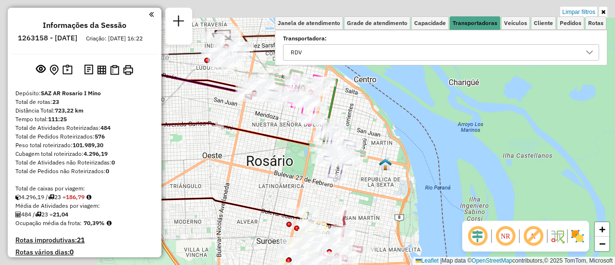
drag, startPoint x: 233, startPoint y: 148, endPoint x: 521, endPoint y: 194, distance: 290.8
click at [521, 194] on div "Limpar filtros Janela de atendimento Grade de atendimento Capacidade Transporta…" at bounding box center [307, 132] width 615 height 265
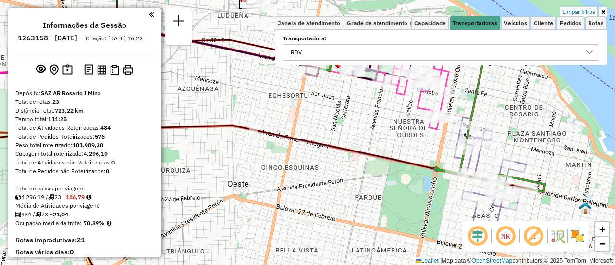
drag, startPoint x: 339, startPoint y: 114, endPoint x: 336, endPoint y: 166, distance: 52.4
click at [336, 166] on div "Limpar filtros Janela de atendimento Grade de atendimento Capacidade Transporta…" at bounding box center [307, 132] width 615 height 265
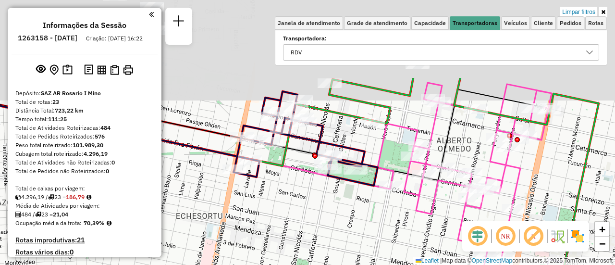
drag, startPoint x: 348, startPoint y: 109, endPoint x: 305, endPoint y: 235, distance: 133.8
click at [305, 238] on div "Limpar filtros Janela de atendimento Grade de atendimento Capacidade Transporta…" at bounding box center [307, 132] width 615 height 265
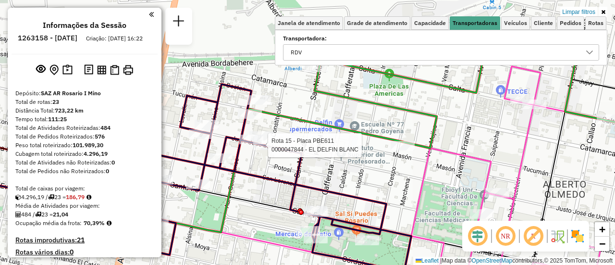
select select "**********"
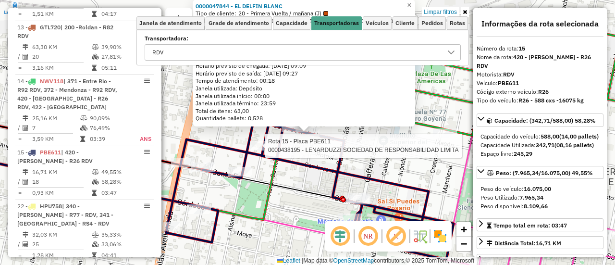
scroll to position [619, 0]
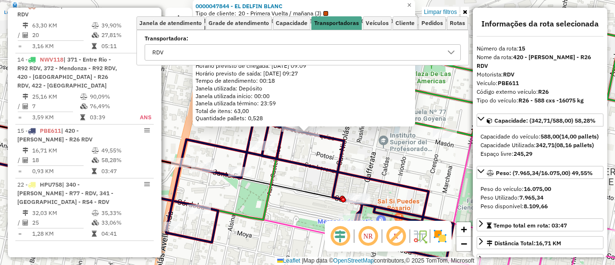
click at [374, 150] on div "0000047844 - EL DELFIN BLANC Tipo de cliente: 20 - Primera Vuelta / mañana (J) …" at bounding box center [307, 132] width 615 height 265
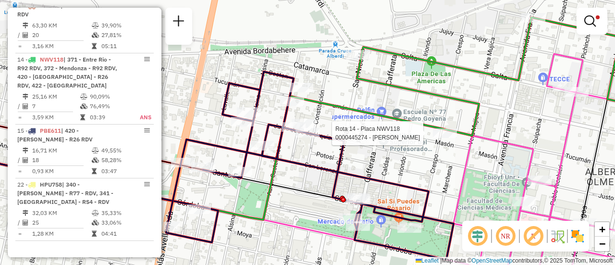
select select "**********"
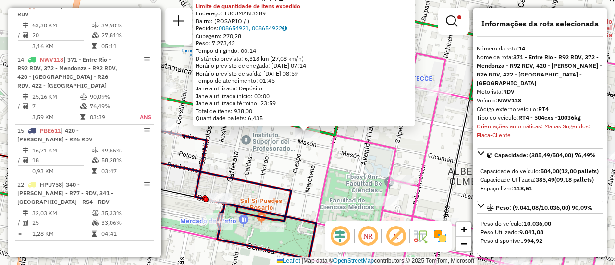
click at [300, 161] on div "0000445274 - [PERSON_NAME] Tipo de cliente: 6 - Recarga (R) Limite de quantidad…" at bounding box center [307, 132] width 615 height 265
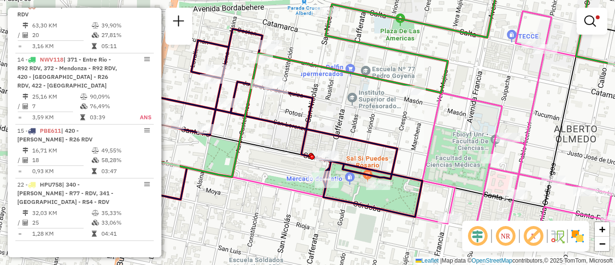
drag, startPoint x: 262, startPoint y: 147, endPoint x: 371, endPoint y: 116, distance: 113.5
click at [374, 103] on div "Limpar filtros Janela de atendimento Grade de atendimento Capacidade Transporta…" at bounding box center [307, 132] width 615 height 265
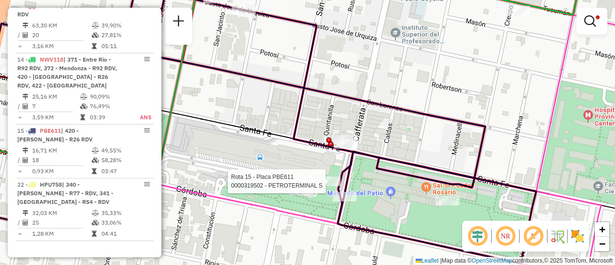
select select "**********"
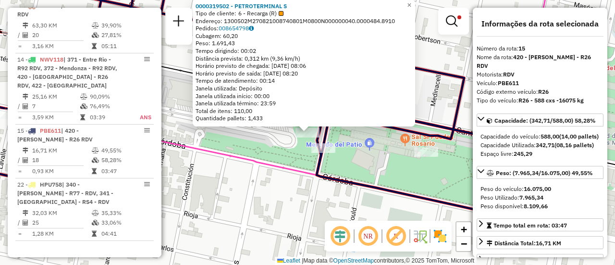
click at [267, 179] on div "0000319502 - PETROTERMINAL S Tipo de cliente: 6 - Recarga (R) Endereço: 1300502…" at bounding box center [307, 132] width 615 height 265
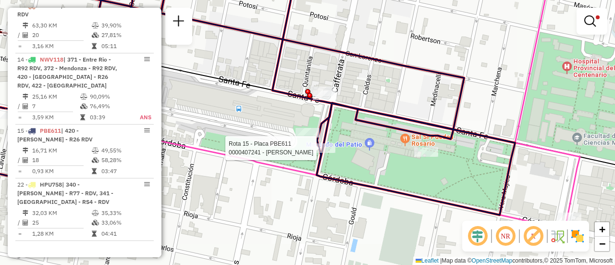
select select "**********"
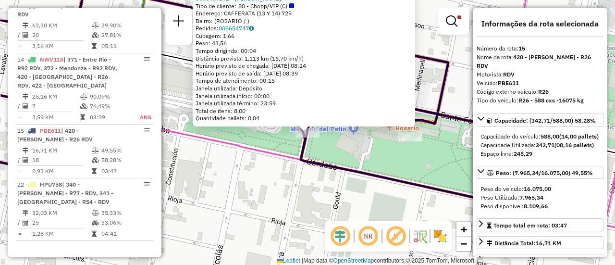
click at [275, 175] on div "0000407241 - [PERSON_NAME] Tipo de cliente: 80 - Chopp/VIP (C) Endereço: CAFFER…" at bounding box center [307, 132] width 615 height 265
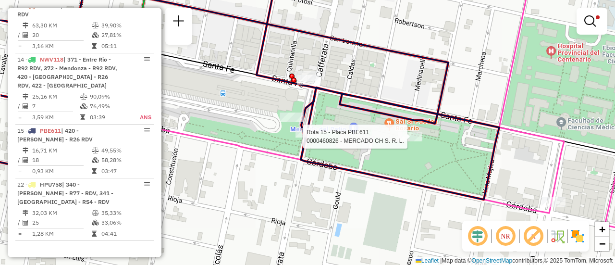
select select "**********"
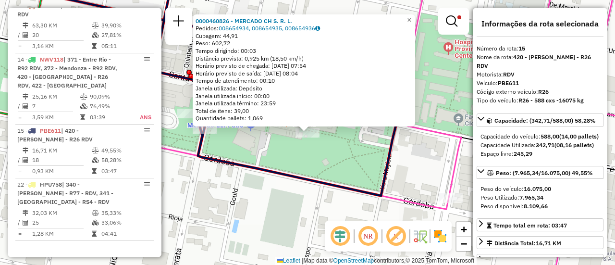
click at [359, 177] on div "0000460826 - MERCADO CH S. R. L. Pedidos: 008654934, 008654935, 008654936 Cubag…" at bounding box center [307, 132] width 615 height 265
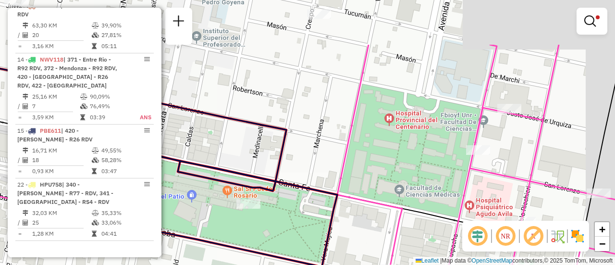
drag, startPoint x: 441, startPoint y: 110, endPoint x: 349, endPoint y: 198, distance: 127.4
click at [348, 199] on div "Limpar filtros Janela de atendimento Grade de atendimento Capacidade Transporta…" at bounding box center [307, 132] width 615 height 265
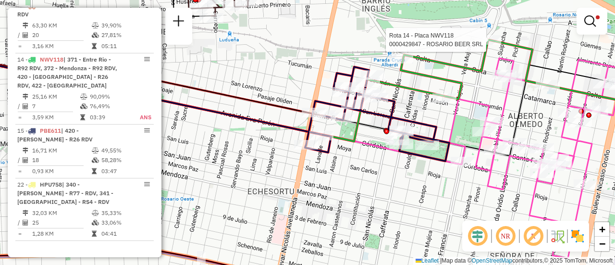
select select "**********"
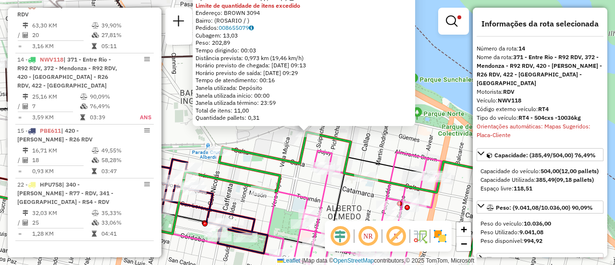
click at [277, 147] on div "0000429847 - [GEOGRAPHIC_DATA] BEER SRL Tipo de cliente: 80 - Chopp/VIP (C) Lim…" at bounding box center [307, 132] width 615 height 265
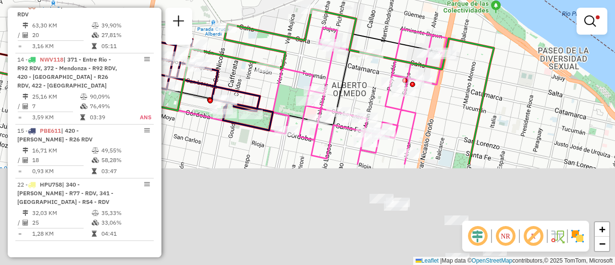
drag, startPoint x: 435, startPoint y: 234, endPoint x: 421, endPoint y: 65, distance: 169.6
click at [421, 66] on div "Limpar filtros Janela de atendimento Grade de atendimento Capacidade Transporta…" at bounding box center [307, 132] width 615 height 265
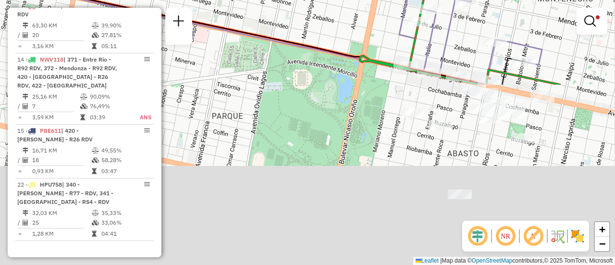
click at [430, 0] on html "Aplicando filtros Pop-up bloqueado! Seu navegador bloqueou automáticamente a ab…" at bounding box center [307, 132] width 615 height 265
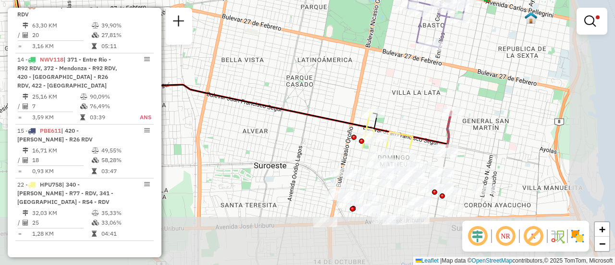
drag, startPoint x: 524, startPoint y: 186, endPoint x: 477, endPoint y: 40, distance: 154.0
click at [477, 41] on div "Rota 1 - Placa AB951JL 0000542108 - [MEDICAL_DATA] Pasillo S. A. S. Limpar filt…" at bounding box center [307, 132] width 615 height 265
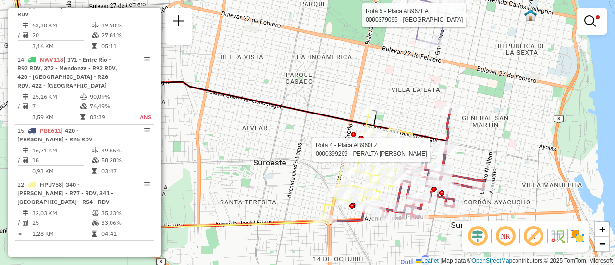
select select "**********"
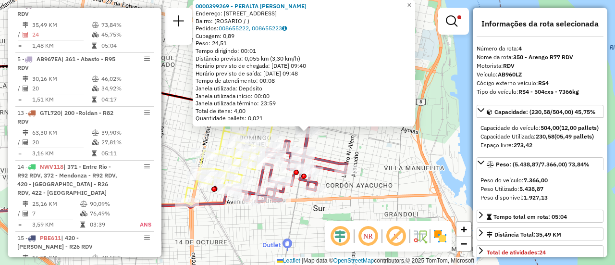
scroll to position [48, 0]
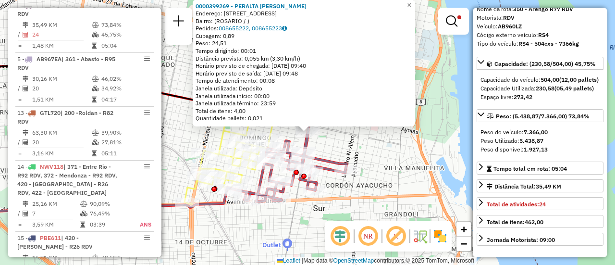
click at [282, 229] on div "0000399269 - PERALTA [PERSON_NAME]: [STREET_ADDRESS] Pedidos: 008655222, 008655…" at bounding box center [307, 132] width 615 height 265
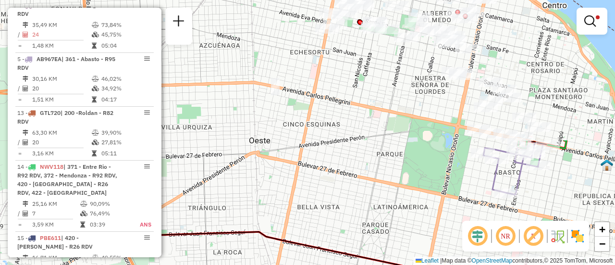
drag, startPoint x: 276, startPoint y: 85, endPoint x: 509, endPoint y: 249, distance: 284.8
click at [502, 255] on div "Limpar filtros Janela de atendimento Grade de atendimento Capacidade Transporta…" at bounding box center [307, 132] width 615 height 265
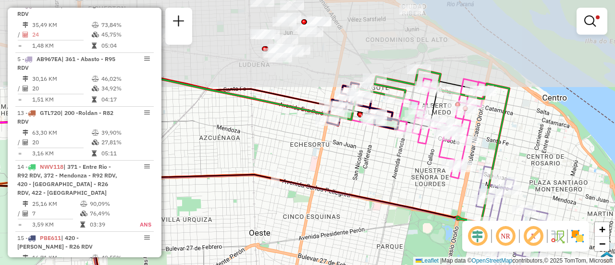
drag, startPoint x: 414, startPoint y: 162, endPoint x: 395, endPoint y: 287, distance: 126.7
click at [395, 264] on html "Aplicando filtros Pop-up bloqueado! Seu navegador bloqueou automáticamente a ab…" at bounding box center [307, 132] width 615 height 265
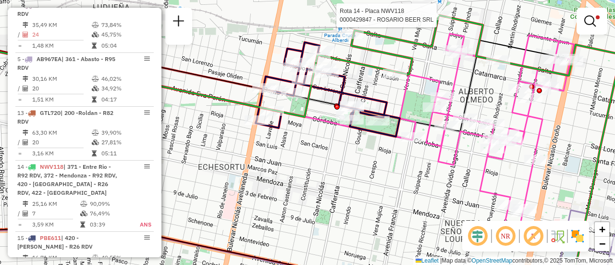
select select "**********"
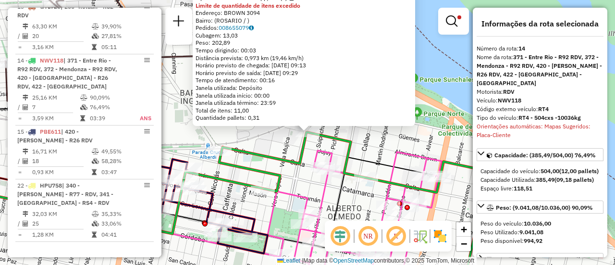
scroll to position [619, 0]
click at [299, 176] on div "0000429847 - [GEOGRAPHIC_DATA] BEER SRL Tipo de cliente: 80 - Chopp/VIP (C) Lim…" at bounding box center [307, 132] width 615 height 265
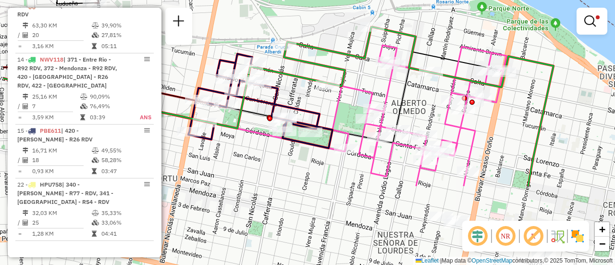
drag, startPoint x: 288, startPoint y: 207, endPoint x: 353, endPoint y: 100, distance: 125.7
click at [353, 102] on div "Limpar filtros Janela de atendimento Grade de atendimento Capacidade Transporta…" at bounding box center [307, 132] width 615 height 265
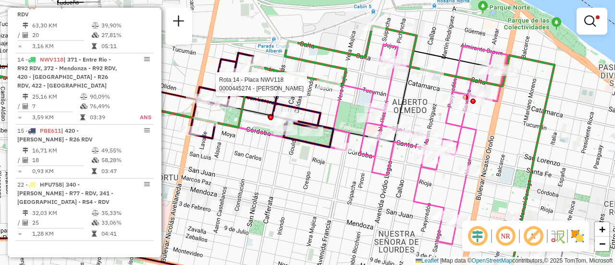
select select "**********"
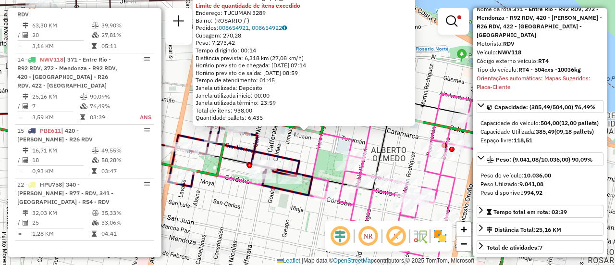
scroll to position [96, 0]
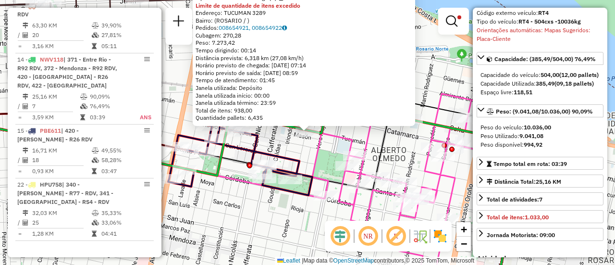
click at [274, 218] on div "0000445274 - [PERSON_NAME] Tipo de cliente: 6 - Recarga (R) Limite de quantidad…" at bounding box center [307, 132] width 615 height 265
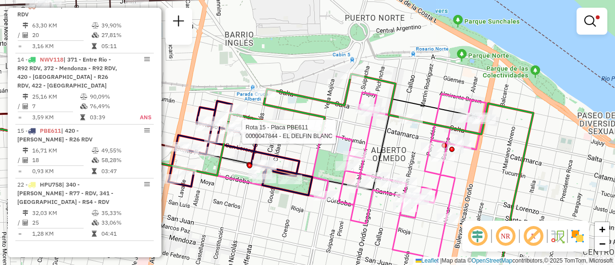
select select "**********"
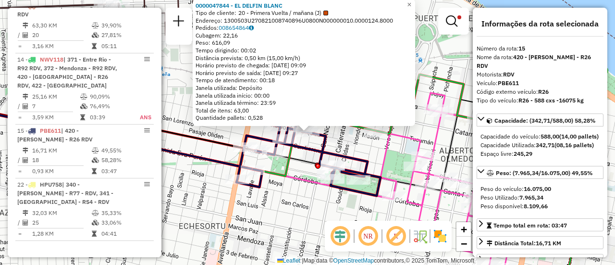
click at [380, 158] on icon at bounding box center [467, 192] width 174 height 198
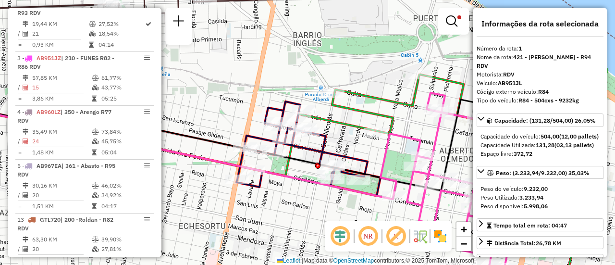
scroll to position [342, 0]
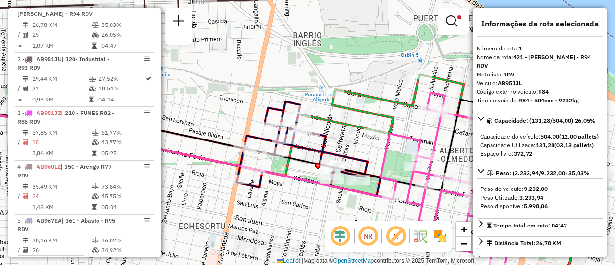
click at [374, 159] on div "Limpar filtros Janela de atendimento Grade de atendimento Capacidade Transporta…" at bounding box center [307, 132] width 615 height 265
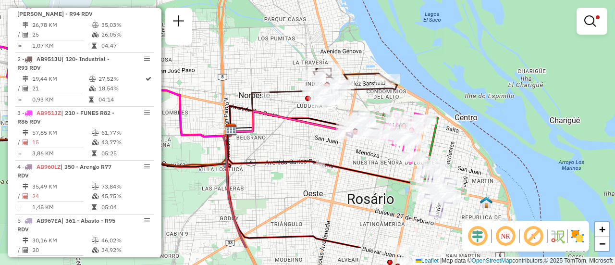
drag, startPoint x: 337, startPoint y: 175, endPoint x: 320, endPoint y: 132, distance: 46.8
click at [320, 132] on icon at bounding box center [308, 125] width 155 height 28
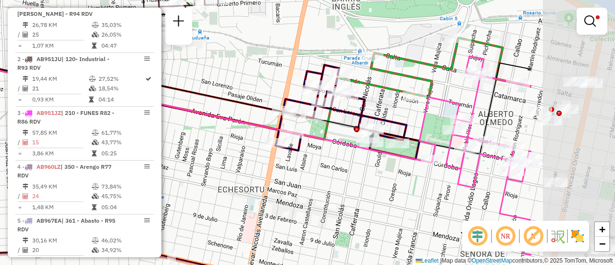
drag, startPoint x: 418, startPoint y: 85, endPoint x: 267, endPoint y: 85, distance: 150.8
click at [267, 85] on div "Limpar filtros Janela de atendimento Grade de atendimento Capacidade Transporta…" at bounding box center [307, 132] width 615 height 265
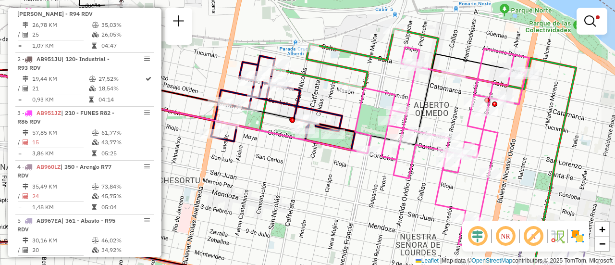
drag, startPoint x: 423, startPoint y: 124, endPoint x: 364, endPoint y: 114, distance: 59.4
click at [364, 114] on icon at bounding box center [442, 147] width 174 height 200
select select "**********"
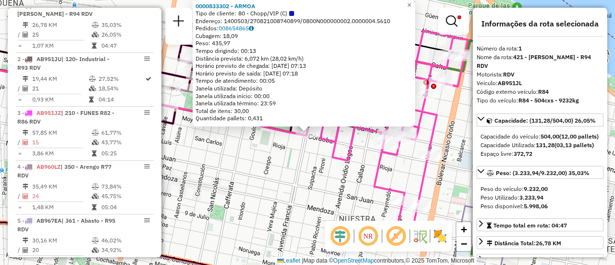
click at [313, 158] on div "0000833302 - ARMOA Tipo de cliente: 80 - Chopp/VIP (C) Endereço: 1400503/270821…" at bounding box center [307, 132] width 615 height 265
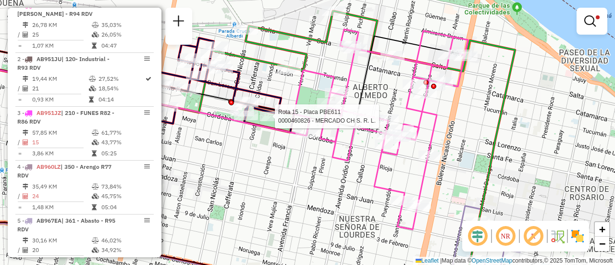
select select "**********"
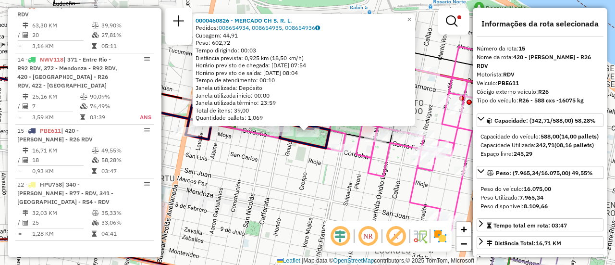
scroll to position [48, 0]
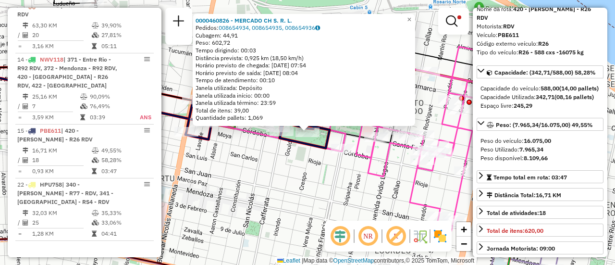
click at [324, 187] on div "0000460826 - MERCADO CH S. R. L. Pedidos: 008654934, 008654935, 008654936 Cubag…" at bounding box center [307, 132] width 615 height 265
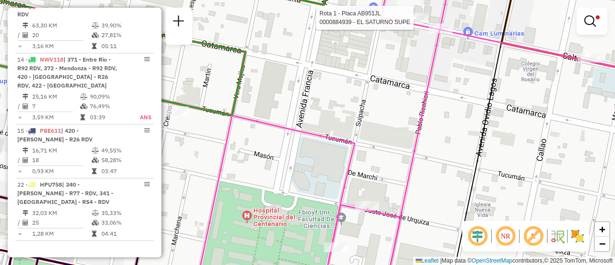
select select "**********"
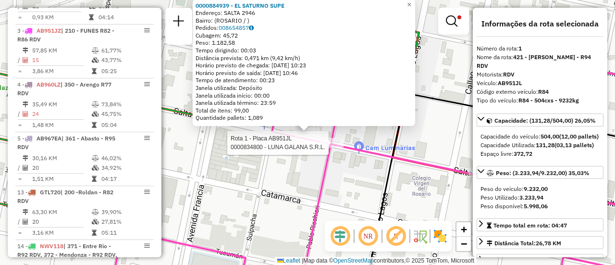
scroll to position [342, 0]
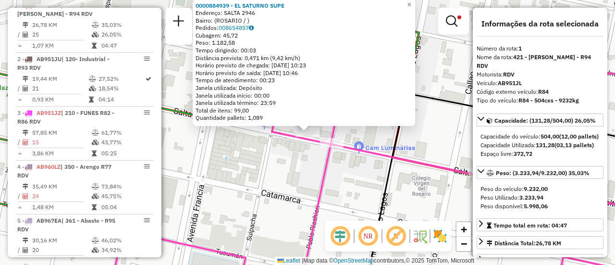
click at [283, 168] on div "0000884939 - EL SATURNO SUPE Endereço: SALTA 2946 Bairro: ([GEOGRAPHIC_DATA] / …" at bounding box center [307, 132] width 615 height 265
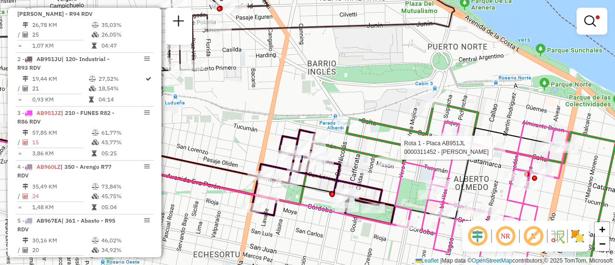
select select "**********"
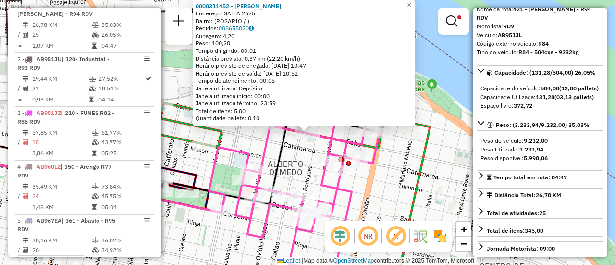
scroll to position [96, 0]
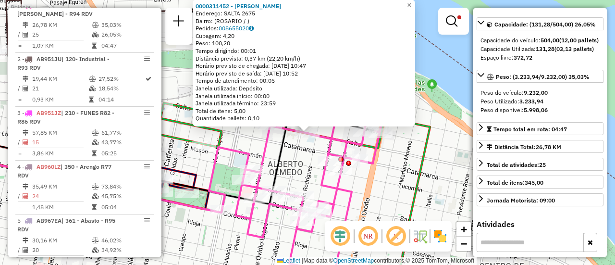
click at [401, 182] on div "0000311452 - [PERSON_NAME]: SALTA 2675 Bairro: ([GEOGRAPHIC_DATA] / ) Pedidos: …" at bounding box center [307, 132] width 615 height 265
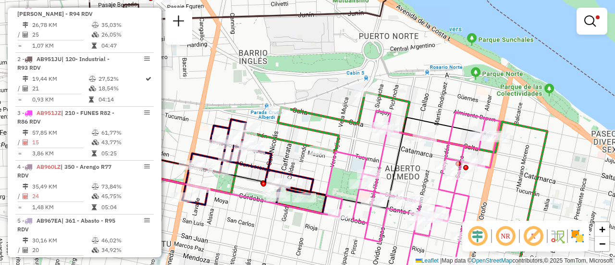
drag, startPoint x: 250, startPoint y: 142, endPoint x: 377, endPoint y: 146, distance: 127.3
click at [377, 146] on div "Limpar filtros Janela de atendimento Grade de atendimento Capacidade Transporta…" at bounding box center [307, 132] width 615 height 265
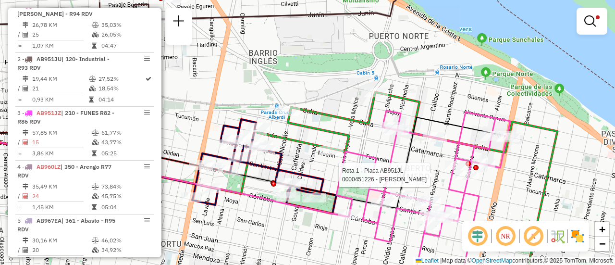
select select "**********"
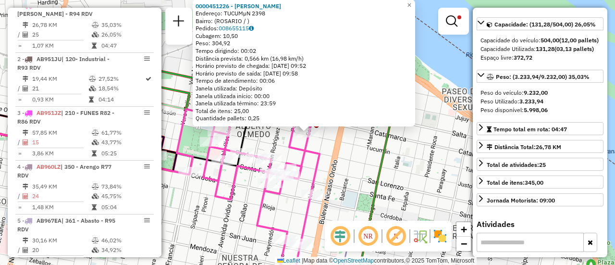
click at [340, 169] on div "0000451226 - MONTANO [PERSON_NAME]: TUCUMµN 2398 Bairro: ([GEOGRAPHIC_DATA] / )…" at bounding box center [307, 132] width 615 height 265
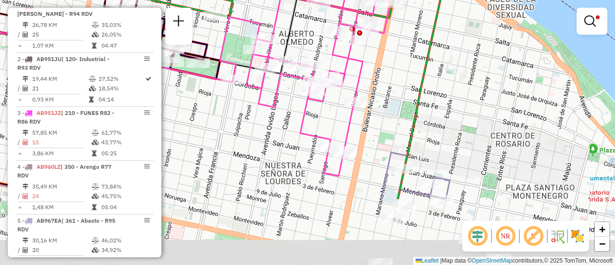
drag, startPoint x: 359, startPoint y: 165, endPoint x: 405, endPoint y: 70, distance: 105.7
click at [405, 62] on div "Limpar filtros Janela de atendimento Grade de atendimento Capacidade Transporta…" at bounding box center [307, 132] width 615 height 265
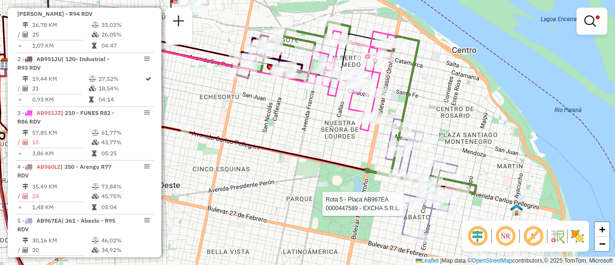
select select "**********"
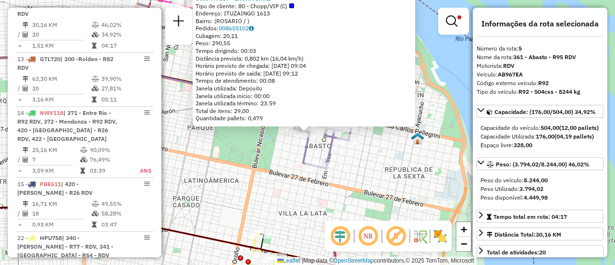
scroll to position [48, 0]
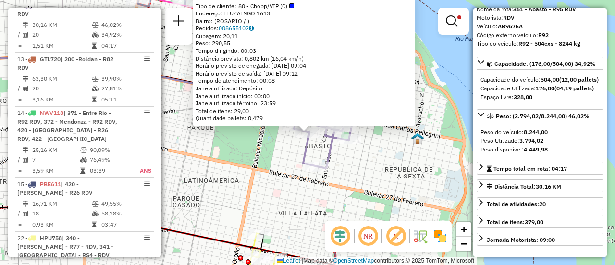
click at [283, 198] on div "0000447589 - EXCHA S.R.L. Tipo de cliente: 80 - Chopp/VIP (C) Endereço: ITUZAIN…" at bounding box center [307, 132] width 615 height 265
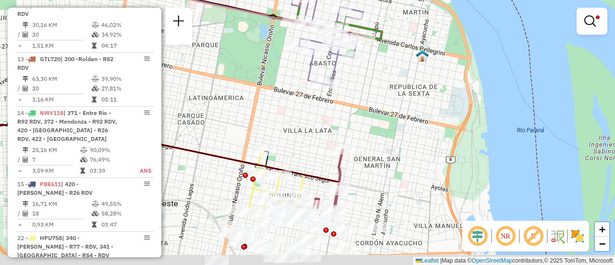
drag, startPoint x: 379, startPoint y: 168, endPoint x: 388, endPoint y: 22, distance: 146.3
click at [387, 24] on div "Limpar filtros Janela de atendimento Grade de atendimento Capacidade Transporta…" at bounding box center [307, 132] width 615 height 265
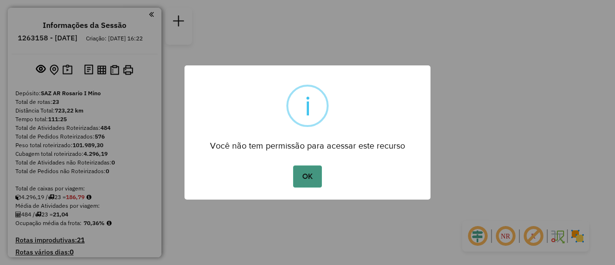
click at [303, 178] on button "OK" at bounding box center [307, 176] width 28 height 22
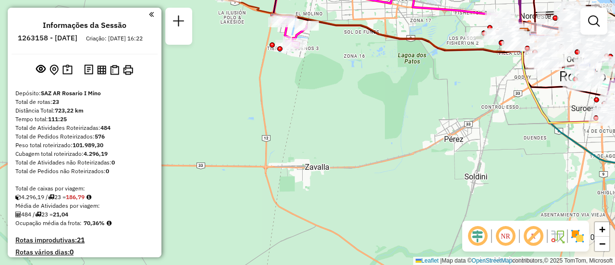
drag, startPoint x: 266, startPoint y: 70, endPoint x: 283, endPoint y: 231, distance: 162.3
click at [283, 236] on div "Janela de atendimento Grade de atendimento Capacidade Transportadoras Veículos …" at bounding box center [307, 132] width 615 height 265
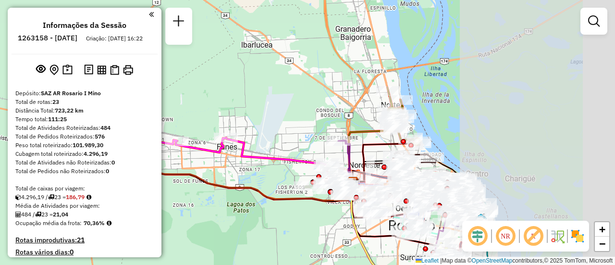
drag, startPoint x: 443, startPoint y: 81, endPoint x: 353, endPoint y: 95, distance: 90.5
click at [295, 69] on div "Janela de atendimento Grade de atendimento Capacidade Transportadoras Veículos …" at bounding box center [307, 132] width 615 height 265
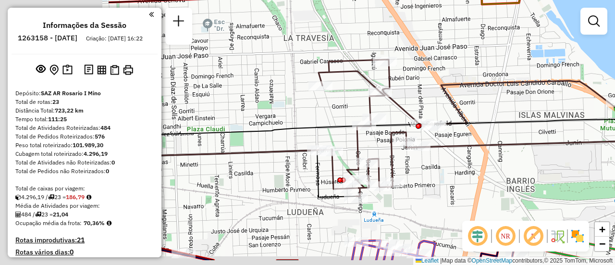
drag, startPoint x: 337, startPoint y: 144, endPoint x: 509, endPoint y: 114, distance: 174.5
click at [513, 114] on div "Janela de atendimento Grade de atendimento Capacidade Transportadoras Veículos …" at bounding box center [307, 132] width 615 height 265
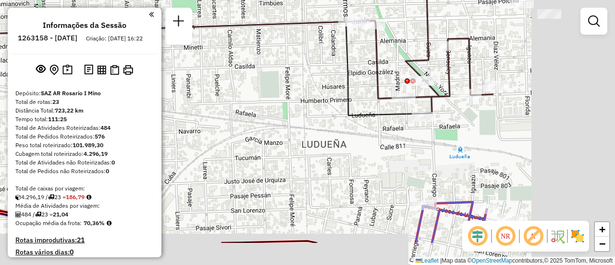
drag, startPoint x: 500, startPoint y: 119, endPoint x: 231, endPoint y: 85, distance: 271.0
click at [224, 75] on div "Janela de atendimento Grade de atendimento Capacidade Transportadoras Veículos …" at bounding box center [307, 132] width 615 height 265
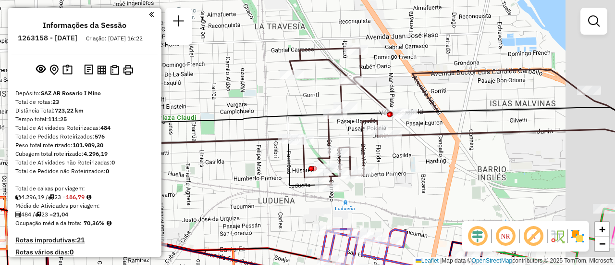
drag, startPoint x: 471, startPoint y: 82, endPoint x: 413, endPoint y: 154, distance: 92.6
click at [413, 154] on div "Janela de atendimento Grade de atendimento Capacidade Transportadoras Veículos …" at bounding box center [307, 132] width 615 height 265
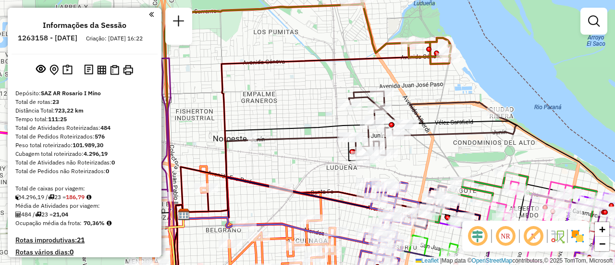
drag, startPoint x: 431, startPoint y: 148, endPoint x: 457, endPoint y: 91, distance: 62.6
click at [427, 121] on div "Janela de atendimento Grade de atendimento Capacidade Transportadoras Veículos …" at bounding box center [307, 132] width 615 height 265
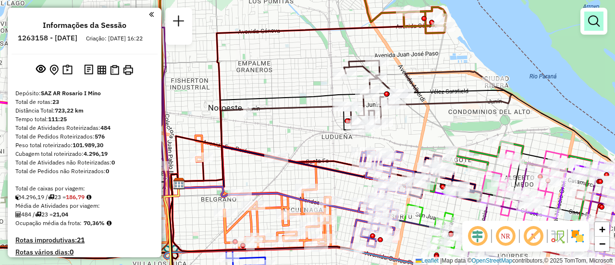
click at [591, 23] on em at bounding box center [594, 21] width 12 height 12
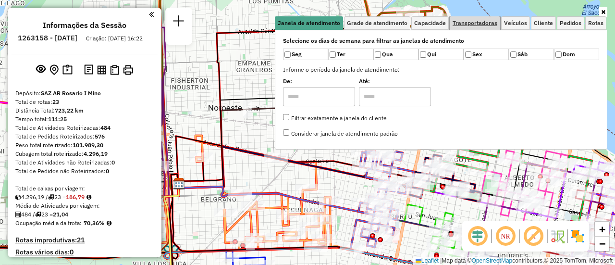
click at [492, 23] on span "Transportadoras" at bounding box center [474, 23] width 45 height 6
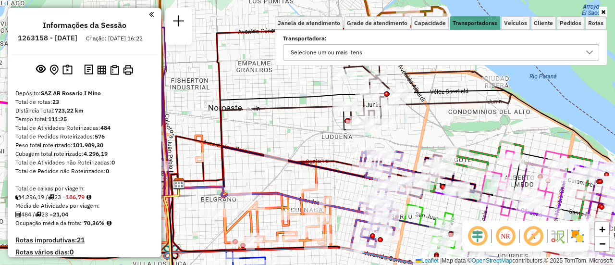
click at [586, 53] on icon at bounding box center [589, 53] width 8 height 8
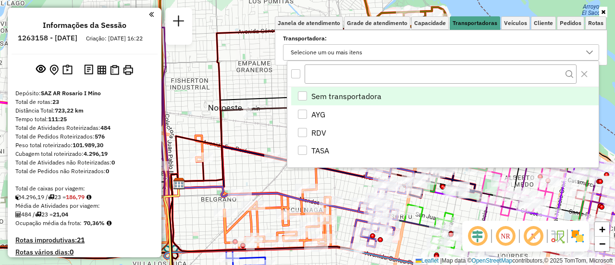
scroll to position [6, 33]
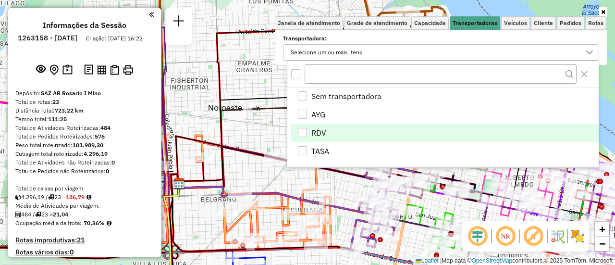
click at [303, 130] on div "RDV" at bounding box center [302, 132] width 9 height 9
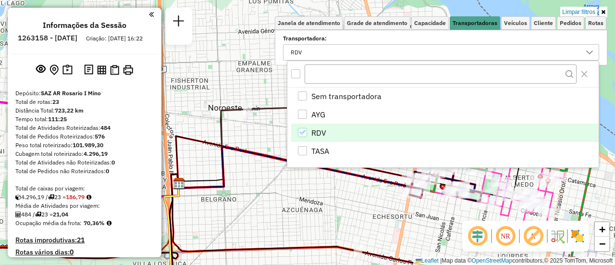
click at [380, 199] on div "Limpar filtros Janela de atendimento Grade de atendimento Capacidade Transporta…" at bounding box center [307, 132] width 615 height 265
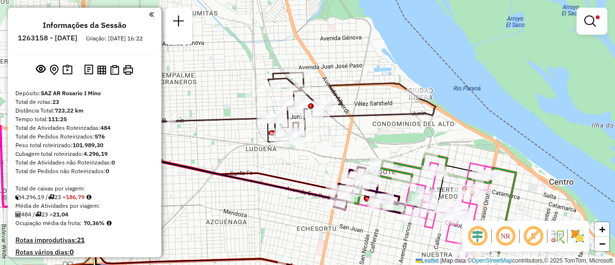
drag, startPoint x: 424, startPoint y: 145, endPoint x: 348, endPoint y: 157, distance: 76.8
click at [348, 157] on div "Limpar filtros Janela de atendimento Grade de atendimento Capacidade Transporta…" at bounding box center [307, 132] width 615 height 265
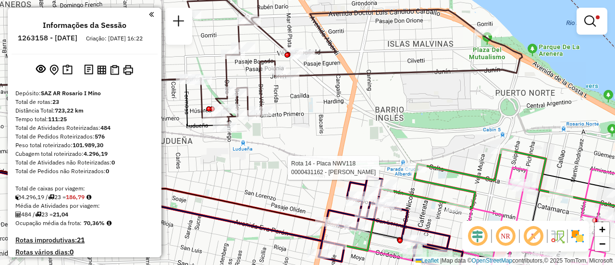
select select "**********"
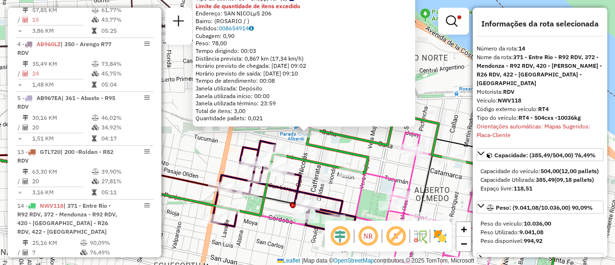
scroll to position [619, 0]
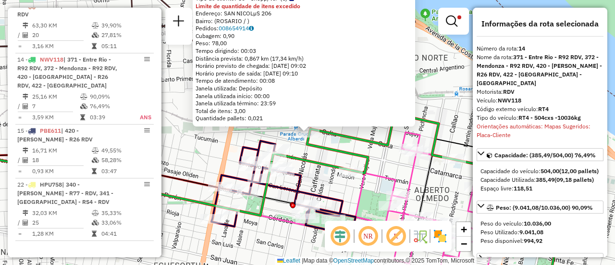
click at [319, 156] on div "0000431162 - ARAGNO ANDRES MAURICIO Tipo de cliente: 80 - Chopp/VIP (C) Limite …" at bounding box center [307, 132] width 615 height 265
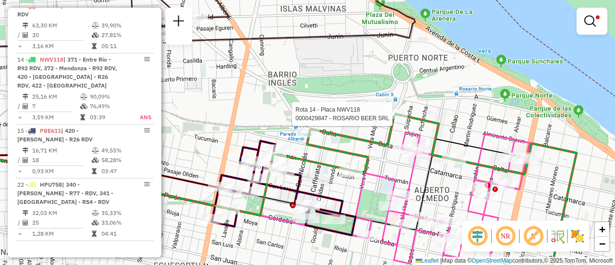
select select "**********"
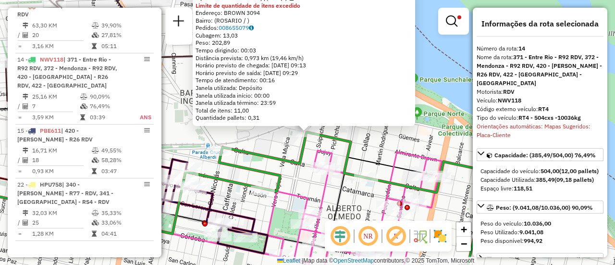
click at [433, 149] on div "0000429847 - ROSARIO BEER SRL Tipo de cliente: 80 - Chopp/VIP (C) Limite de qua…" at bounding box center [307, 132] width 615 height 265
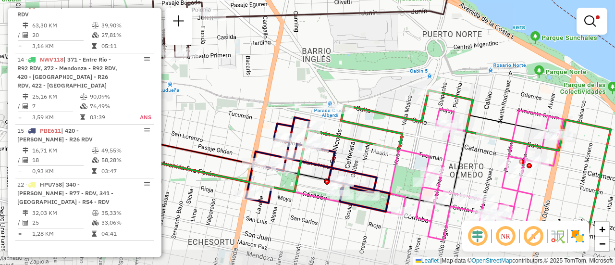
drag, startPoint x: 288, startPoint y: 212, endPoint x: 380, endPoint y: 173, distance: 100.1
click at [380, 173] on icon at bounding box center [317, 164] width 144 height 94
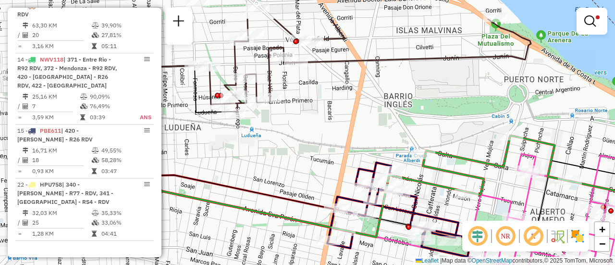
drag, startPoint x: 276, startPoint y: 99, endPoint x: 426, endPoint y: 183, distance: 172.4
click at [426, 183] on div "Limpar filtros Janela de atendimento Grade de atendimento Capacidade Transporta…" at bounding box center [307, 132] width 615 height 265
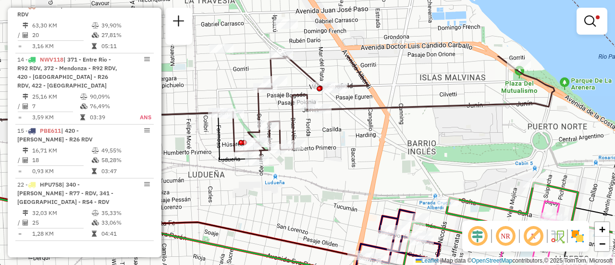
drag, startPoint x: 375, startPoint y: 115, endPoint x: 310, endPoint y: 200, distance: 106.9
click at [310, 200] on div "Limpar filtros Janela de atendimento Grade de atendimento Capacidade Transporta…" at bounding box center [307, 132] width 615 height 265
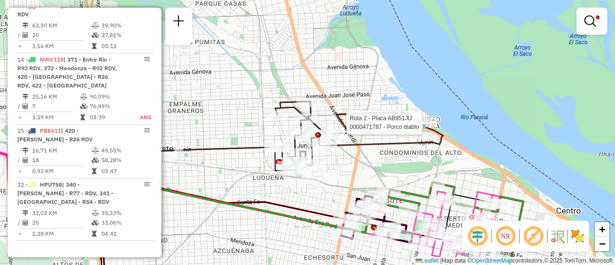
select select "**********"
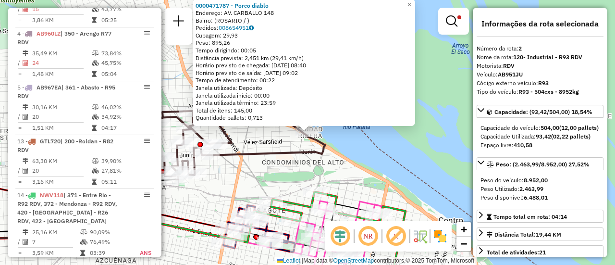
scroll to position [396, 0]
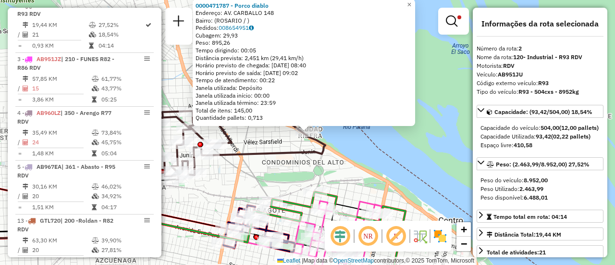
click at [289, 173] on div "0000471787 - Porco diablo Endereço: AV. CARBALLO 148 Bairro: (ROSARIO / ) Pedid…" at bounding box center [307, 132] width 615 height 265
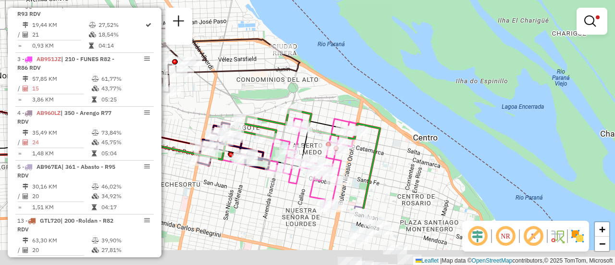
drag, startPoint x: 280, startPoint y: 178, endPoint x: 243, endPoint y: 77, distance: 107.7
click at [243, 77] on div "Limpar filtros Janela de atendimento Grade de atendimento Capacidade Transporta…" at bounding box center [307, 132] width 615 height 265
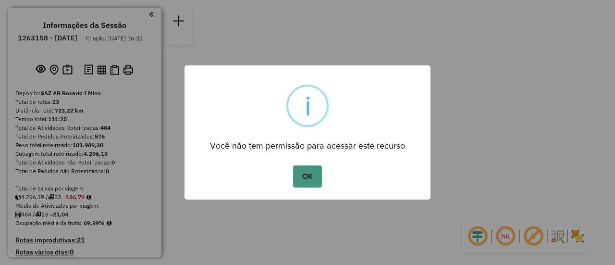
click at [303, 175] on button "OK" at bounding box center [307, 176] width 28 height 22
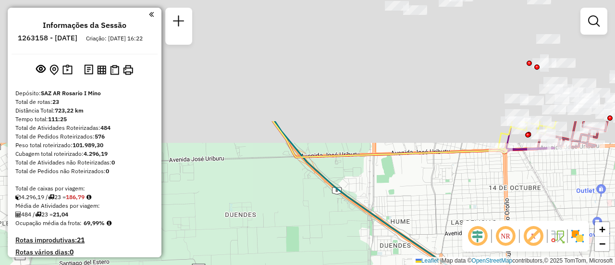
drag, startPoint x: 323, startPoint y: 64, endPoint x: 393, endPoint y: 150, distance: 110.9
click at [242, 257] on div "Janela de atendimento Grade de atendimento Capacidade Transportadoras Veículos …" at bounding box center [307, 132] width 615 height 265
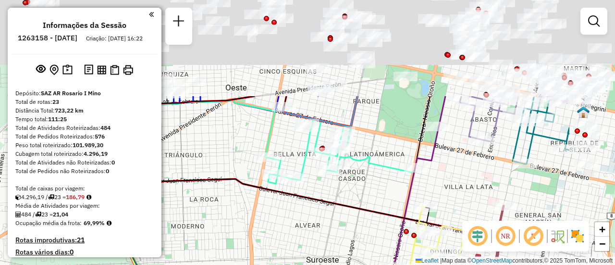
drag, startPoint x: 330, startPoint y: 222, endPoint x: 306, endPoint y: 273, distance: 56.1
click at [306, 264] on html "Aguarde... Pop-up bloqueado! Seu navegador bloqueou automáticamente a abertura …" at bounding box center [307, 132] width 615 height 265
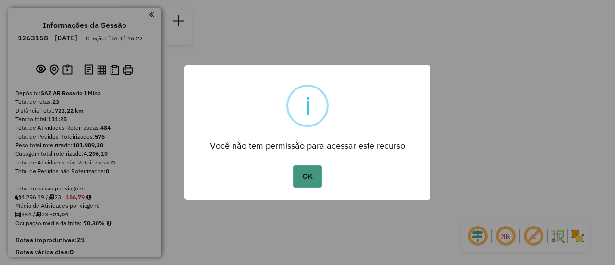
click at [307, 178] on button "OK" at bounding box center [307, 176] width 28 height 22
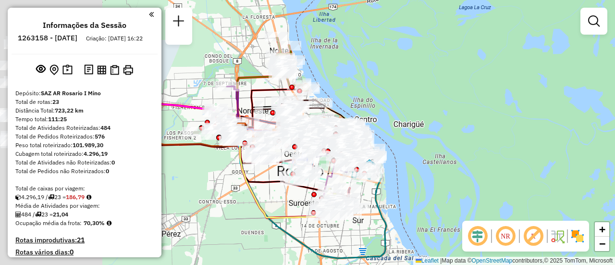
drag, startPoint x: 313, startPoint y: 115, endPoint x: 398, endPoint y: 173, distance: 103.0
click at [432, 178] on div "Janela de atendimento Grade de atendimento Capacidade Transportadoras Veículos …" at bounding box center [307, 132] width 615 height 265
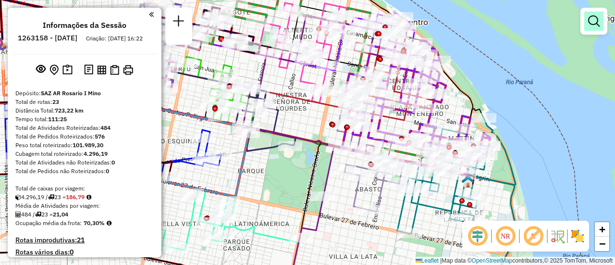
click at [592, 21] on em at bounding box center [594, 21] width 12 height 12
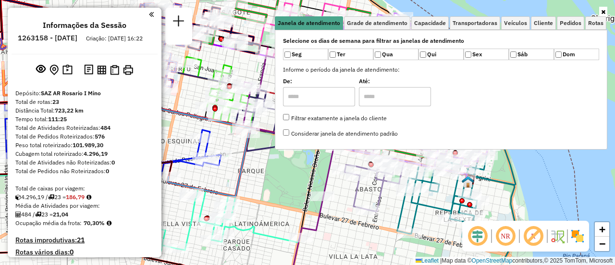
click at [281, 177] on div "Janela de atendimento Grade de atendimento Capacidade Transportadoras Veículos …" at bounding box center [307, 132] width 615 height 265
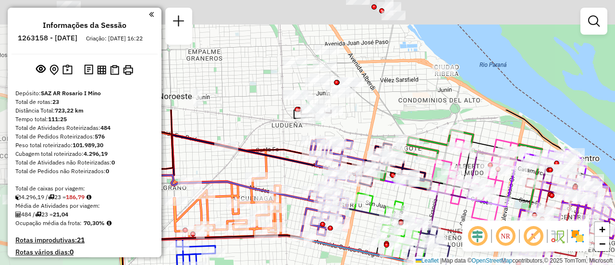
drag, startPoint x: 274, startPoint y: 87, endPoint x: 447, endPoint y: 226, distance: 221.7
click at [447, 226] on icon at bounding box center [361, 214] width 467 height 84
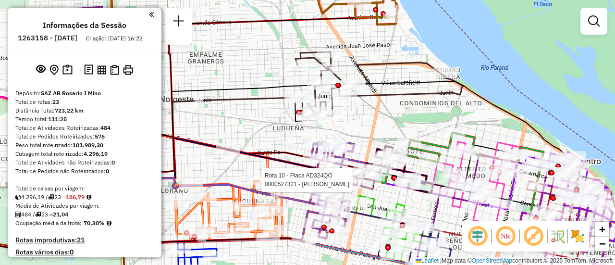
select select "**********"
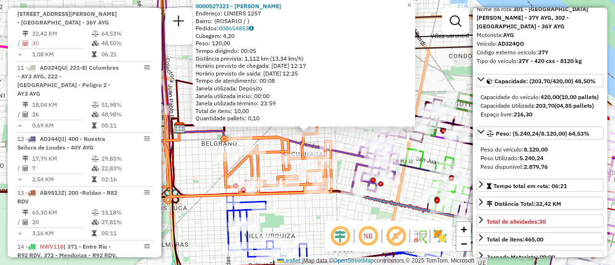
scroll to position [96, 0]
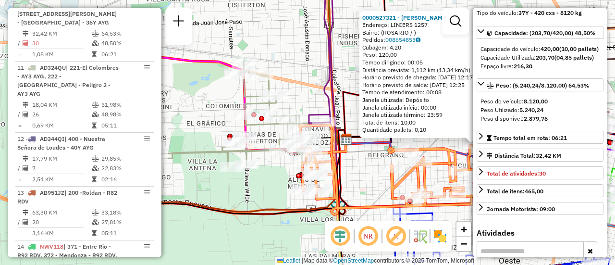
drag, startPoint x: 213, startPoint y: 181, endPoint x: 379, endPoint y: 192, distance: 167.0
click at [379, 192] on div "0000527321 - [PERSON_NAME]: LINIERS 1257 Bairro: ([GEOGRAPHIC_DATA] / ) Pedidos…" at bounding box center [307, 132] width 615 height 265
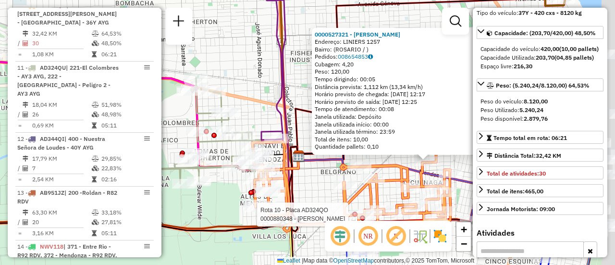
drag, startPoint x: 383, startPoint y: 170, endPoint x: 305, endPoint y: 172, distance: 77.3
click at [296, 175] on div "Rota 10 - Placa AD324QO 0000880348 - SALVATIERRA SILVIO 0000527321 - Guan Ruiqi…" at bounding box center [307, 132] width 615 height 265
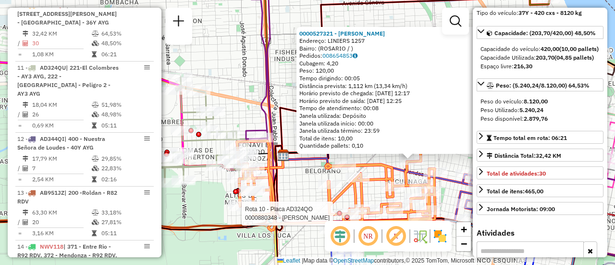
click at [302, 185] on div "Rota 10 - Placa AD324QO 0000880348 - SALVATIERRA SILVIO Rota 10 - Placa AD324QO…" at bounding box center [307, 132] width 615 height 265
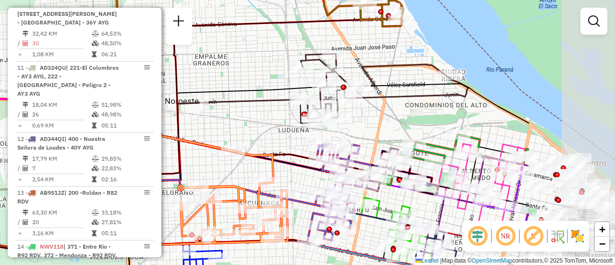
drag, startPoint x: 425, startPoint y: 111, endPoint x: 282, endPoint y: 140, distance: 145.5
click at [282, 140] on div "Janela de atendimento Grade de atendimento Capacidade Transportadoras Veículos …" at bounding box center [307, 132] width 615 height 265
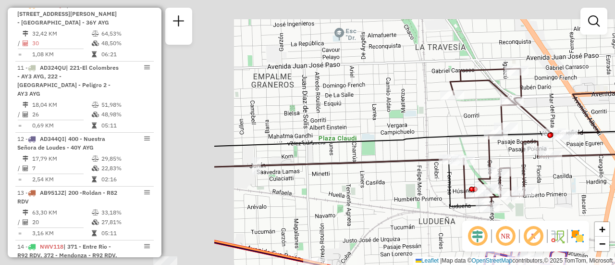
drag, startPoint x: 339, startPoint y: 126, endPoint x: 614, endPoint y: 269, distance: 310.8
click at [614, 264] on html "Aguarde... Pop-up bloqueado! Seu navegador bloqueou automáticamente a abertura …" at bounding box center [307, 132] width 615 height 265
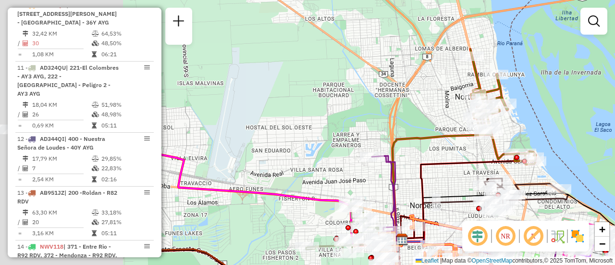
drag, startPoint x: 227, startPoint y: 158, endPoint x: 498, endPoint y: 165, distance: 271.4
click at [468, 168] on icon at bounding box center [467, 199] width 133 height 79
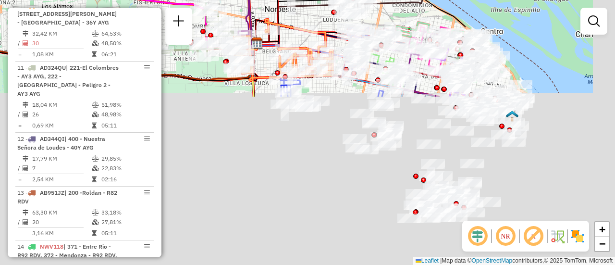
click at [0, 0] on html "Aguarde... Pop-up bloqueado! Seu navegador bloqueou automáticamente a abertura …" at bounding box center [307, 132] width 615 height 265
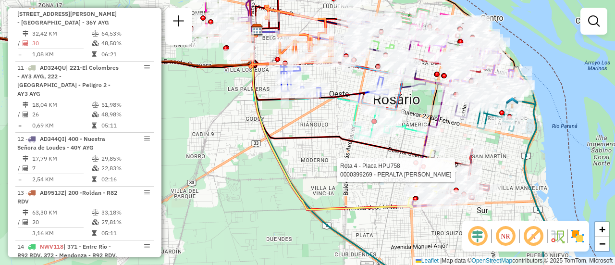
select select "**********"
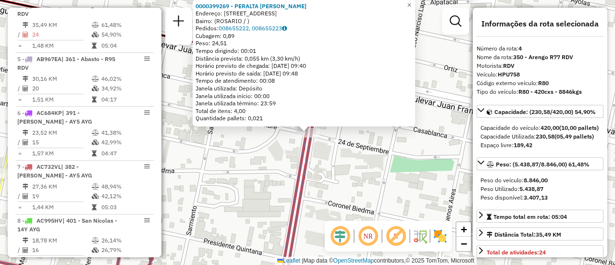
scroll to position [48, 0]
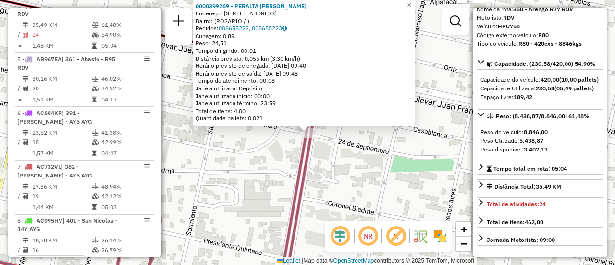
click at [367, 179] on div "0000399269 - PERALTA DANIELA ALEJANDRA Endereço: AVDA SAN MARTIN 3695 Bairro: (…" at bounding box center [307, 132] width 615 height 265
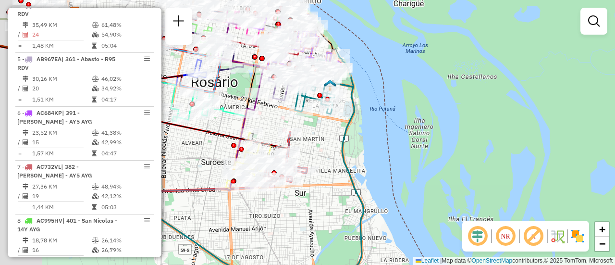
drag, startPoint x: 224, startPoint y: 83, endPoint x: 399, endPoint y: 214, distance: 218.5
click at [395, 213] on div "Rota 4 - Placa HPU758 0000470864 - YANG QIWEI Janela de atendimento Grade de at…" at bounding box center [307, 132] width 615 height 265
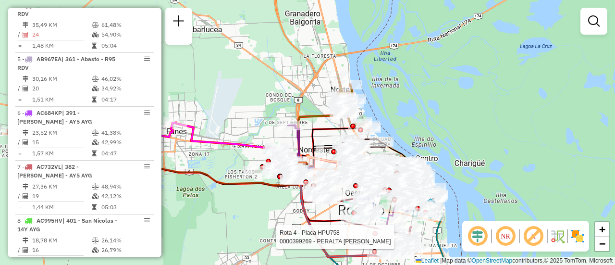
select select "**********"
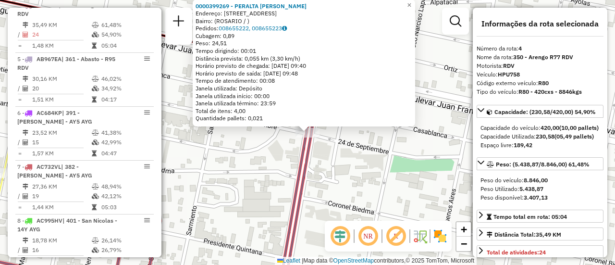
scroll to position [96, 0]
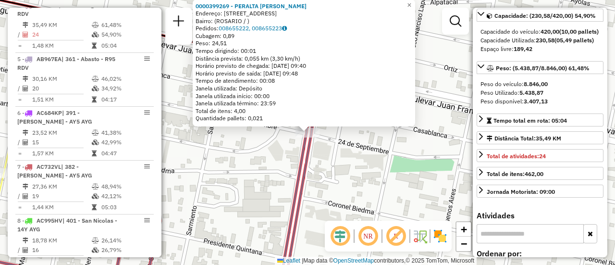
click at [365, 188] on div "0000399269 - PERALTA DANIELA ALEJANDRA Endereço: AVDA SAN MARTIN 3695 Bairro: (…" at bounding box center [307, 132] width 615 height 265
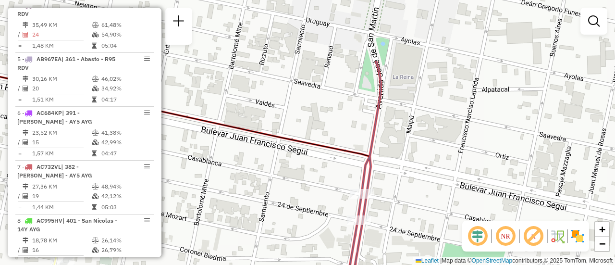
drag, startPoint x: 258, startPoint y: 139, endPoint x: 338, endPoint y: 272, distance: 155.3
click at [338, 264] on html "Aguarde... Pop-up bloqueado! Seu navegador bloqueou automáticamente a abertura …" at bounding box center [307, 132] width 615 height 265
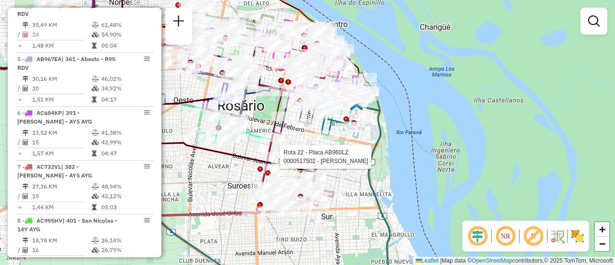
select select "**********"
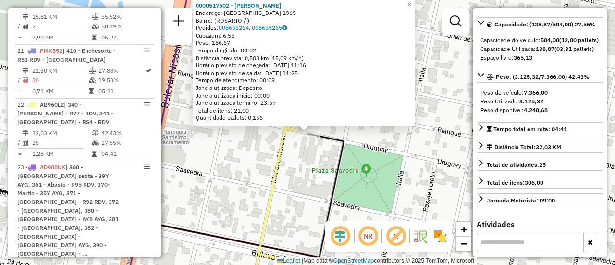
click at [285, 191] on div "0000517502 - ZHANG TINGTING Endereço: URUGUAY 1965 Bairro: (ROSARIO / ) Pedidos…" at bounding box center [307, 132] width 615 height 265
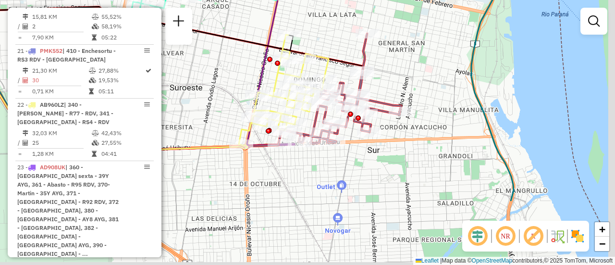
drag, startPoint x: 388, startPoint y: 146, endPoint x: 340, endPoint y: 55, distance: 103.1
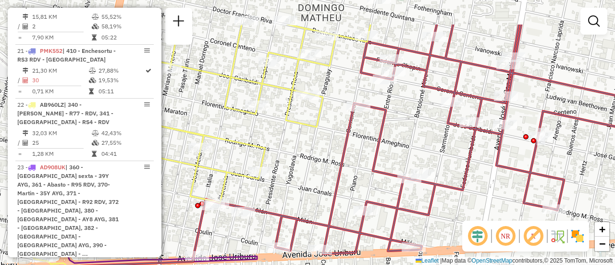
drag, startPoint x: 403, startPoint y: 69, endPoint x: 391, endPoint y: 120, distance: 52.3
click at [391, 120] on div "Janela de atendimento Grade de atendimento Capacidade Transportadoras Veículos …" at bounding box center [307, 132] width 615 height 265
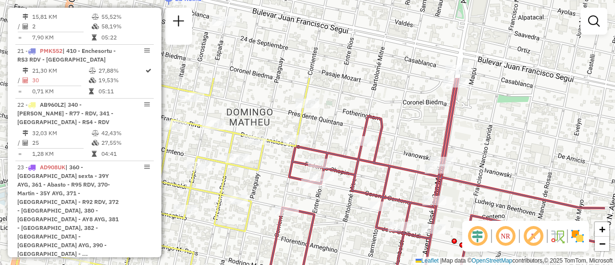
drag, startPoint x: 327, startPoint y: 144, endPoint x: 255, endPoint y: 241, distance: 120.2
click at [255, 241] on div "Janela de atendimento Grade de atendimento Capacidade Transportadoras Veículos …" at bounding box center [307, 132] width 615 height 265
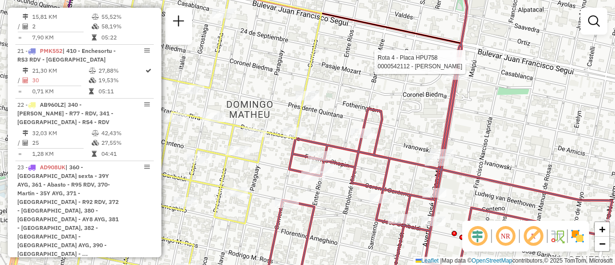
select select "**********"
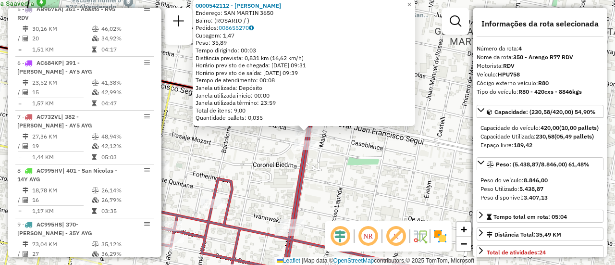
scroll to position [503, 0]
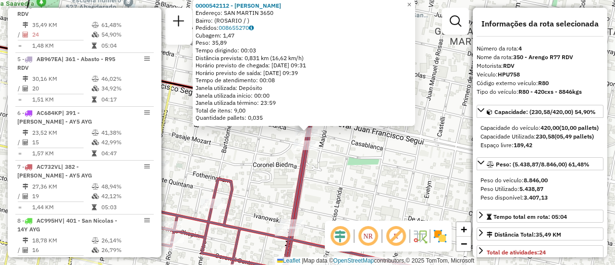
click at [386, 170] on div "0000542112 - Donda Lorena Endereço: SAN MARTIN 3650 Bairro: (ROSARIO / ) Pedido…" at bounding box center [307, 132] width 615 height 265
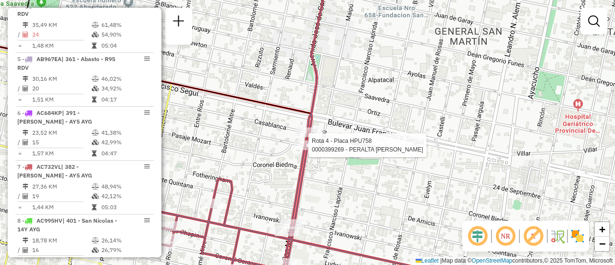
select select "**********"
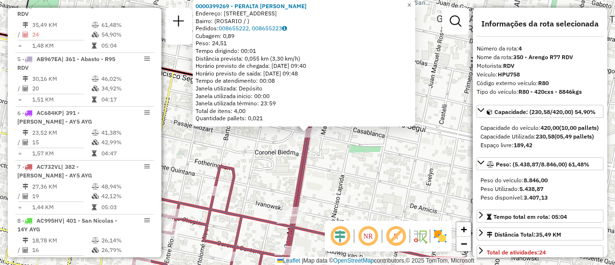
click at [351, 178] on div "0000399269 - PERALTA DANIELA ALEJANDRA Endereço: AVDA SAN MARTIN 3695 Bairro: (…" at bounding box center [307, 132] width 615 height 265
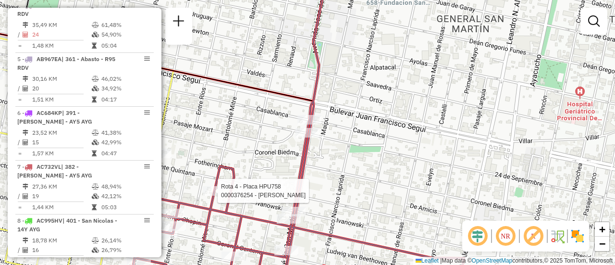
select select "**********"
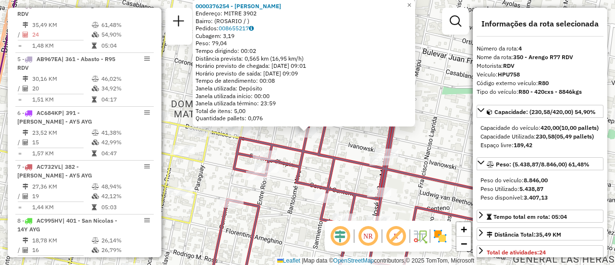
click at [301, 153] on icon at bounding box center [382, 132] width 349 height 317
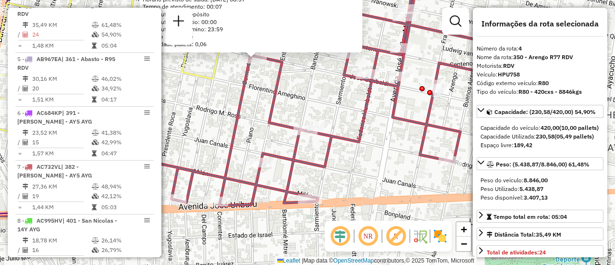
drag, startPoint x: 365, startPoint y: 180, endPoint x: 304, endPoint y: 98, distance: 101.5
click at [303, 98] on div "0000464989 - PRETTO Endereço: CORRIENTES 4215 Bairro: (ROSARIO / ) Pedidos: 008…" at bounding box center [307, 132] width 615 height 265
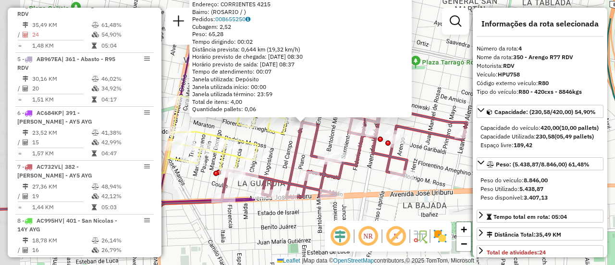
drag, startPoint x: 347, startPoint y: 132, endPoint x: 368, endPoint y: 176, distance: 49.4
click at [368, 176] on div "0000464989 - PRETTO Endereço: CORRIENTES 4215 Bairro: (ROSARIO / ) Pedidos: 008…" at bounding box center [307, 132] width 615 height 265
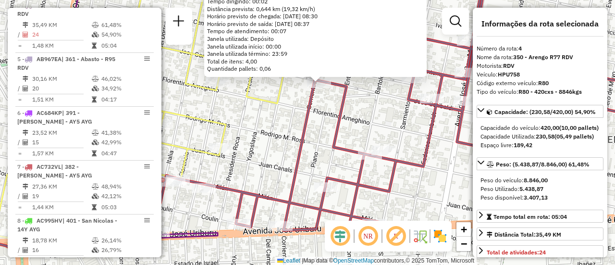
click at [327, 141] on div "0000464989 - PRETTO Endereço: CORRIENTES 4215 Bairro: (ROSARIO / ) Pedidos: 008…" at bounding box center [307, 132] width 615 height 265
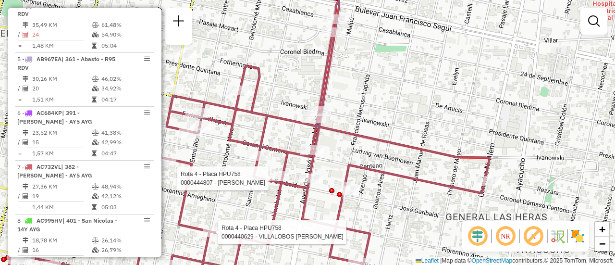
select select "**********"
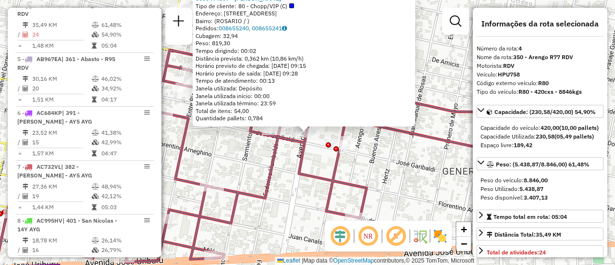
click at [285, 194] on div "0000444807 - ROMERO MARCOS FERNANDO Tipo de cliente: 80 - Chopp/VIP (C) Endereç…" at bounding box center [307, 132] width 615 height 265
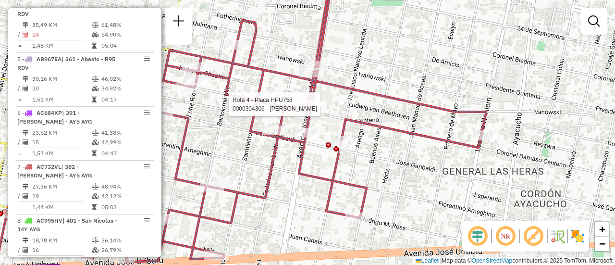
select select "**********"
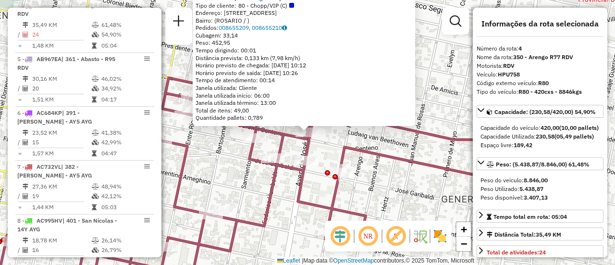
click at [251, 182] on div "0000304306 - MIRANDA M Tipo de cliente: 80 - Chopp/VIP (C) Endereço: AVDA SAN M…" at bounding box center [307, 132] width 615 height 265
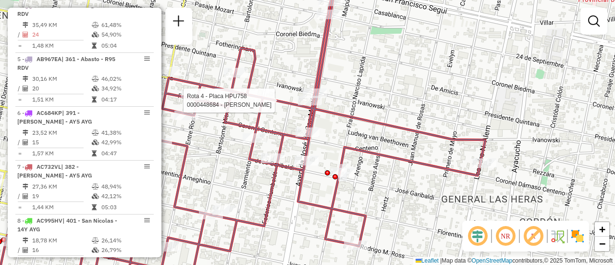
select select "**********"
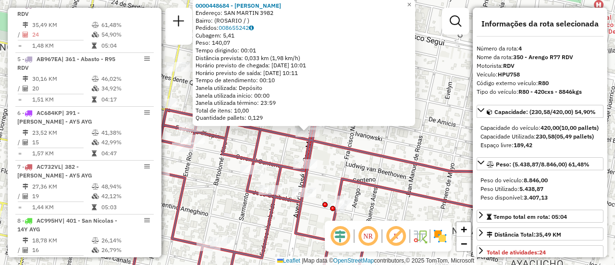
click at [264, 149] on div "0000448684 - VARELA ALBERTO GONZALO Endereço: SAN MARTIN 3982 Bairro: (ROSARIO …" at bounding box center [307, 132] width 615 height 265
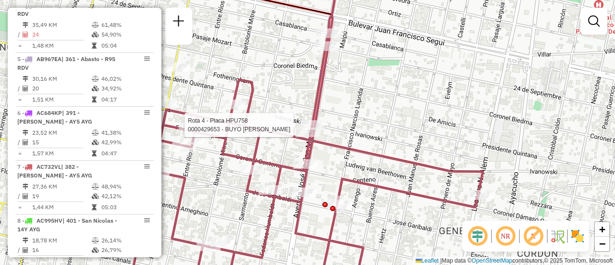
select select "**********"
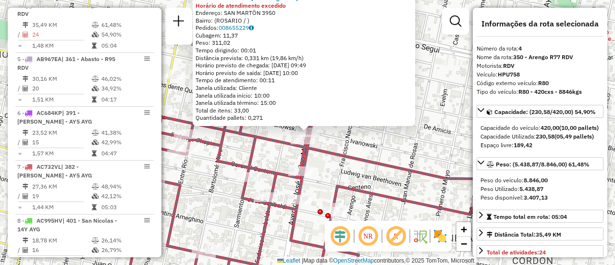
click at [265, 151] on div "0000429653 - BUYO LEANDRO FLORENCIO Horário de atendimento excedido Endereço: S…" at bounding box center [307, 132] width 615 height 265
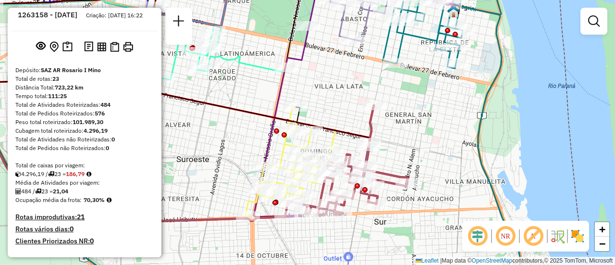
scroll to position [0, 0]
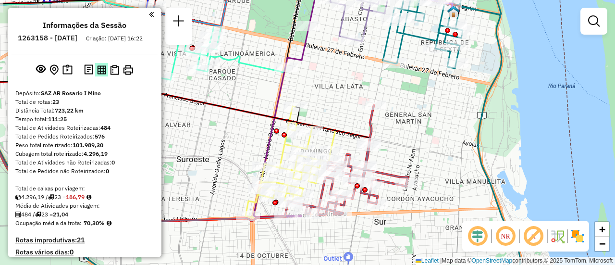
click at [97, 74] on img at bounding box center [101, 69] width 9 height 9
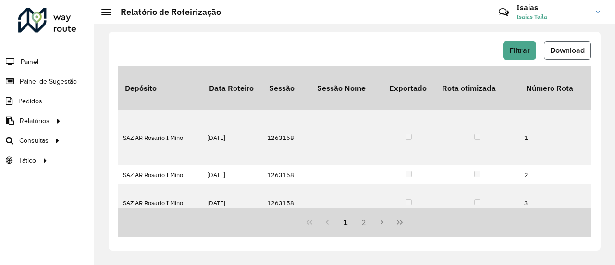
click at [567, 52] on span "Download" at bounding box center [567, 50] width 35 height 8
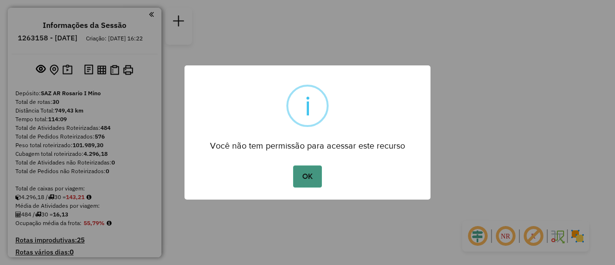
click at [307, 175] on button "OK" at bounding box center [307, 176] width 28 height 22
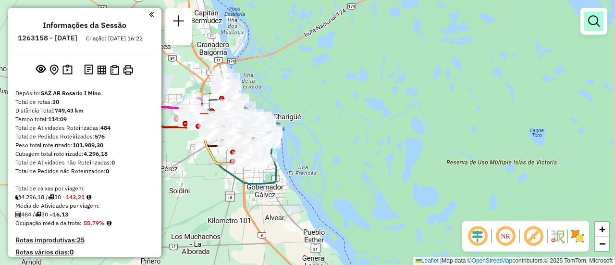
click at [596, 21] on em at bounding box center [594, 21] width 12 height 12
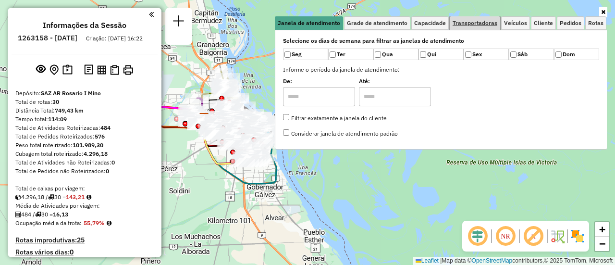
drag, startPoint x: 483, startPoint y: 21, endPoint x: 526, endPoint y: 33, distance: 44.7
click at [484, 21] on span "Transportadoras" at bounding box center [474, 23] width 45 height 6
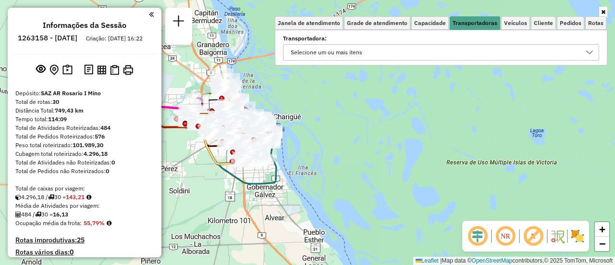
click at [589, 54] on icon at bounding box center [589, 52] width 7 height 4
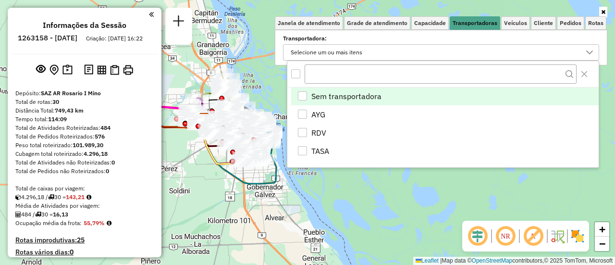
scroll to position [6, 33]
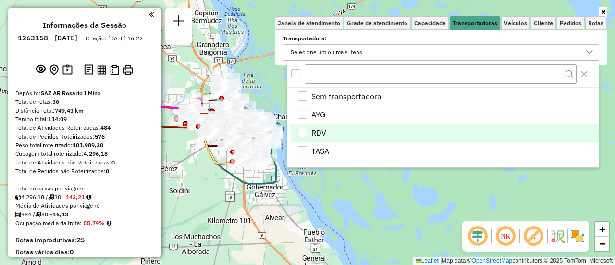
click at [300, 132] on div "RDV" at bounding box center [302, 132] width 9 height 9
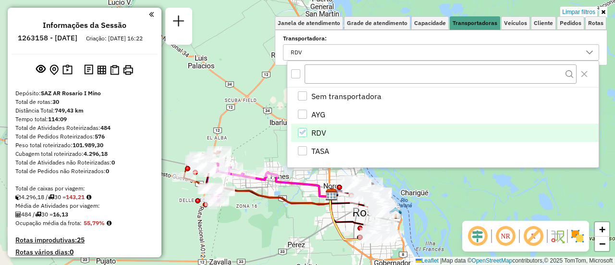
drag, startPoint x: 198, startPoint y: 156, endPoint x: 325, endPoint y: 232, distance: 148.2
click at [325, 232] on div "Limpar filtros Janela de atendimento Grade de atendimento Capacidade Transporta…" at bounding box center [307, 132] width 615 height 265
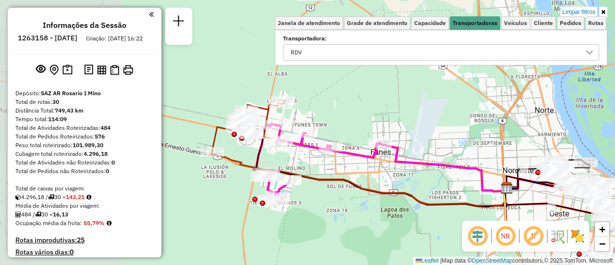
drag, startPoint x: 274, startPoint y: 167, endPoint x: 402, endPoint y: 173, distance: 128.4
click at [402, 173] on div "Limpar filtros Janela de atendimento Grade de atendimento Capacidade Transporta…" at bounding box center [307, 132] width 615 height 265
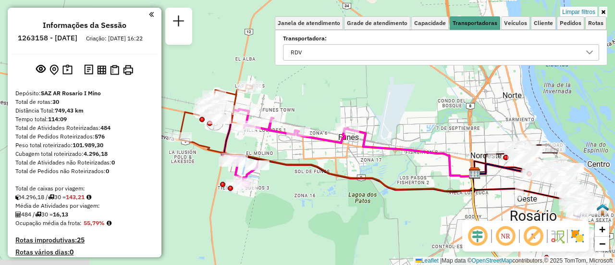
drag, startPoint x: 443, startPoint y: 125, endPoint x: 320, endPoint y: 104, distance: 125.2
click at [318, 104] on div "Limpar filtros Janela de atendimento Grade de atendimento Capacidade Transporta…" at bounding box center [307, 132] width 615 height 265
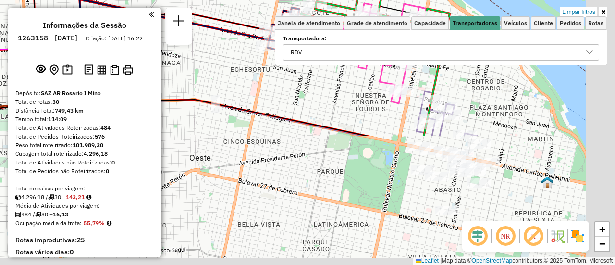
drag, startPoint x: 500, startPoint y: 218, endPoint x: 296, endPoint y: 50, distance: 264.5
click at [295, 50] on div "Limpar filtros Janela de atendimento Grade de atendimento Capacidade Transporta…" at bounding box center [307, 132] width 615 height 265
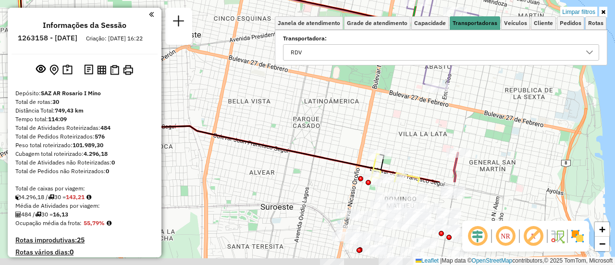
drag, startPoint x: 467, startPoint y: 193, endPoint x: 472, endPoint y: 15, distance: 177.7
click at [473, 16] on div "Rota 15 - Placa PBE611 0000407241 - ELIAS RAUL EUGE Limpar filtros Janela de at…" at bounding box center [307, 132] width 615 height 265
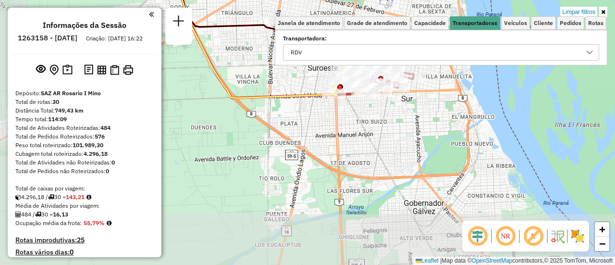
drag, startPoint x: 356, startPoint y: 231, endPoint x: 383, endPoint y: 144, distance: 90.5
click at [383, 144] on div "Rota 15 - Placa PBE611 0000407241 - ELIAS RAUL EUGE Limpar filtros Janela de at…" at bounding box center [307, 132] width 615 height 265
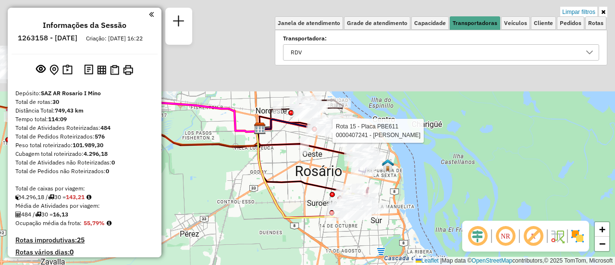
drag, startPoint x: 258, startPoint y: 133, endPoint x: 305, endPoint y: 244, distance: 120.7
click at [302, 218] on icon at bounding box center [296, 172] width 81 height 89
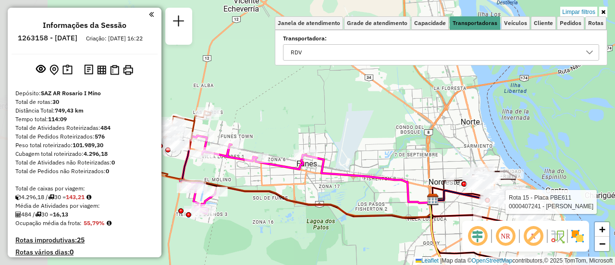
drag, startPoint x: 253, startPoint y: 127, endPoint x: 456, endPoint y: 167, distance: 207.4
click at [455, 167] on div "Rota 15 - Placa PBE611 0000407241 - ELIAS RAUL EUGE Limpar filtros Janela de at…" at bounding box center [307, 132] width 615 height 265
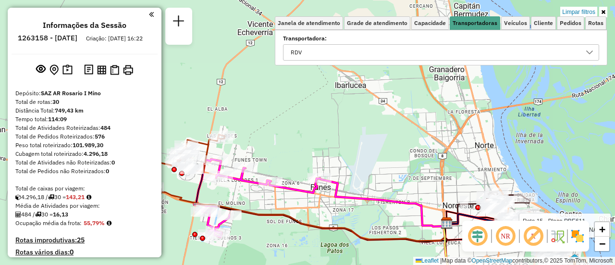
drag, startPoint x: 386, startPoint y: 116, endPoint x: 349, endPoint y: 129, distance: 39.3
click at [349, 129] on div "Rota 15 - Placa PBE611 0000407241 - ELIAS RAUL EUGE Limpar filtros Janela de at…" at bounding box center [307, 132] width 615 height 265
click at [591, 54] on icon at bounding box center [589, 53] width 8 height 8
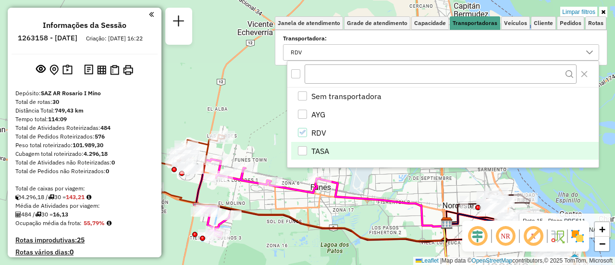
click at [302, 149] on div "TASA" at bounding box center [302, 150] width 9 height 9
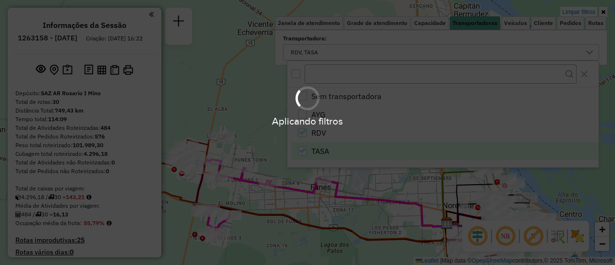
click at [303, 132] on div "Aplicando filtros" at bounding box center [307, 132] width 615 height 265
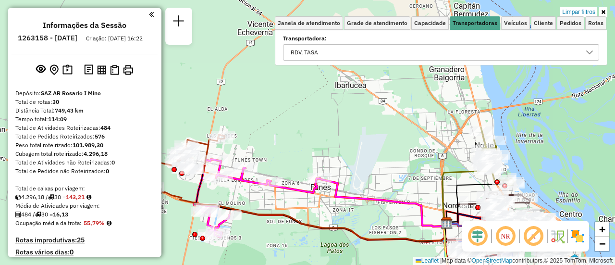
click at [593, 53] on icon at bounding box center [589, 53] width 8 height 8
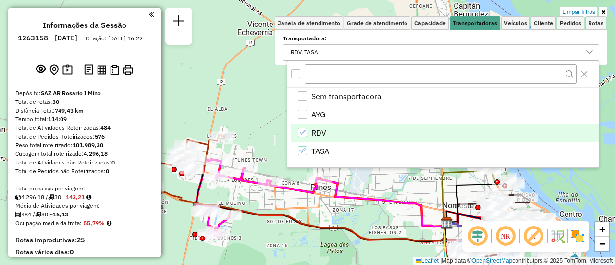
click at [303, 131] on icon "RDV" at bounding box center [302, 132] width 7 height 7
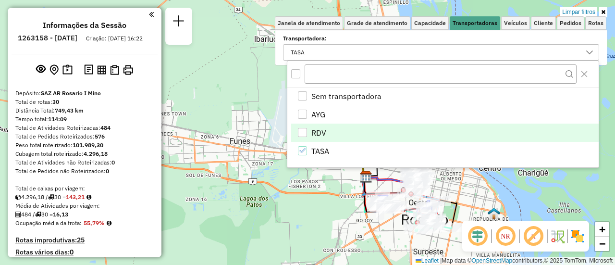
drag, startPoint x: 386, startPoint y: 185, endPoint x: 305, endPoint y: 139, distance: 93.2
click at [305, 139] on body "Aplicando filtros Pop-up bloqueado! Seu navegador bloqueou automáticamente a ab…" at bounding box center [307, 132] width 615 height 265
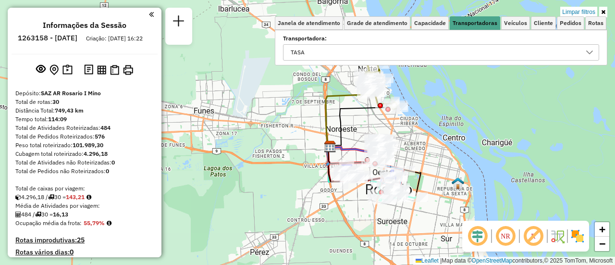
drag, startPoint x: 314, startPoint y: 145, endPoint x: 287, endPoint y: 121, distance: 35.7
click at [287, 121] on div "Limpar filtros Janela de atendimento Grade de atendimento Capacidade Transporta…" at bounding box center [307, 132] width 615 height 265
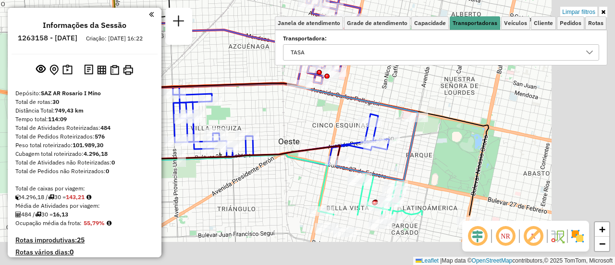
drag, startPoint x: 533, startPoint y: 157, endPoint x: 369, endPoint y: 73, distance: 184.7
click at [369, 73] on div "Limpar filtros Janela de atendimento Grade de atendimento Capacidade Transporta…" at bounding box center [307, 132] width 615 height 265
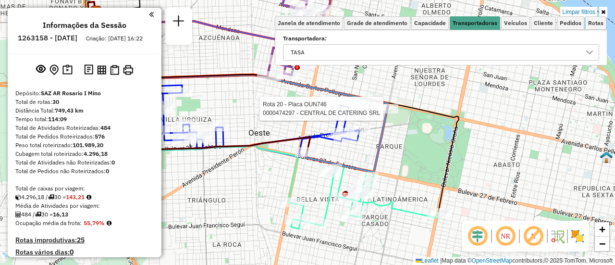
select select "**********"
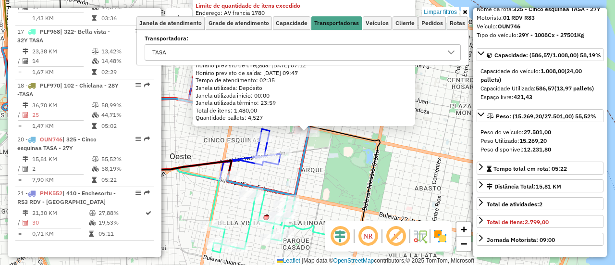
scroll to position [96, 0]
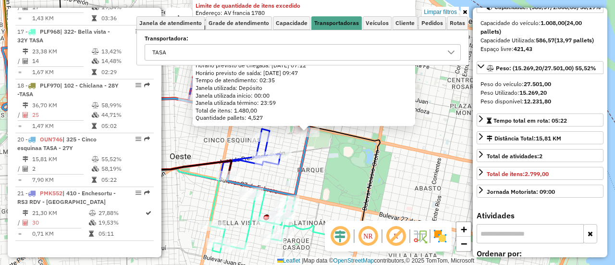
click at [352, 163] on div "0000474297 - CENTRAL DE CATERING SRL Limite de quantidade de itens excedido End…" at bounding box center [307, 132] width 615 height 265
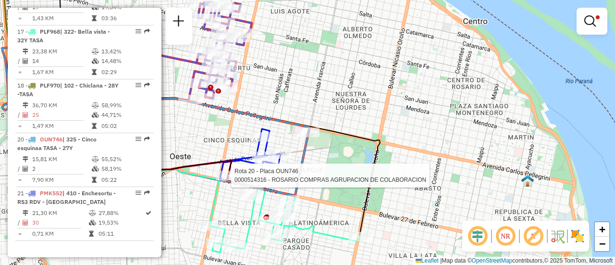
select select "**********"
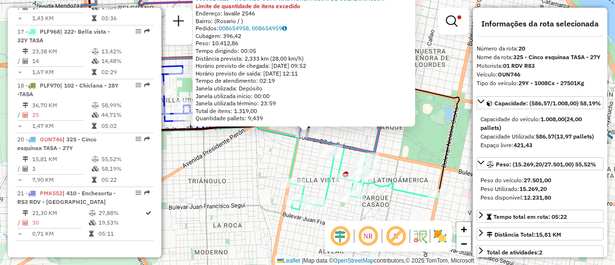
click at [260, 159] on div "0000514316 - ROSARIO COMPRAS AGRUPACION DE COLABORACION Limite de quantidade de…" at bounding box center [307, 132] width 615 height 265
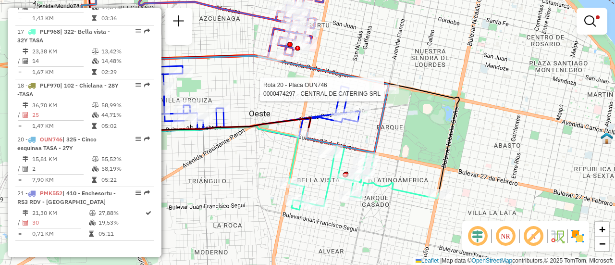
select select "**********"
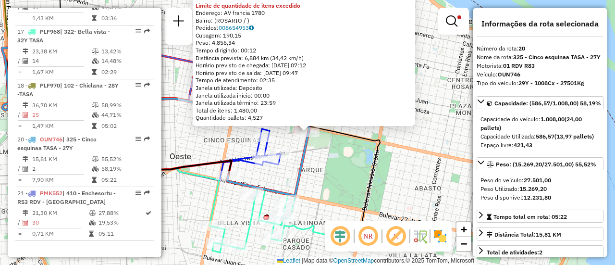
click at [422, 135] on div "0000474297 - CENTRAL DE CATERING SRL Limite de quantidade de itens excedido End…" at bounding box center [307, 132] width 615 height 265
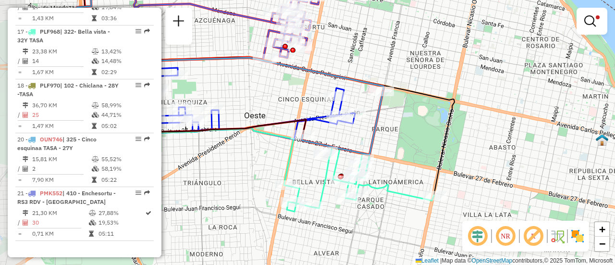
drag, startPoint x: 366, startPoint y: 159, endPoint x: 414, endPoint y: 133, distance: 54.6
click at [412, 134] on div "Limpar filtros Janela de atendimento Grade de atendimento Capacidade Transporta…" at bounding box center [307, 132] width 615 height 265
click at [511, 144] on div "Limpar filtros Janela de atendimento Grade de atendimento Capacidade Transporta…" at bounding box center [307, 132] width 615 height 265
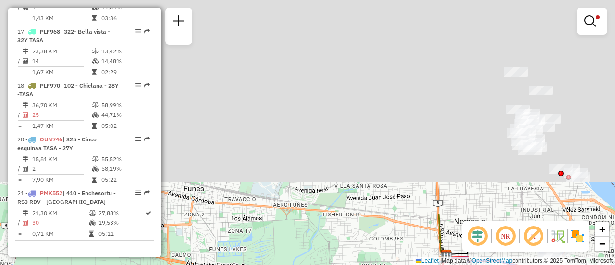
drag, startPoint x: 331, startPoint y: 47, endPoint x: 371, endPoint y: 287, distance: 243.3
click at [371, 264] on html "Aplicando filtros Pop-up bloqueado! Seu navegador bloqueou automáticamente a ab…" at bounding box center [307, 132] width 615 height 265
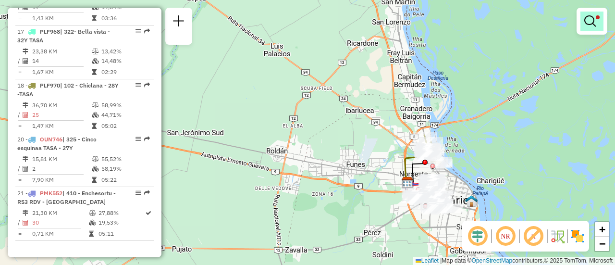
click at [588, 20] on em at bounding box center [590, 21] width 12 height 12
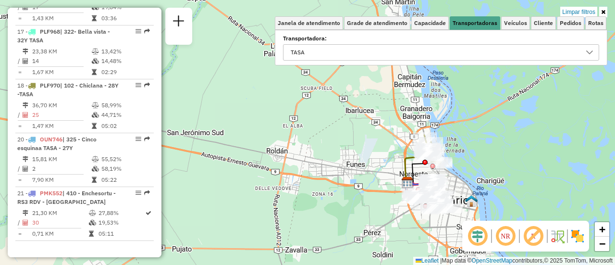
click at [588, 51] on icon at bounding box center [589, 53] width 8 height 8
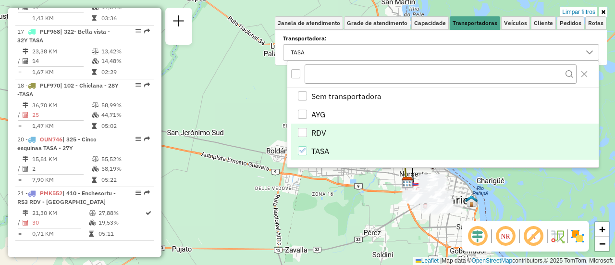
click at [302, 131] on div "RDV" at bounding box center [302, 132] width 9 height 9
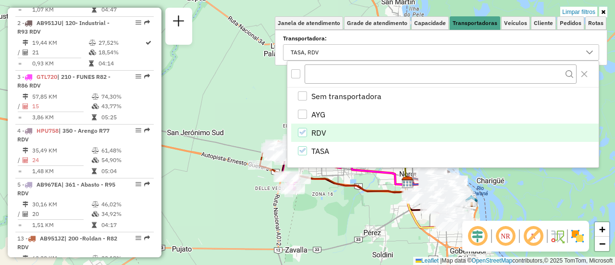
scroll to position [825, 0]
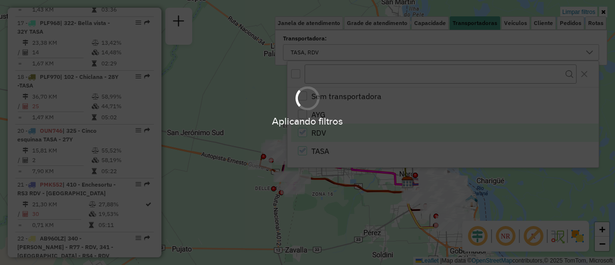
click at [302, 151] on div "Aplicando filtros" at bounding box center [307, 132] width 615 height 265
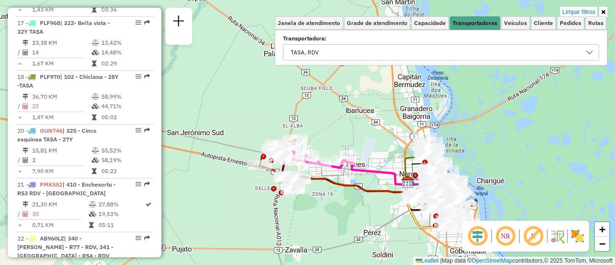
click at [587, 53] on icon at bounding box center [589, 53] width 8 height 8
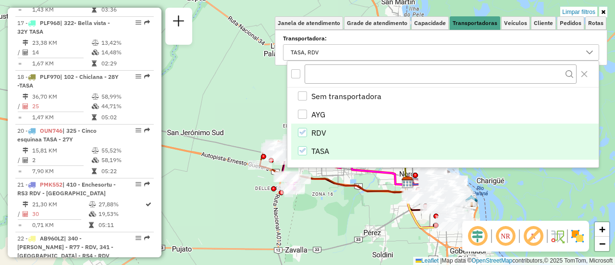
click at [303, 150] on icon "TASA" at bounding box center [302, 150] width 7 height 7
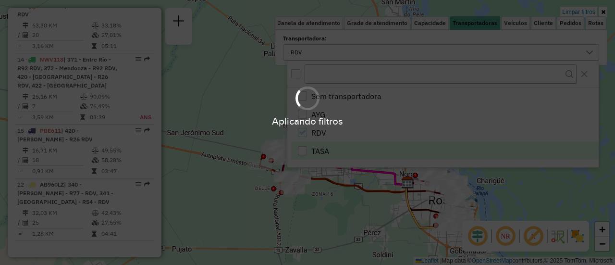
scroll to position [557, 0]
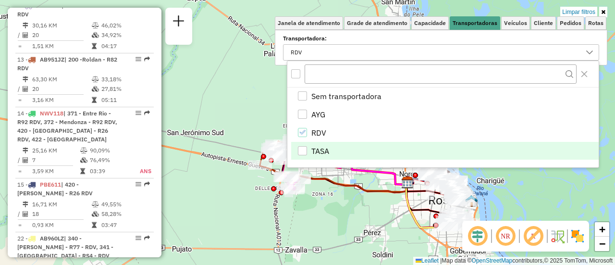
click at [375, 202] on div "Limpar filtros Janela de atendimento Grade de atendimento Capacidade Transporta…" at bounding box center [307, 132] width 615 height 265
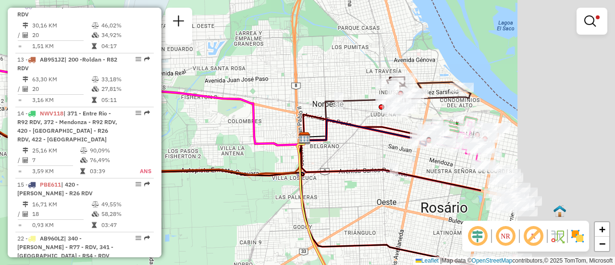
drag, startPoint x: 498, startPoint y: 82, endPoint x: 265, endPoint y: 80, distance: 233.4
click at [261, 71] on div "Limpar filtros Janela de atendimento Grade de atendimento Capacidade Transporta…" at bounding box center [307, 132] width 615 height 265
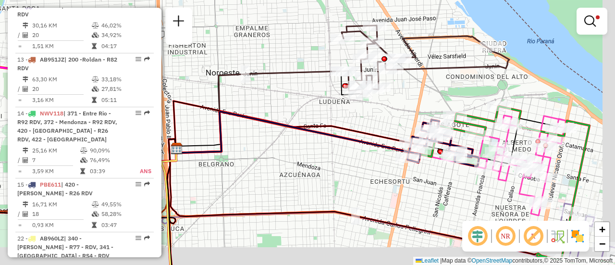
drag, startPoint x: 460, startPoint y: 126, endPoint x: 276, endPoint y: 79, distance: 189.8
click at [275, 79] on div "Limpar filtros Janela de atendimento Grade de atendimento Capacidade Transporta…" at bounding box center [307, 132] width 615 height 265
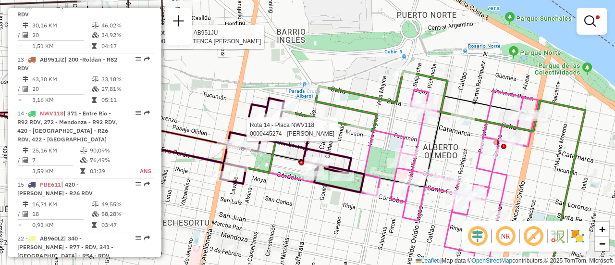
select select "**********"
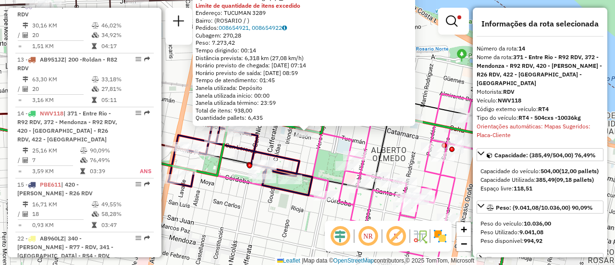
scroll to position [619, 0]
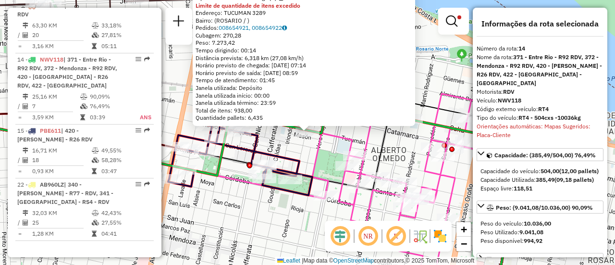
click at [314, 217] on div "0000445274 - RUIZ FRANCO NICOLAS Tipo de cliente: 6 - Recarga (R) Limite de qua…" at bounding box center [307, 132] width 615 height 265
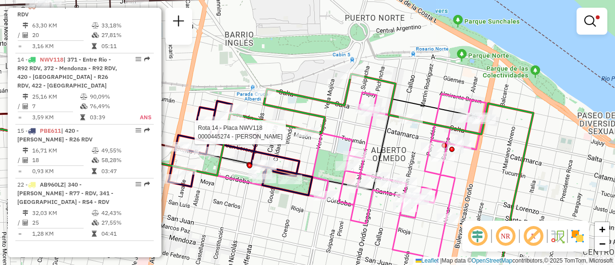
select select "**********"
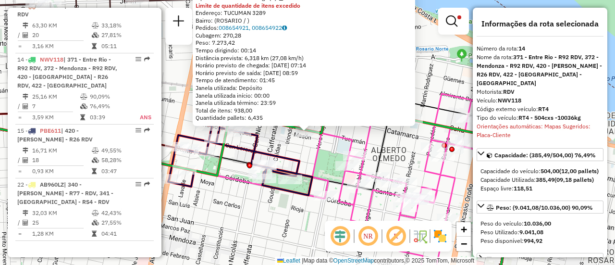
scroll to position [96, 0]
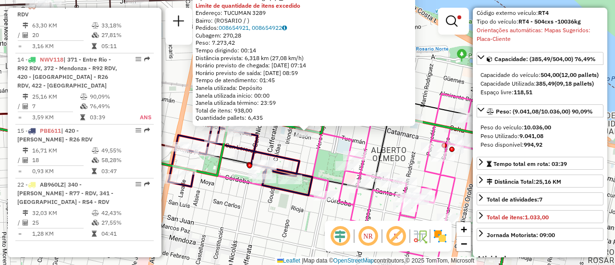
click at [327, 156] on div "0000445274 - RUIZ FRANCO NICOLAS Tipo de cliente: 6 - Recarga (R) Limite de qua…" at bounding box center [307, 132] width 615 height 265
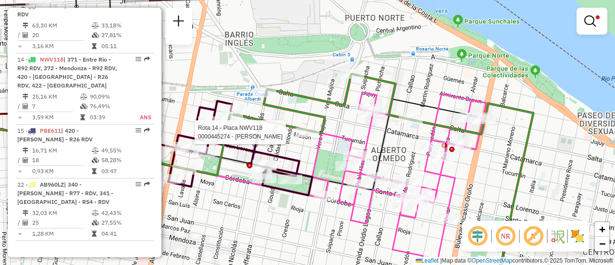
select select "**********"
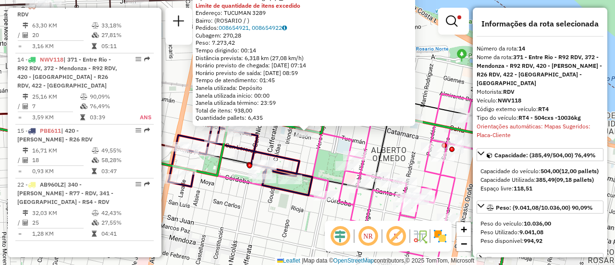
click at [328, 156] on div "0000445274 - RUIZ FRANCO NICOLAS Tipo de cliente: 6 - Recarga (R) Limite de qua…" at bounding box center [307, 132] width 615 height 265
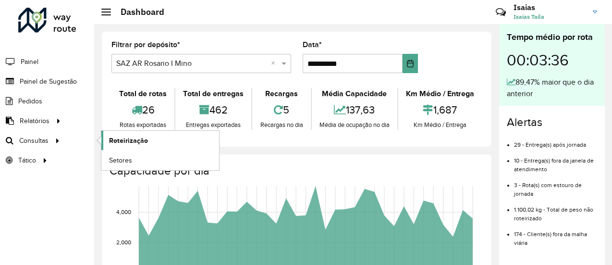
click at [123, 140] on span "Roteirização" at bounding box center [128, 140] width 39 height 10
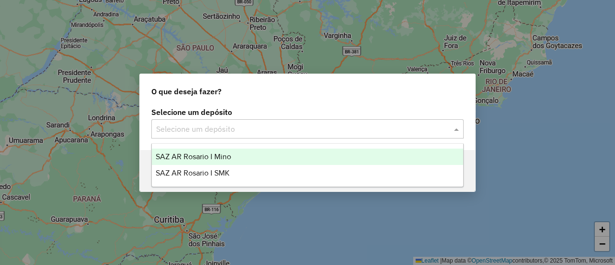
click at [456, 130] on span at bounding box center [457, 129] width 12 height 12
click at [205, 155] on span "SAZ AR Rosario I Mino" at bounding box center [193, 156] width 75 height 8
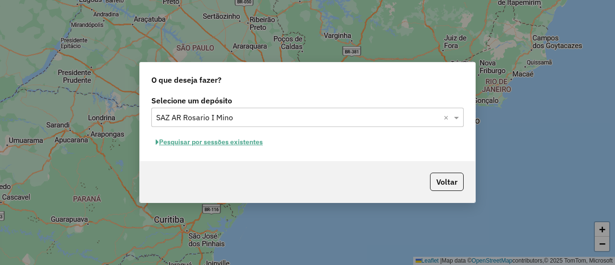
click at [248, 141] on button "Pesquisar por sessões existentes" at bounding box center [209, 141] width 116 height 15
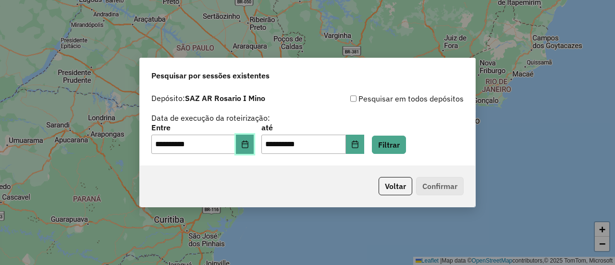
click at [249, 146] on icon "Choose Date" at bounding box center [245, 144] width 8 height 8
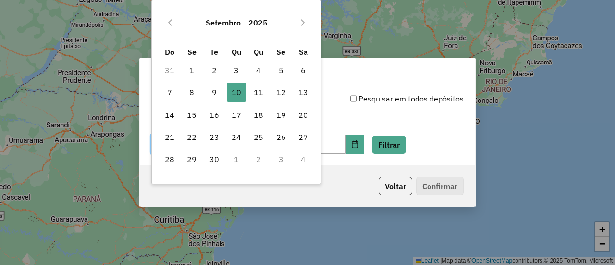
drag, startPoint x: 256, startPoint y: 88, endPoint x: 414, endPoint y: 130, distance: 163.0
click at [257, 88] on span "11" at bounding box center [258, 92] width 19 height 19
type input "**********"
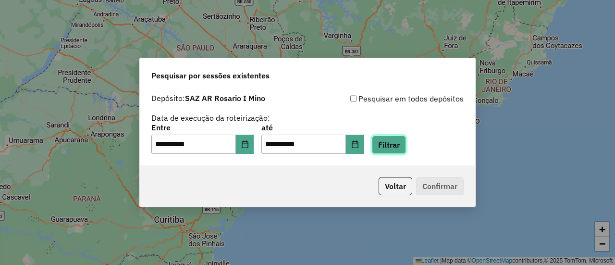
click at [406, 144] on button "Filtrar" at bounding box center [389, 144] width 34 height 18
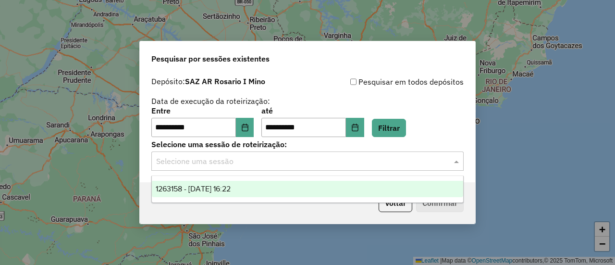
click at [452, 161] on span at bounding box center [457, 161] width 12 height 12
click at [231, 186] on span "1263158 - [DATE] 16:22" at bounding box center [193, 188] width 75 height 8
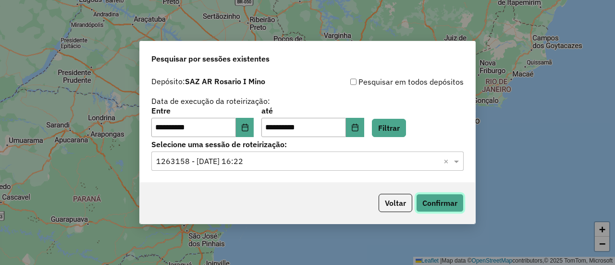
click at [446, 204] on button "Confirmar" at bounding box center [440, 203] width 48 height 18
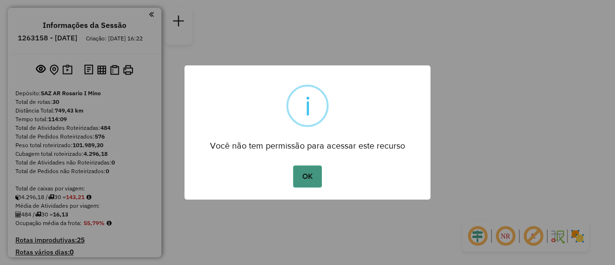
click at [304, 175] on button "OK" at bounding box center [307, 176] width 28 height 22
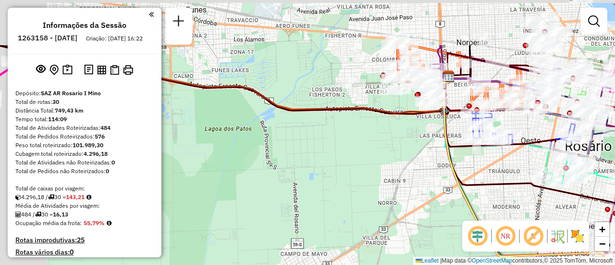
drag, startPoint x: 277, startPoint y: 84, endPoint x: 457, endPoint y: 228, distance: 229.9
click at [455, 237] on div "Janela de atendimento Grade de atendimento Capacidade Transportadoras Veículos …" at bounding box center [307, 132] width 615 height 265
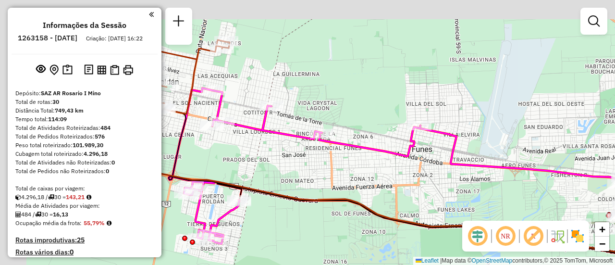
drag, startPoint x: 372, startPoint y: 110, endPoint x: 567, endPoint y: 202, distance: 215.2
click at [565, 210] on icon at bounding box center [547, 173] width 254 height 97
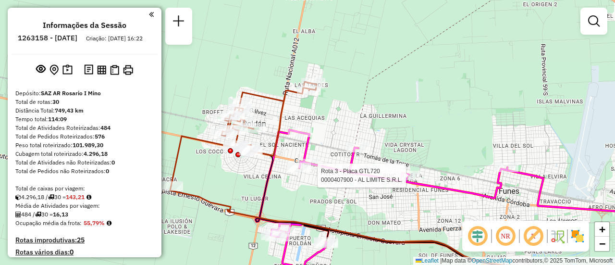
select select "**********"
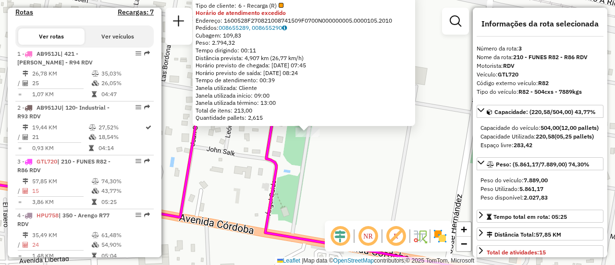
scroll to position [449, 0]
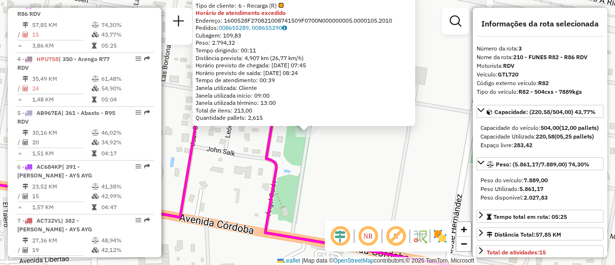
click at [328, 172] on div "0000407900 - AL LIMITE S.R.L. Tipo de cliente: 6 - Recarga (R) Horário de atend…" at bounding box center [307, 132] width 615 height 265
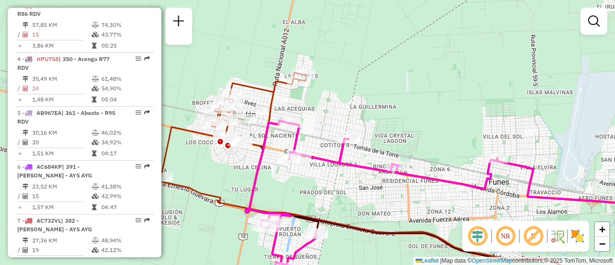
drag, startPoint x: 281, startPoint y: 159, endPoint x: 360, endPoint y: 174, distance: 80.2
click at [360, 174] on div "Janela de atendimento Grade de atendimento Capacidade Transportadoras Veículos …" at bounding box center [307, 132] width 615 height 265
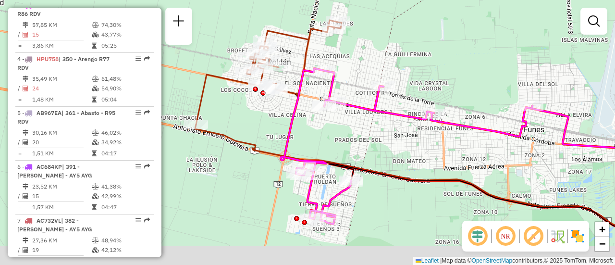
drag, startPoint x: 362, startPoint y: 191, endPoint x: 361, endPoint y: 132, distance: 59.1
click at [361, 132] on div "Janela de atendimento Grade de atendimento Capacidade Transportadoras Veículos …" at bounding box center [307, 132] width 615 height 265
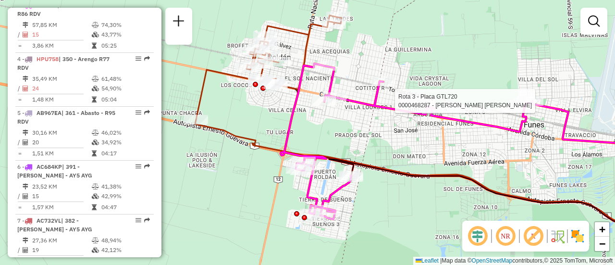
select select "**********"
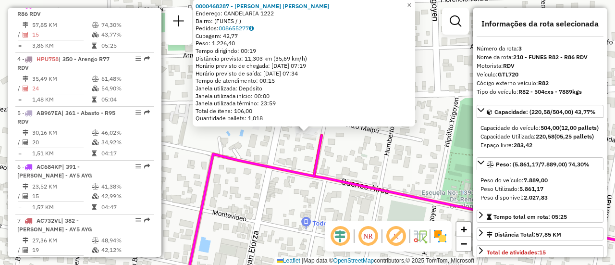
click at [400, 157] on div "0000468287 - [PERSON_NAME] [PERSON_NAME]: CANDELARIA 1222 Bairro: (FUNES / ) Pe…" at bounding box center [307, 132] width 615 height 265
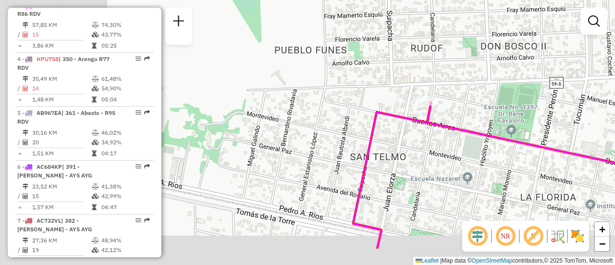
drag, startPoint x: 261, startPoint y: 146, endPoint x: 471, endPoint y: 110, distance: 213.0
click at [462, 110] on div "Janela de atendimento Grade de atendimento Capacidade Transportadoras Veículos …" at bounding box center [307, 132] width 615 height 265
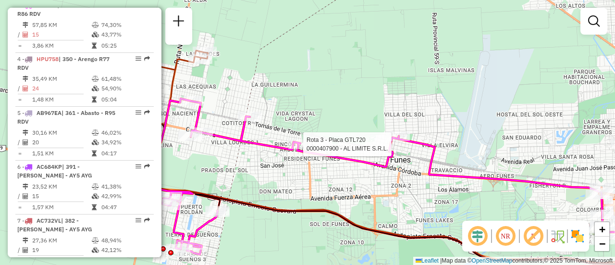
select select "**********"
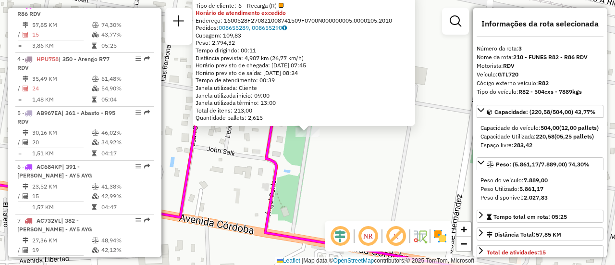
click at [347, 180] on div "0000407900 - AL LIMITE S.R.L. Tipo de cliente: 6 - Recarga (R) Horário de atend…" at bounding box center [307, 132] width 615 height 265
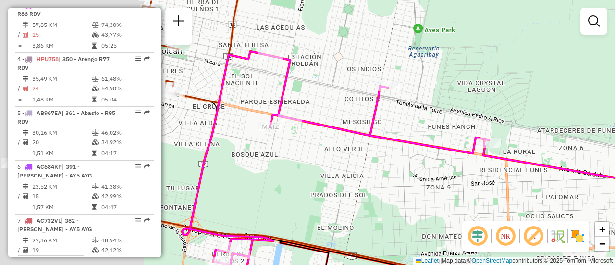
drag, startPoint x: 263, startPoint y: 149, endPoint x: 454, endPoint y: 136, distance: 191.6
click at [445, 136] on div "Janela de atendimento Grade de atendimento Capacidade Transportadoras Veículos …" at bounding box center [307, 132] width 615 height 265
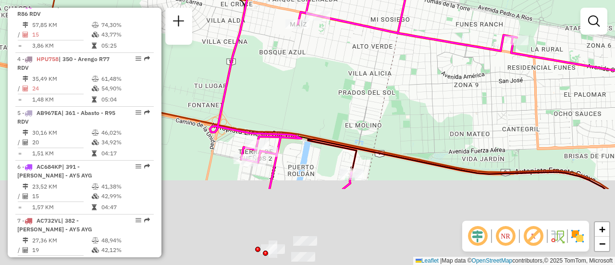
drag, startPoint x: 328, startPoint y: 191, endPoint x: 388, endPoint y: 73, distance: 133.2
click at [388, 73] on div "Janela de atendimento Grade de atendimento Capacidade Transportadoras Veículos …" at bounding box center [307, 132] width 615 height 265
